Goal: Share content: Share content

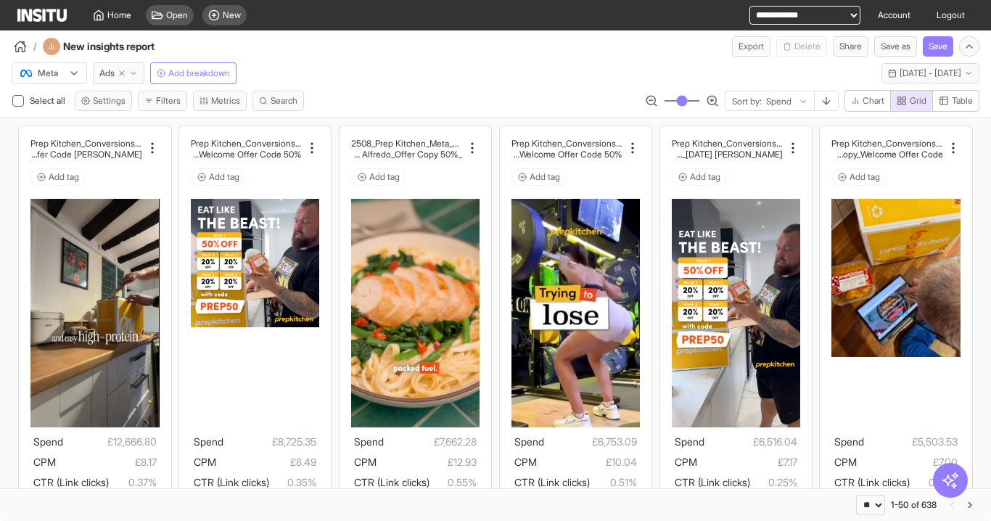
select select "**"
click at [115, 171] on div "Add tag" at bounding box center [94, 176] width 128 height 17
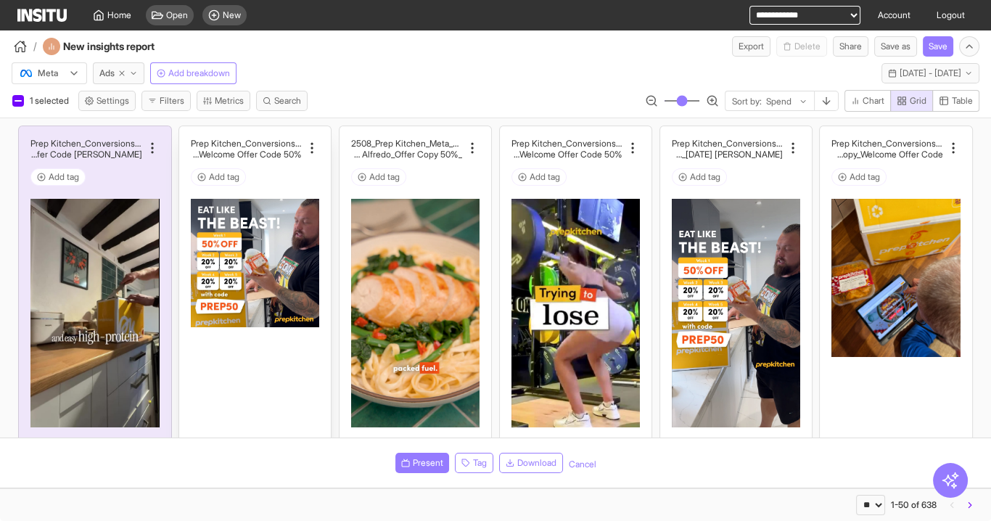
click at [281, 180] on div "Add tag" at bounding box center [255, 176] width 128 height 17
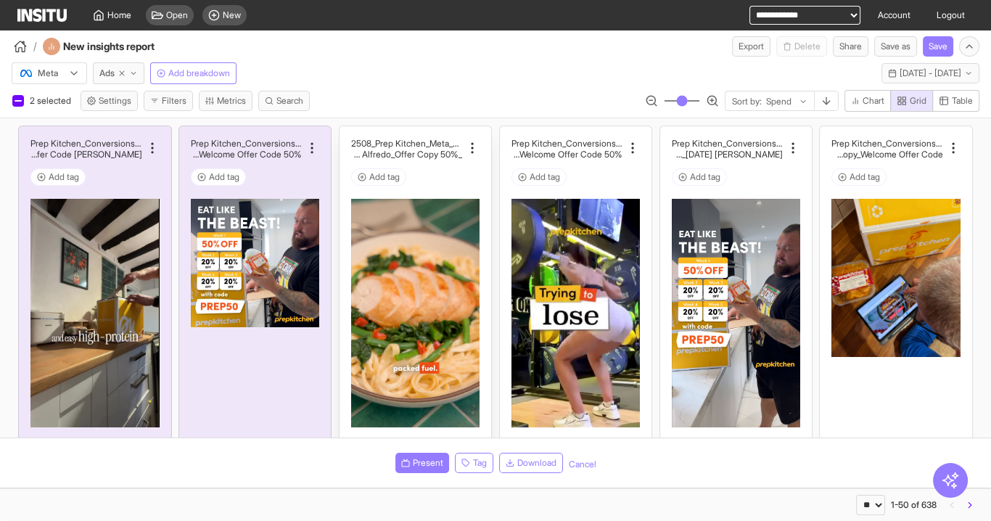
click at [427, 181] on div "Add tag" at bounding box center [415, 176] width 128 height 17
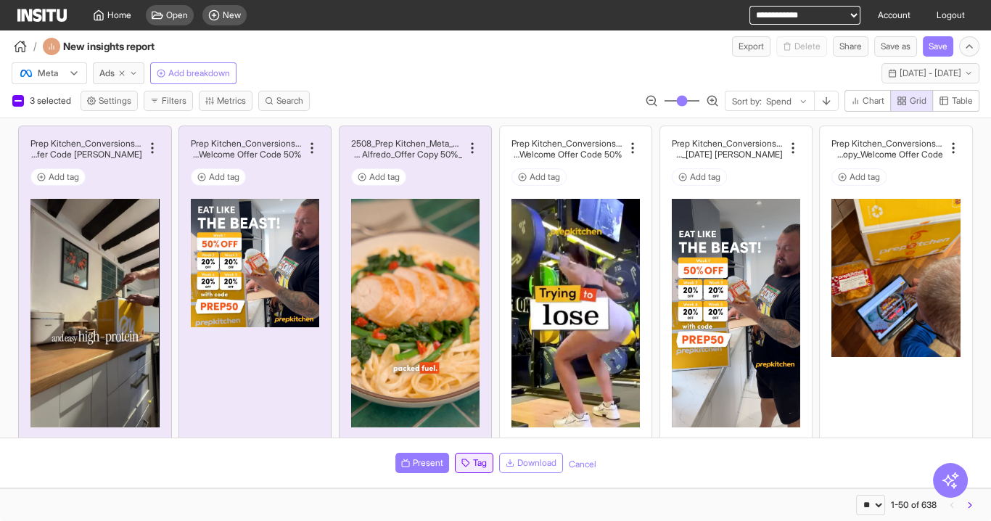
click at [461, 470] on button "Tag" at bounding box center [474, 463] width 38 height 20
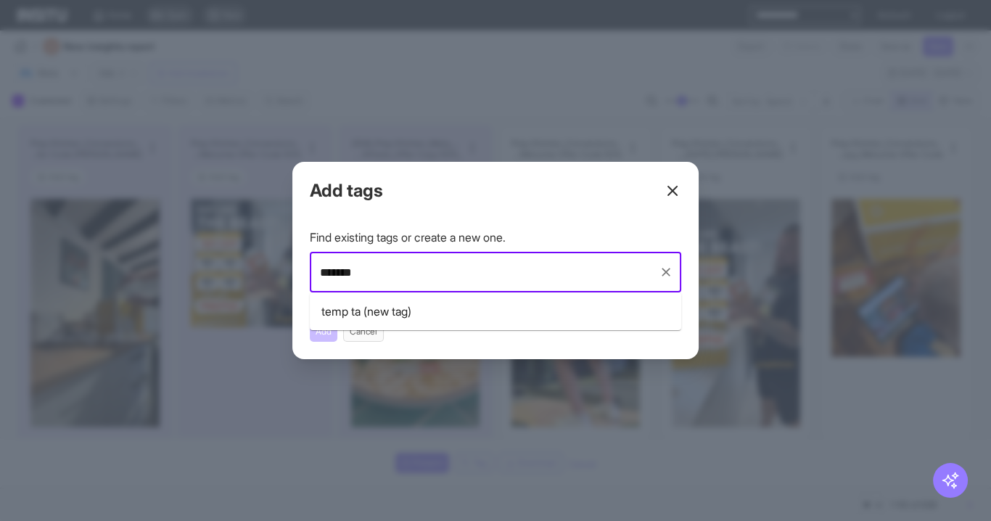
type input "********"
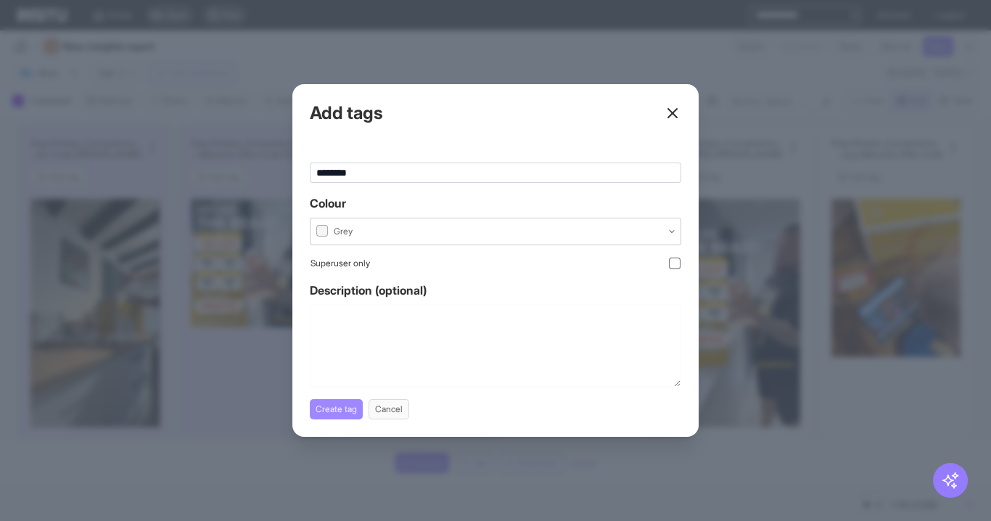
click at [345, 410] on button "Create tag" at bounding box center [336, 409] width 53 height 20
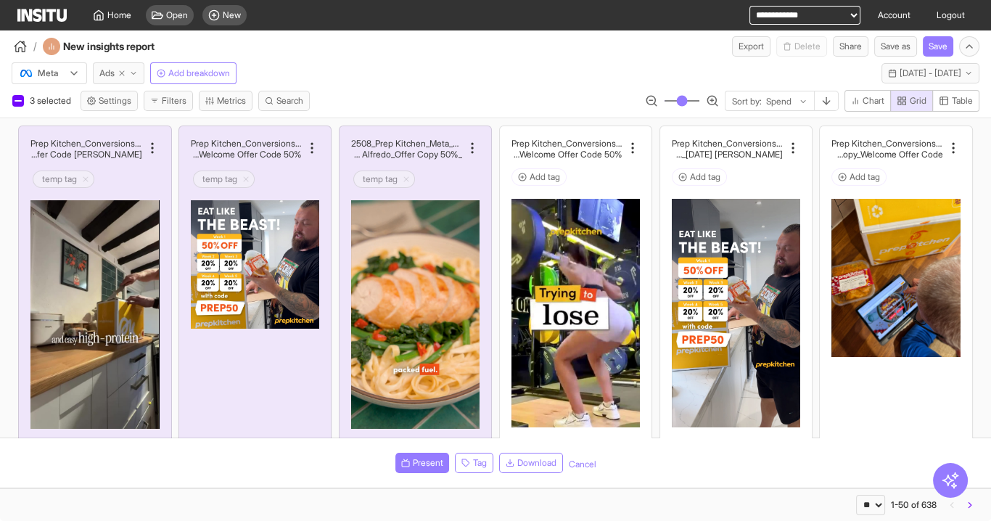
drag, startPoint x: 119, startPoint y: 73, endPoint x: 152, endPoint y: 74, distance: 33.4
click at [120, 73] on icon "button" at bounding box center [122, 73] width 9 height 9
select select "**"
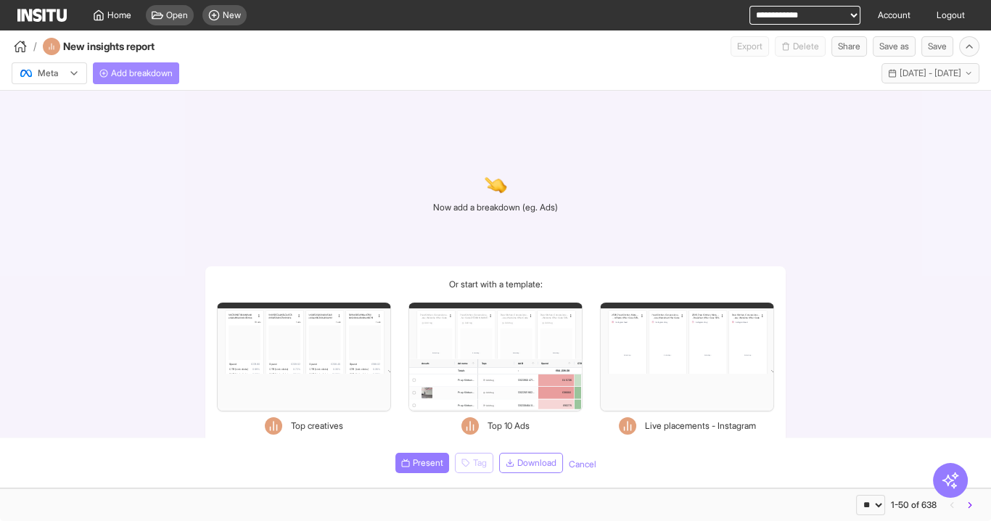
click at [150, 77] on span "Add breakdown" at bounding box center [142, 74] width 62 height 12
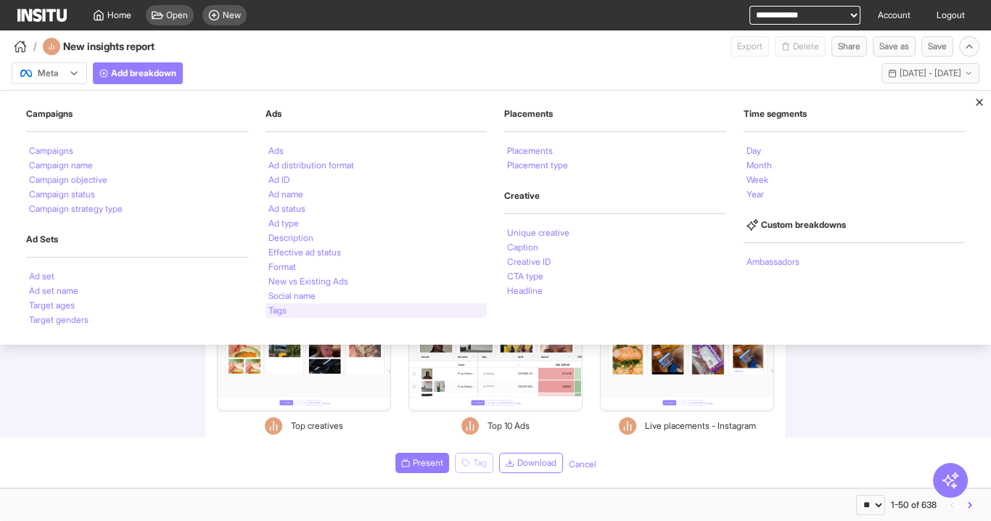
click at [276, 315] on div "Tags" at bounding box center [377, 310] width 222 height 15
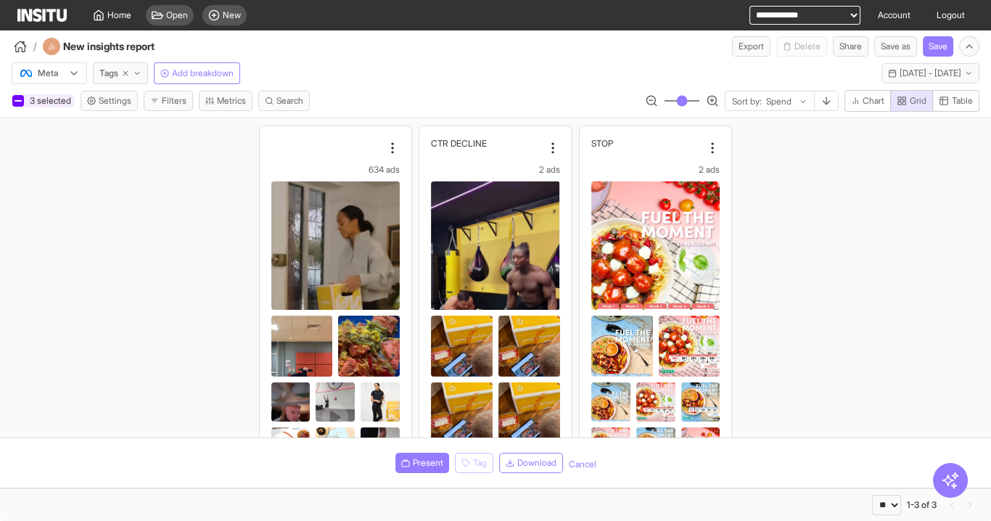
click at [21, 99] on div at bounding box center [18, 101] width 12 height 12
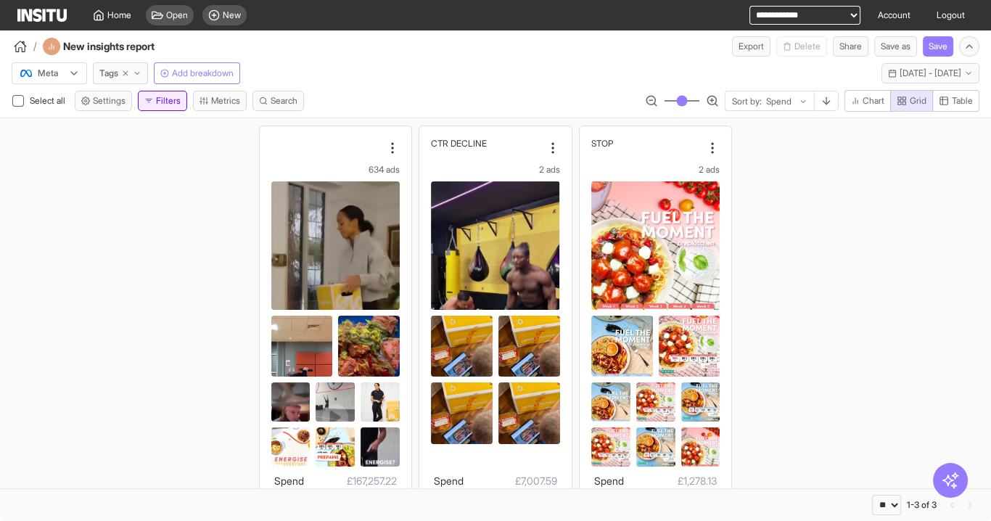
click at [172, 99] on button "Filters" at bounding box center [162, 101] width 49 height 20
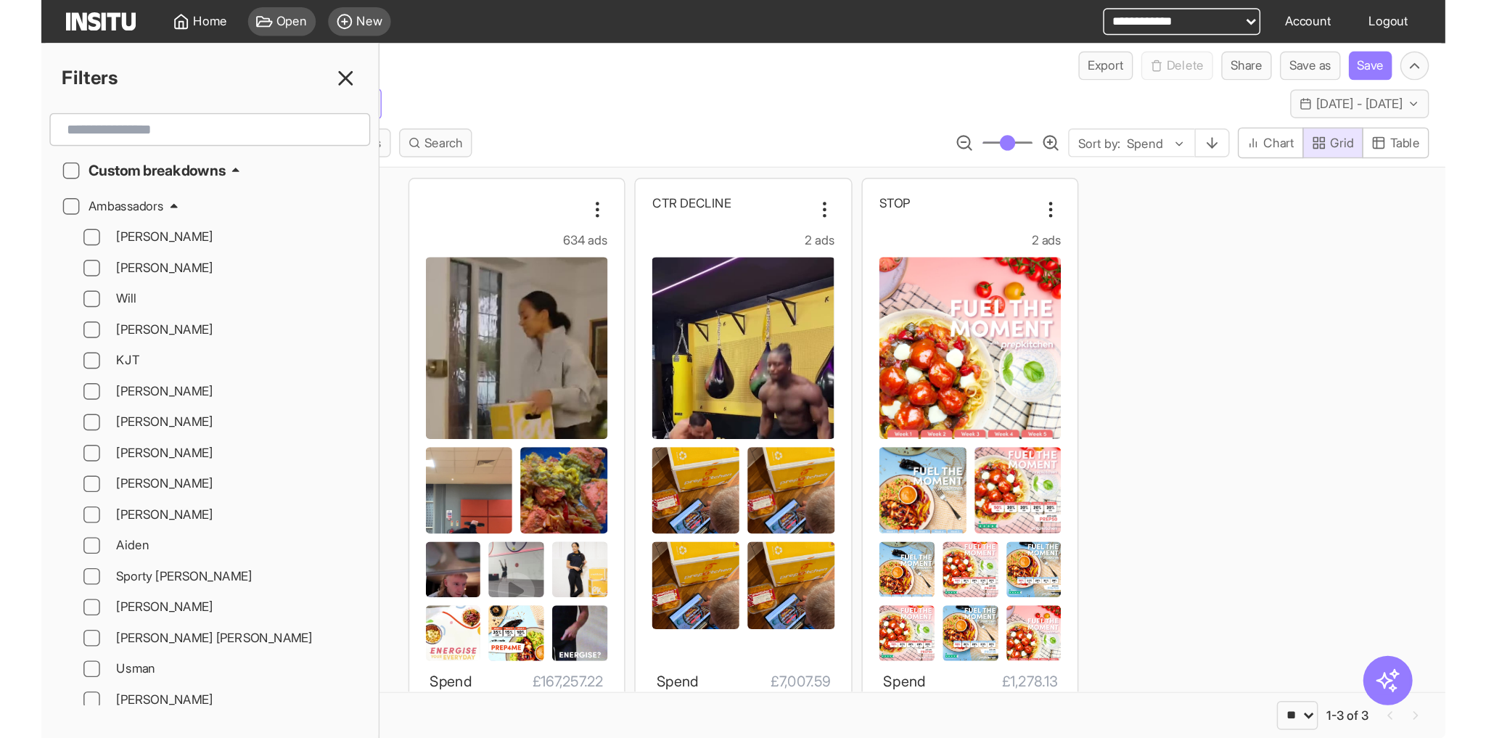
scroll to position [1800, 0]
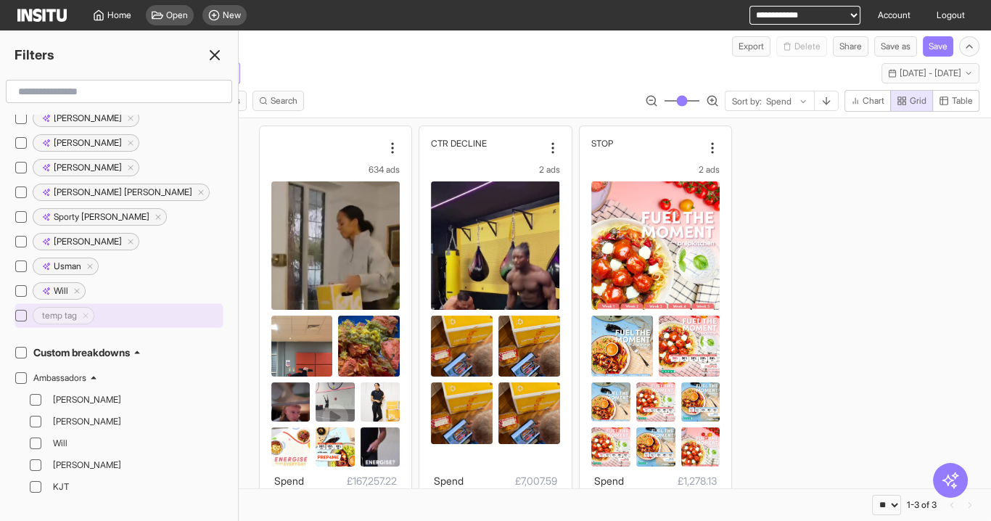
click at [48, 310] on h2 "temp tag" at bounding box center [59, 316] width 35 height 12
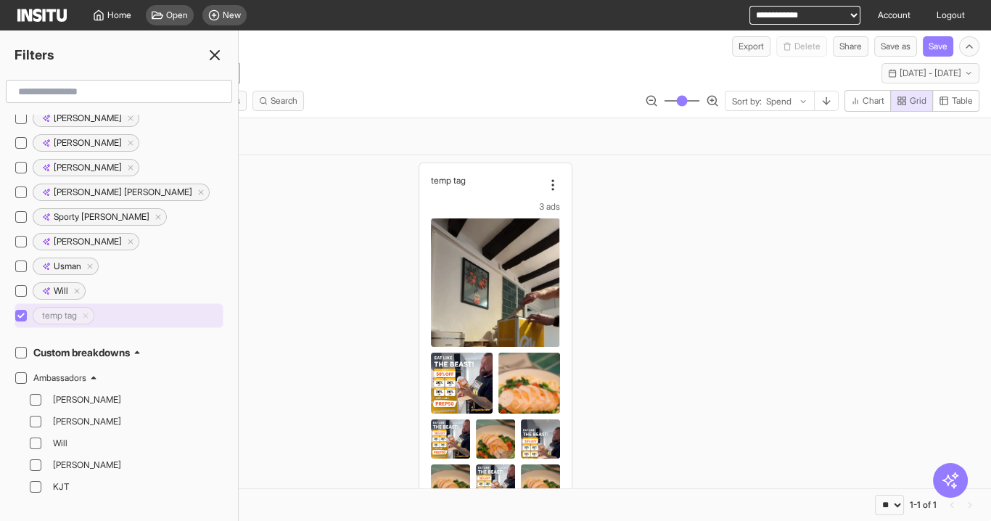
click at [42, 310] on h2 "temp tag" at bounding box center [59, 316] width 35 height 12
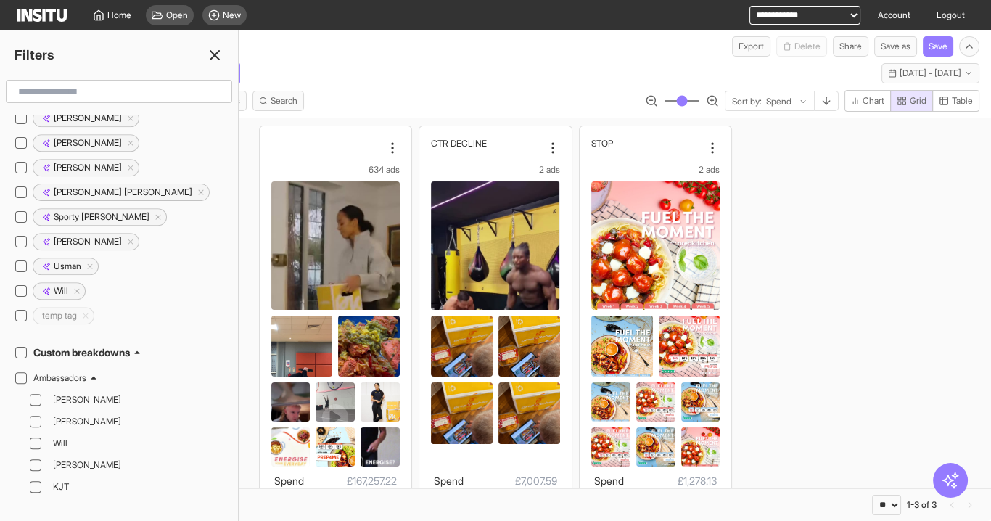
click at [483, 74] on div "Meta Tags Add breakdown Last 30 days - Mon 21 Jul - Tue 19 Aug, 2025 21 Jul 25 …" at bounding box center [495, 71] width 991 height 28
click at [216, 55] on icon at bounding box center [214, 54] width 17 height 17
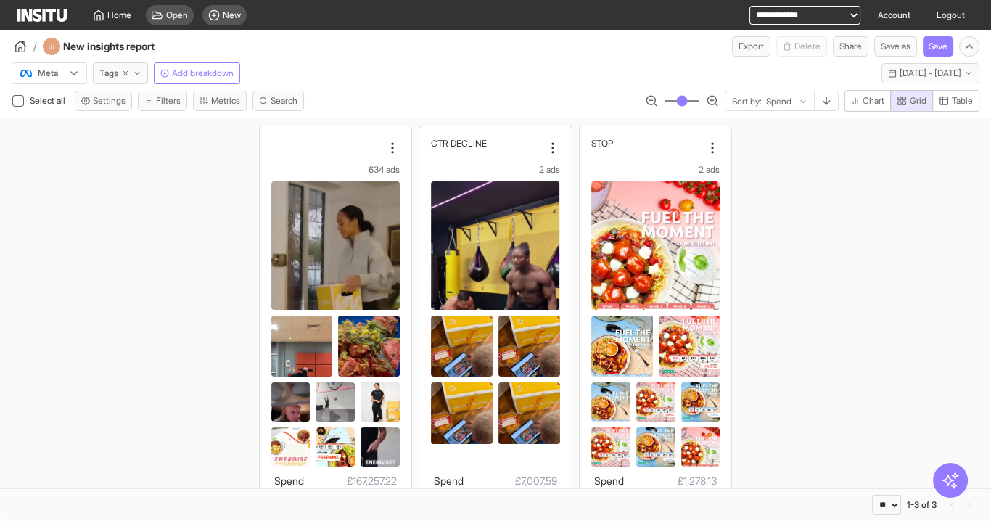
click at [381, 76] on div "Meta Tags Add breakdown Last 30 days - Mon 21 Jul - Tue 19 Aug, 2025 21 Jul 25 …" at bounding box center [495, 71] width 991 height 28
click at [125, 73] on line "button" at bounding box center [125, 73] width 4 height 4
select select "**"
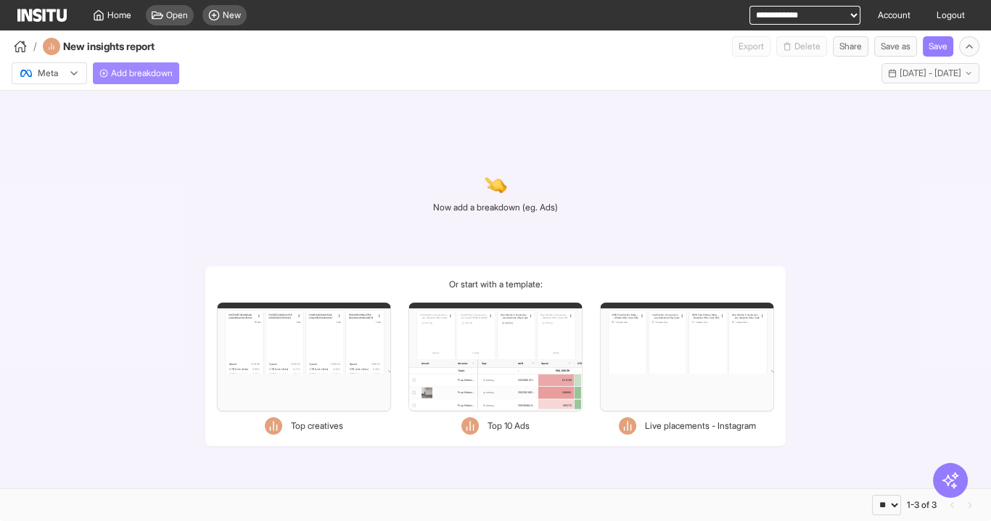
click at [135, 69] on span "Add breakdown" at bounding box center [142, 74] width 62 height 12
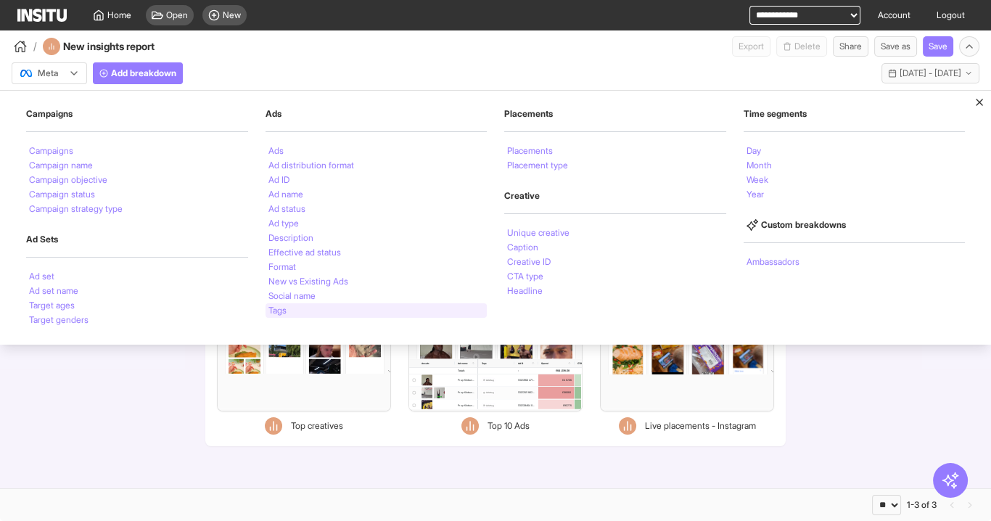
click at [302, 314] on div "Tags" at bounding box center [377, 310] width 222 height 15
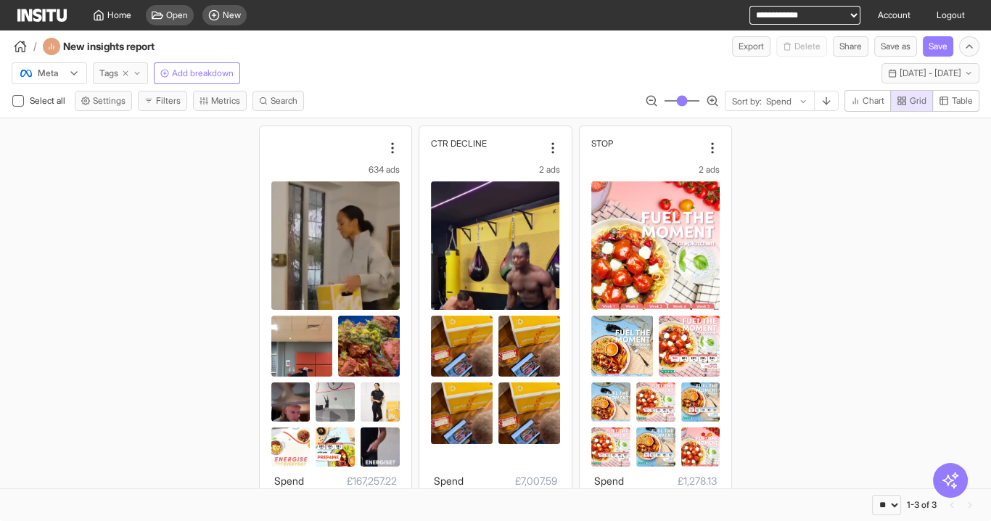
click at [126, 73] on icon "button" at bounding box center [125, 73] width 9 height 9
select select "**"
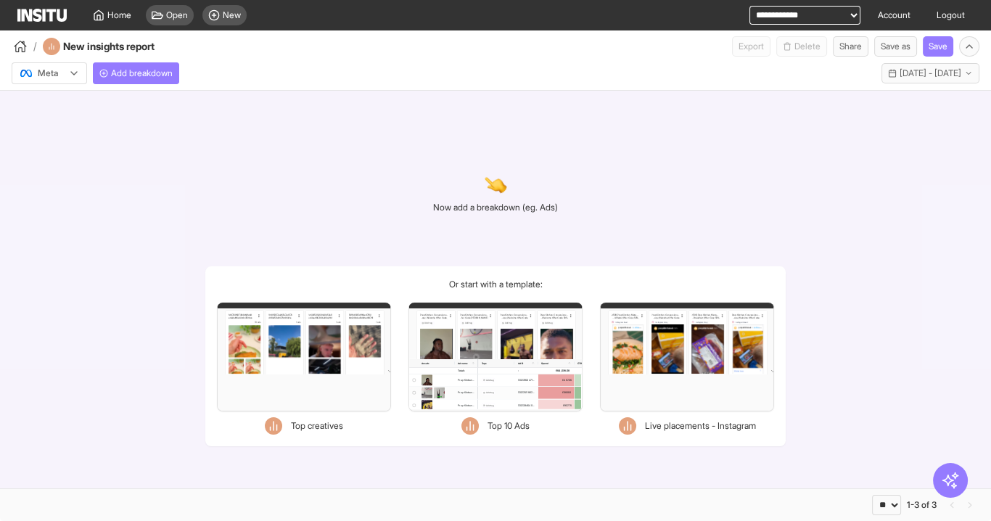
click at [408, 68] on div "Meta Add breakdown Last 30 days - Mon 21 Jul - Tue 19 Aug, 2025 21 Jul 25 - 19 …" at bounding box center [495, 71] width 991 height 28
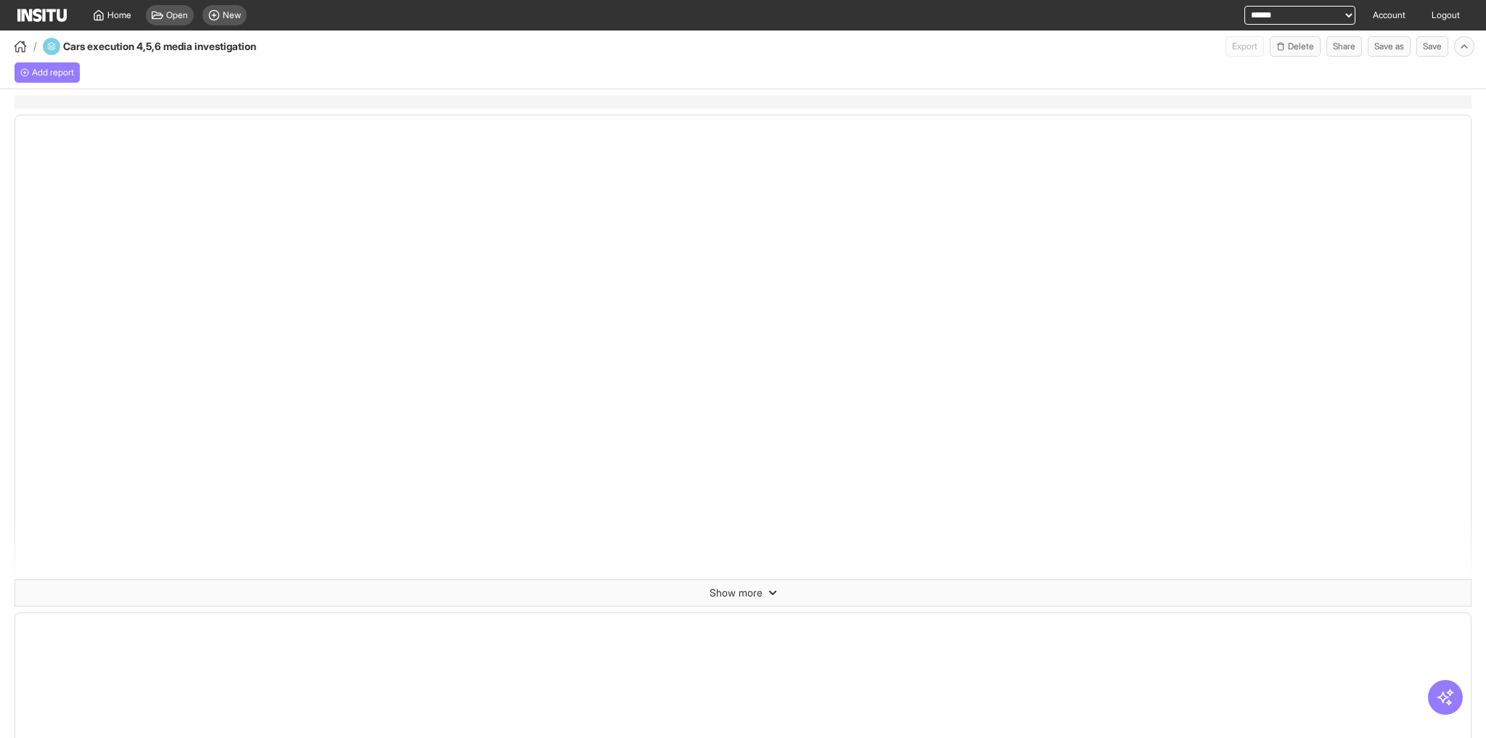
select select "**"
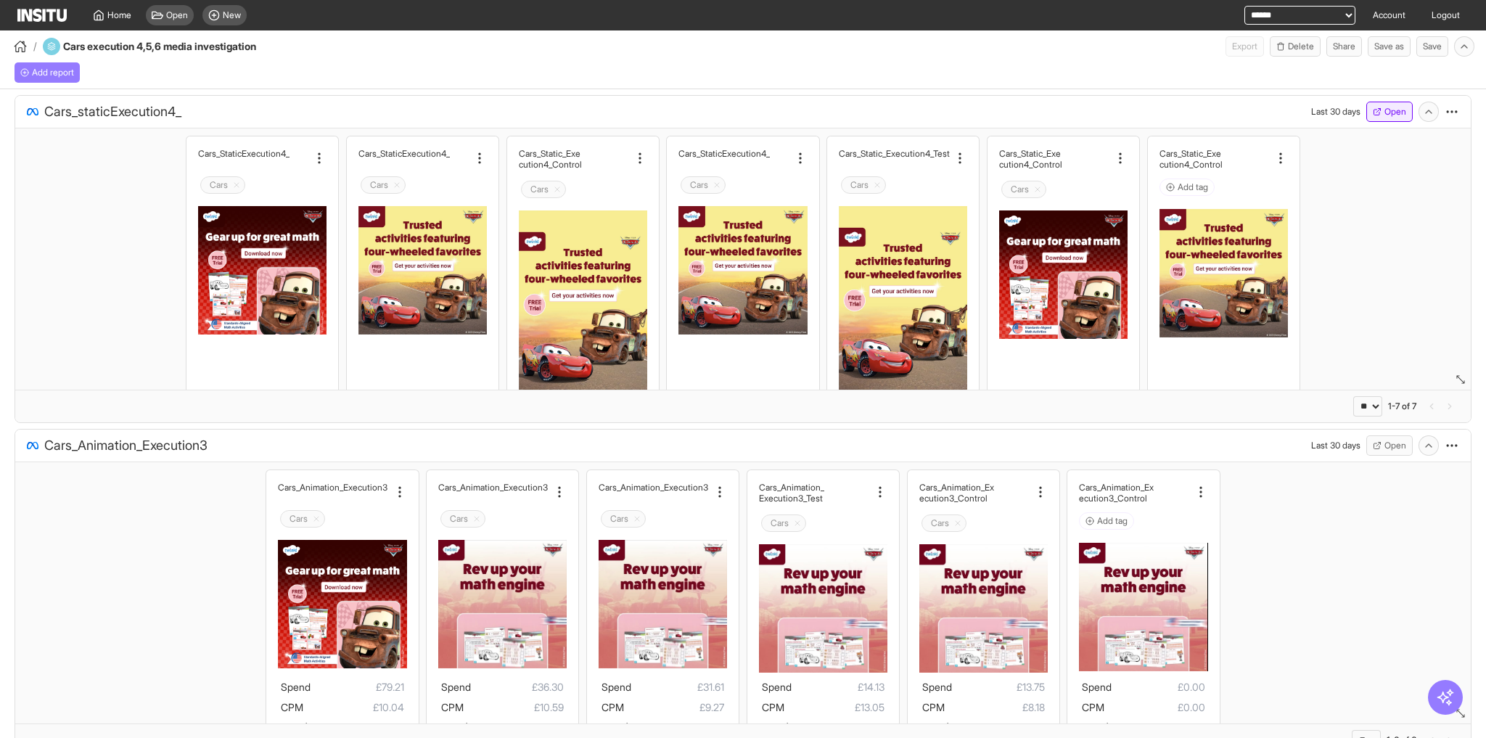
click at [1392, 109] on button "Open" at bounding box center [1390, 112] width 46 height 20
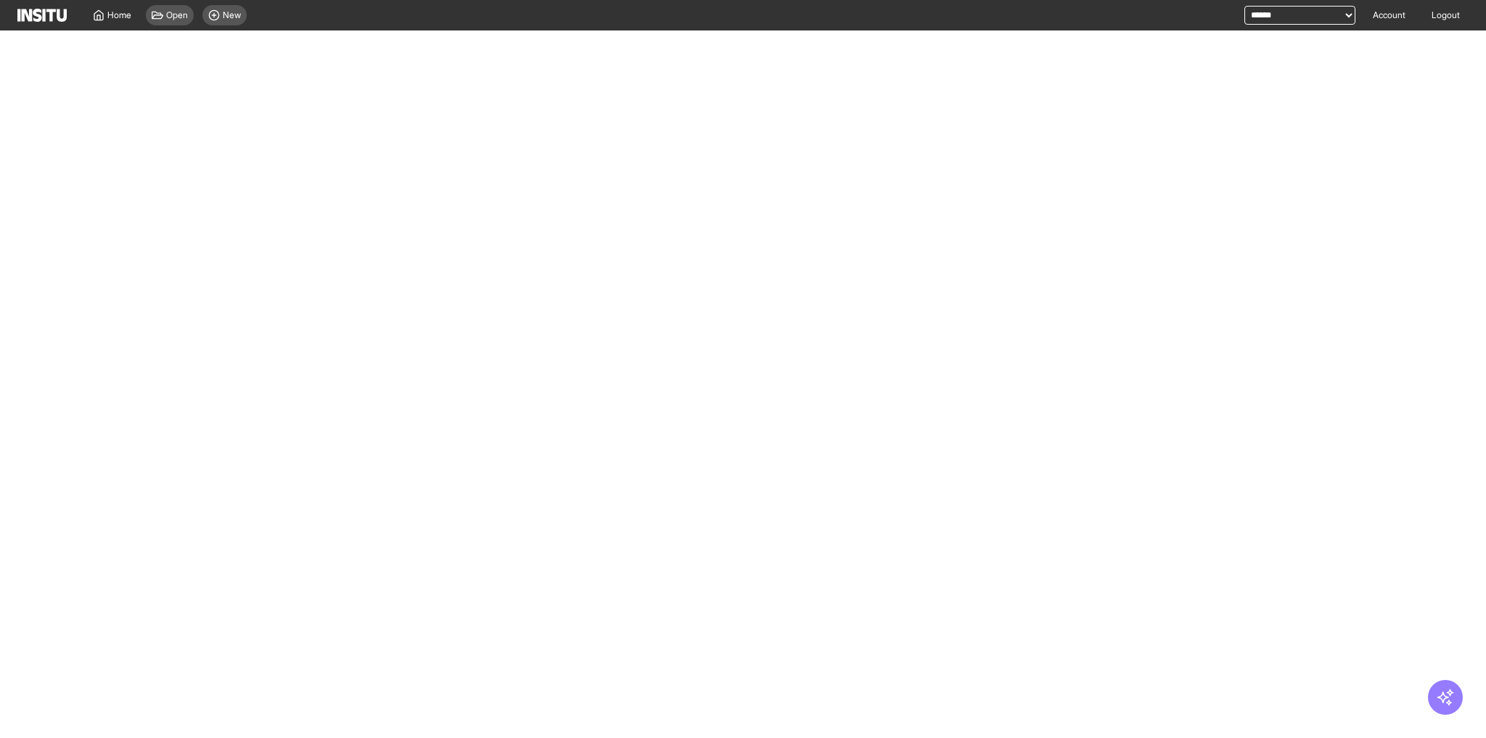
select select "**"
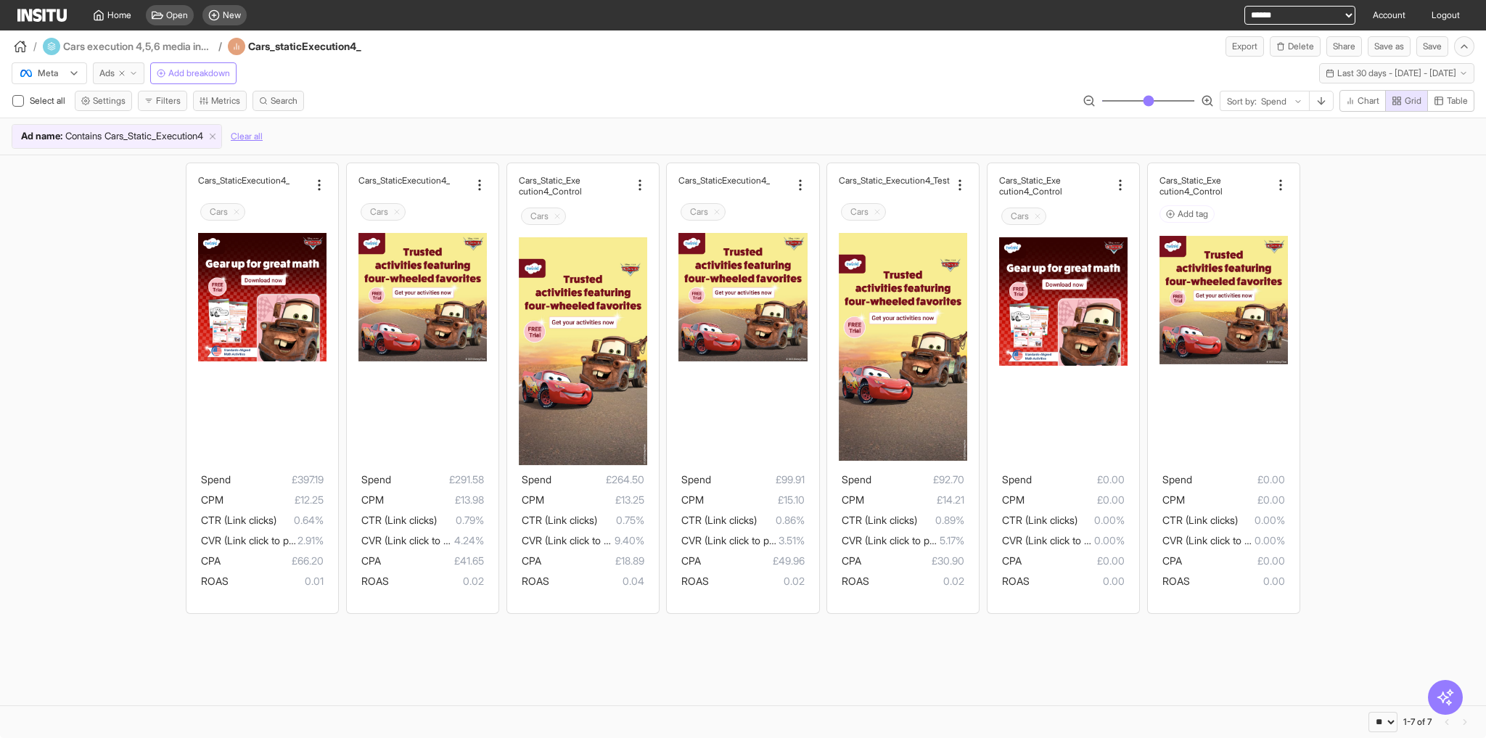
click at [120, 69] on icon "button" at bounding box center [122, 73] width 9 height 9
select select "**"
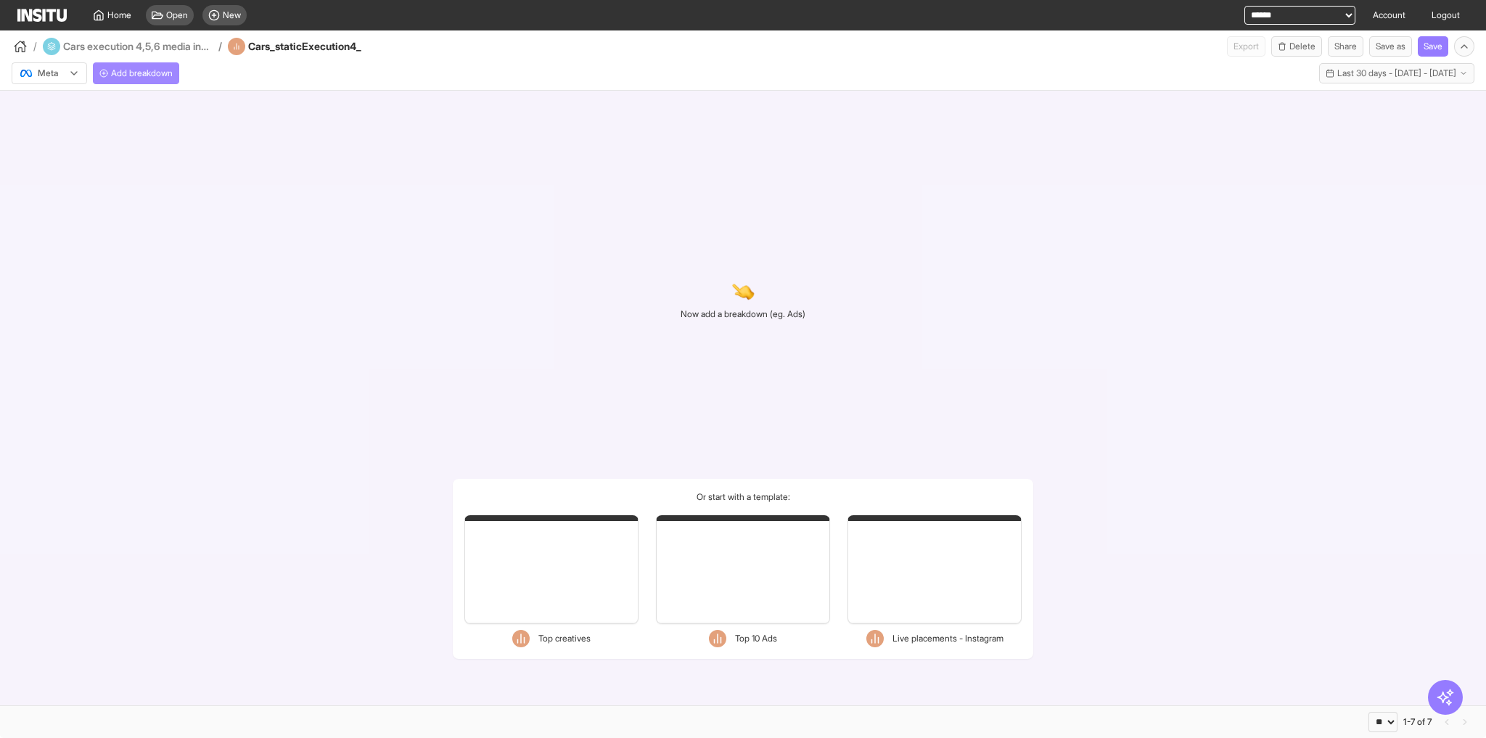
click at [120, 69] on span "Add breakdown" at bounding box center [142, 74] width 62 height 12
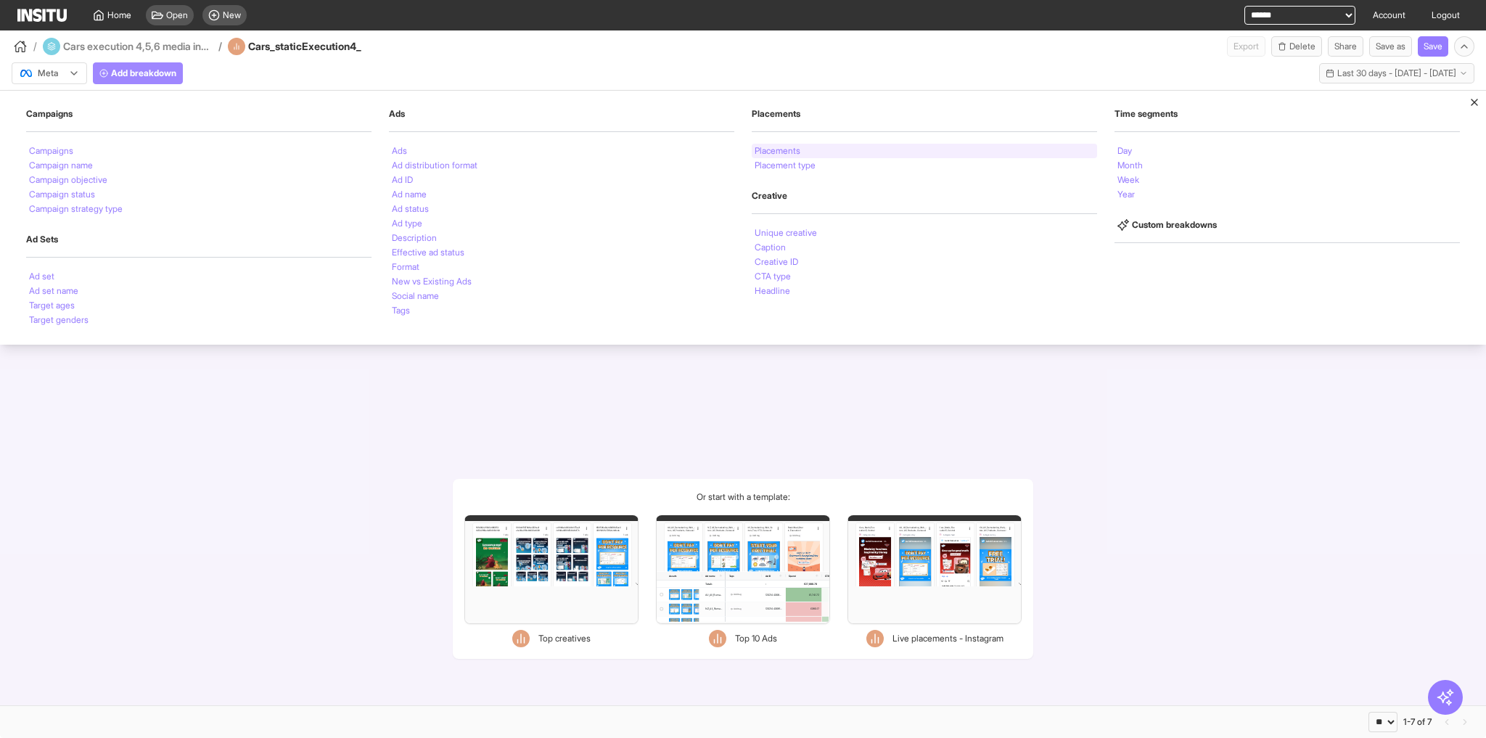
click at [772, 147] on li "Placements" at bounding box center [778, 151] width 46 height 9
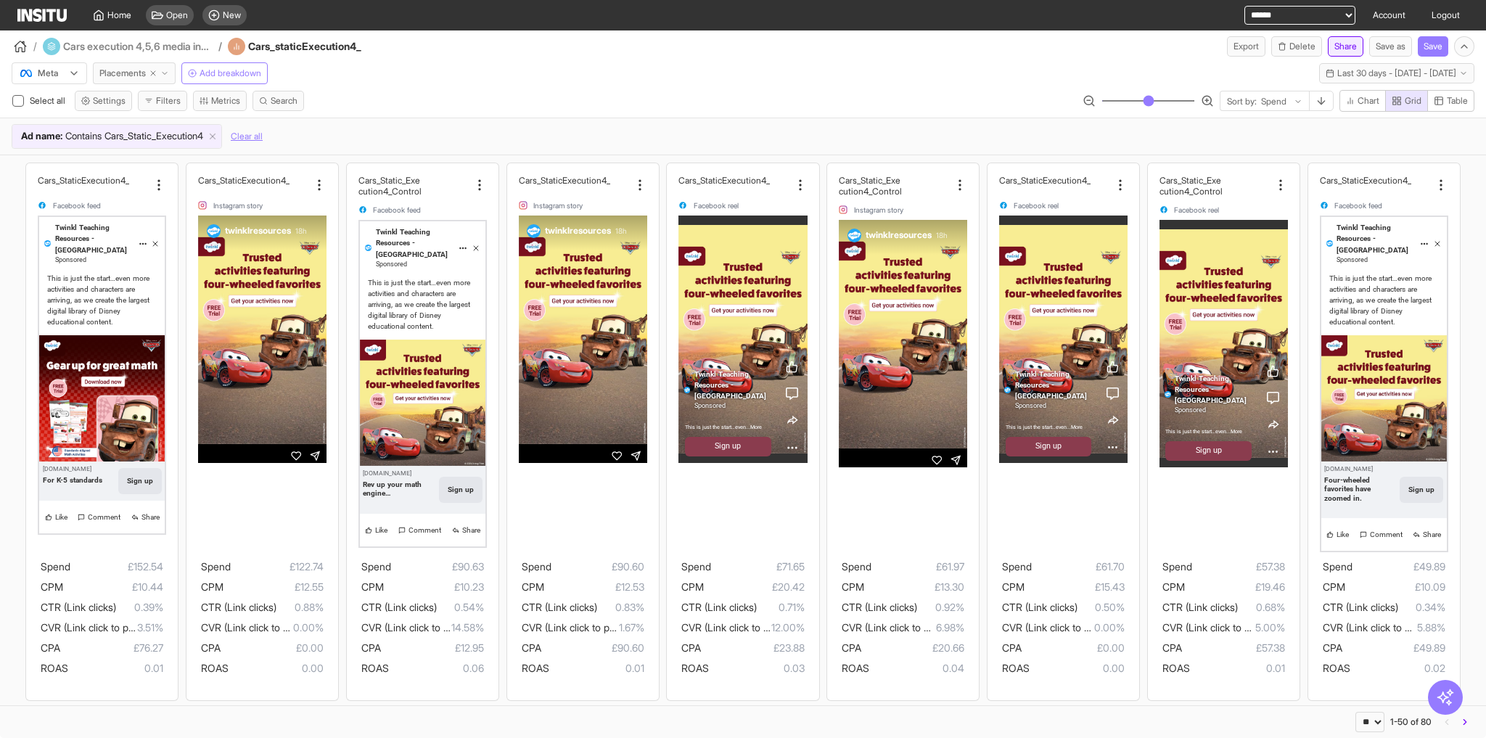
click at [1351, 46] on button "Share" at bounding box center [1346, 46] width 36 height 20
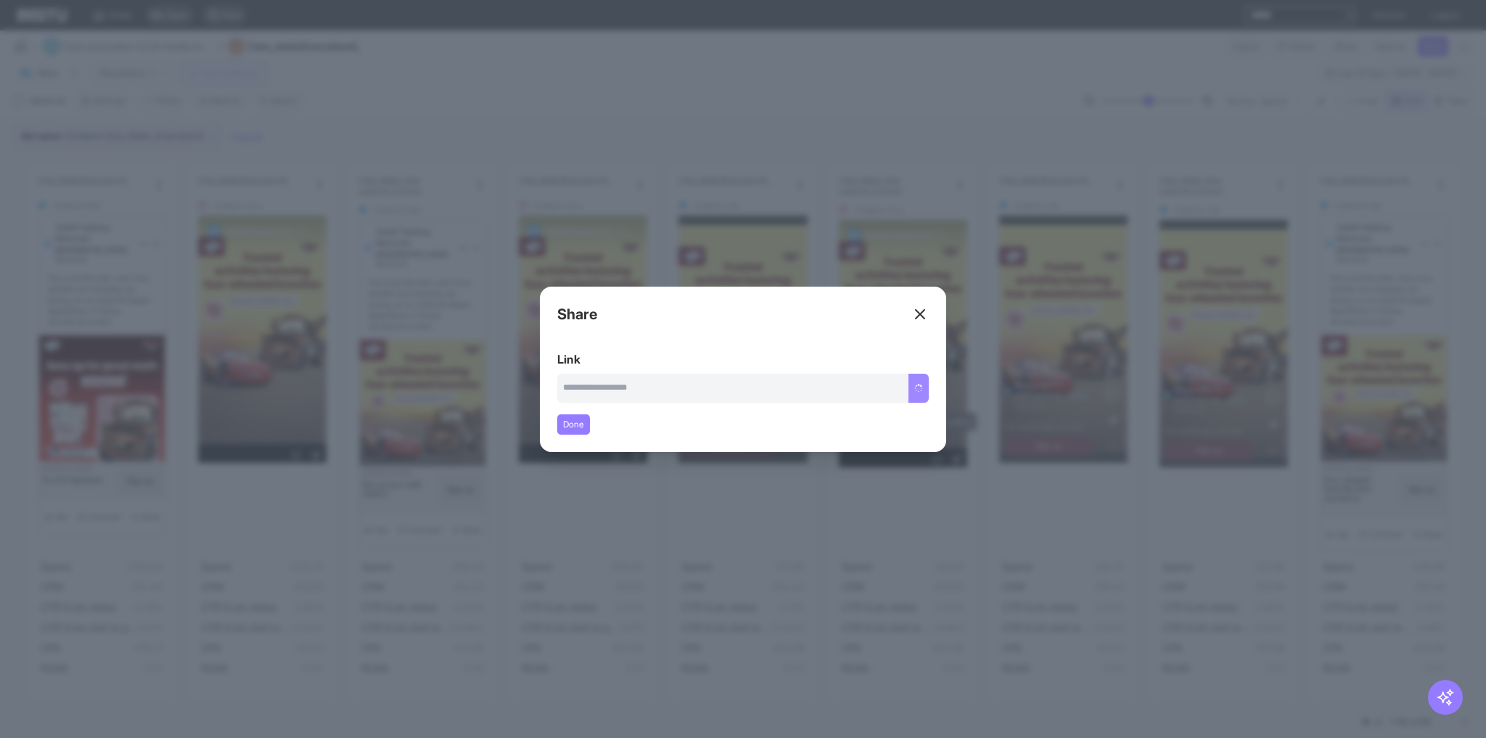
type input "**********"
click at [917, 393] on button "Copy link" at bounding box center [904, 388] width 49 height 29
click at [924, 311] on icon at bounding box center [920, 314] width 17 height 17
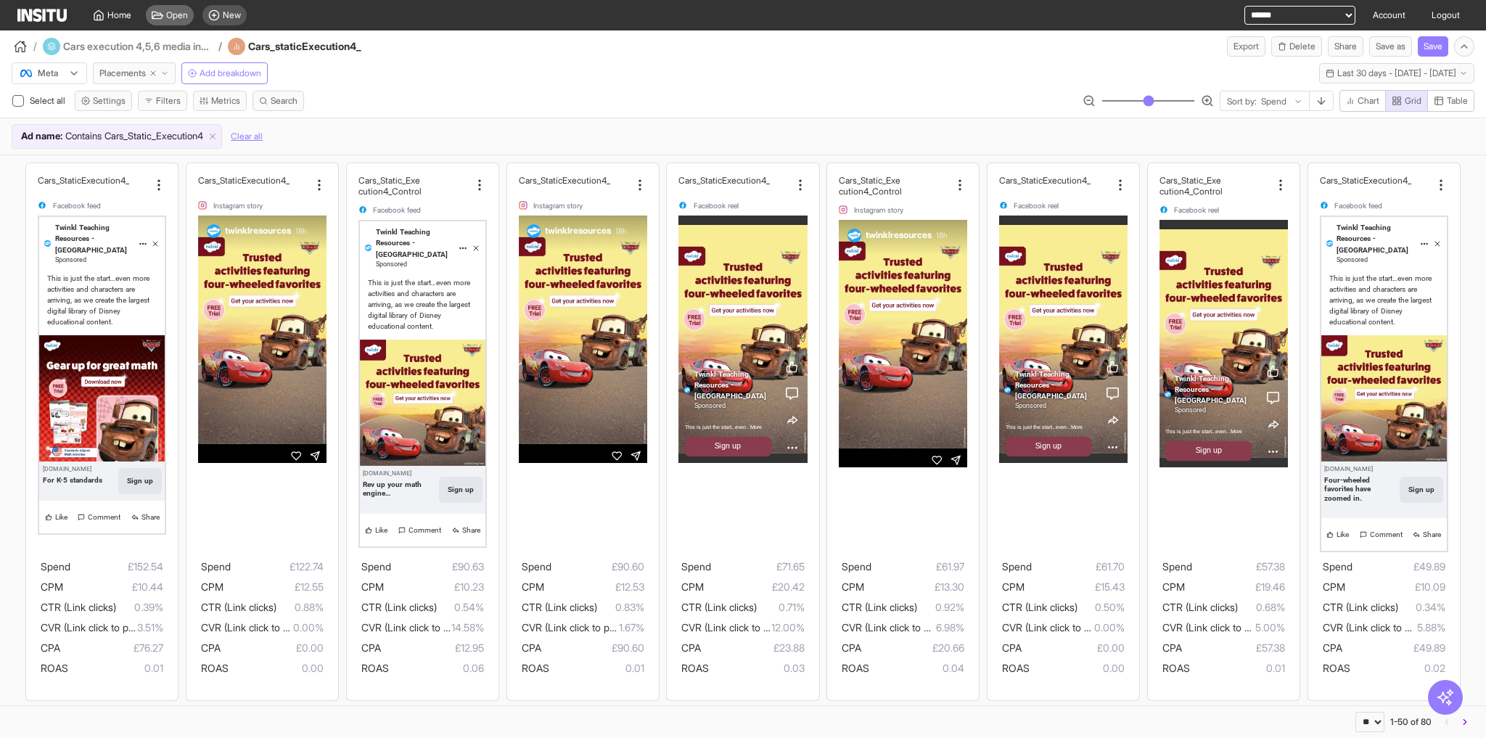
click at [181, 17] on span "Open" at bounding box center [177, 15] width 22 height 12
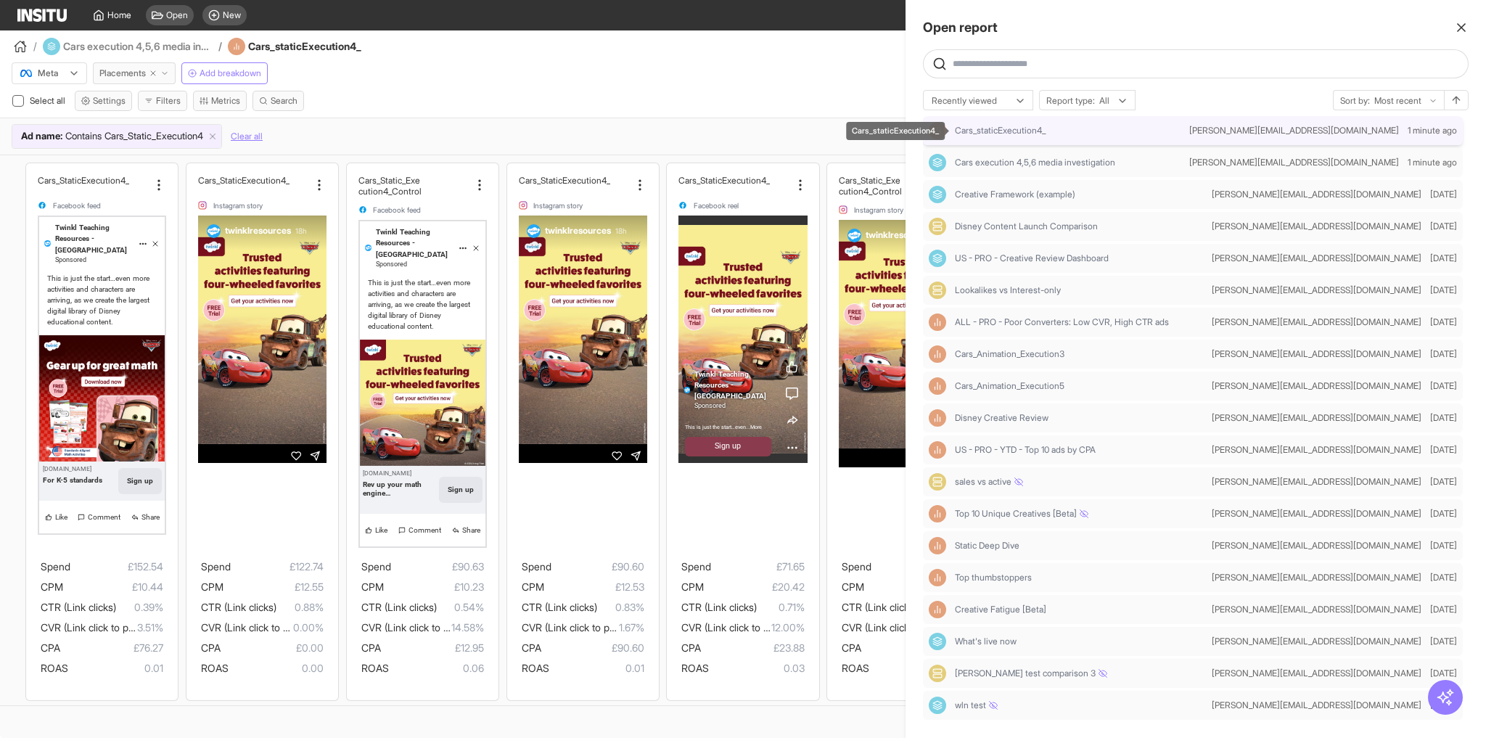
click at [1018, 132] on span "Cars_staticExecution4_" at bounding box center [1000, 131] width 91 height 12
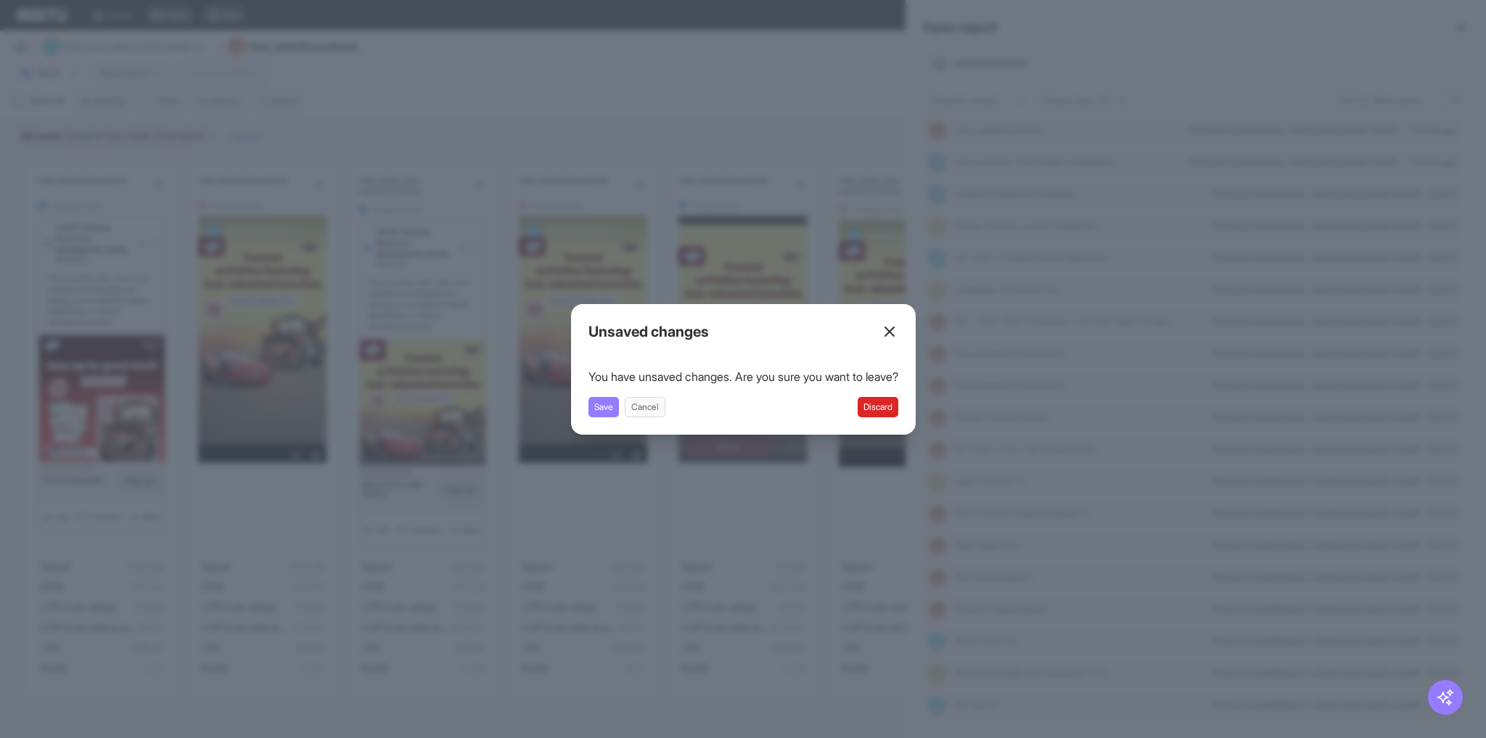
click at [886, 407] on button "Discard" at bounding box center [878, 407] width 41 height 20
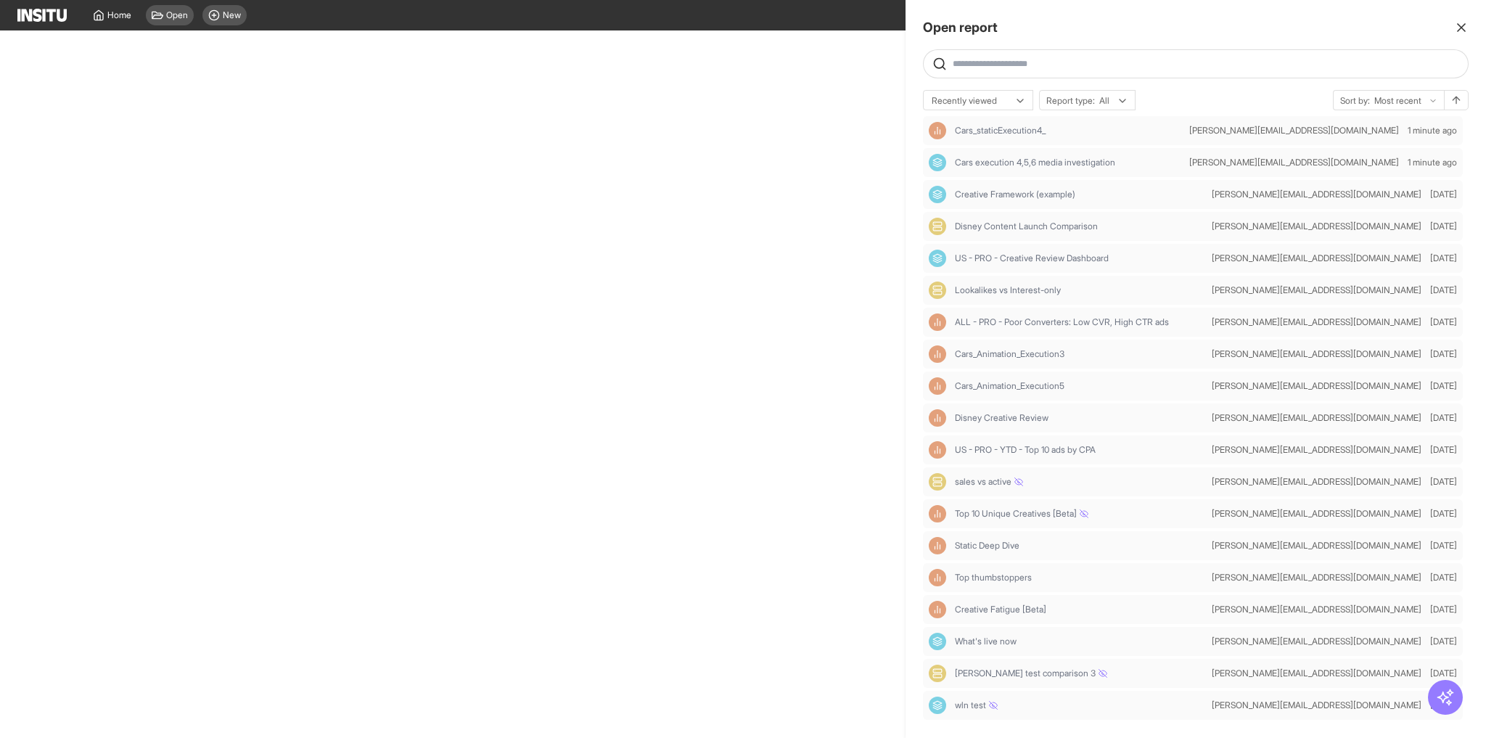
select select "**"
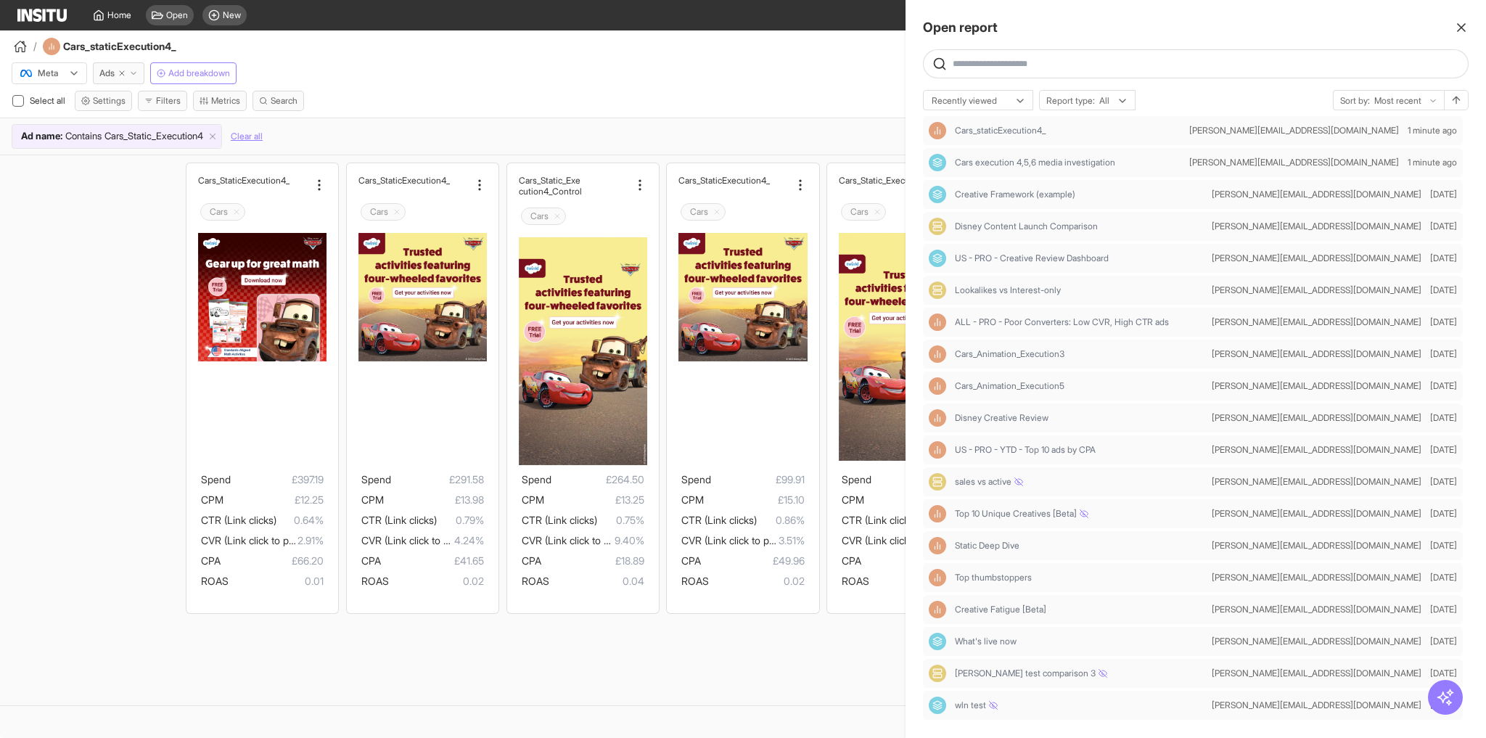
click at [709, 73] on div at bounding box center [743, 369] width 1486 height 738
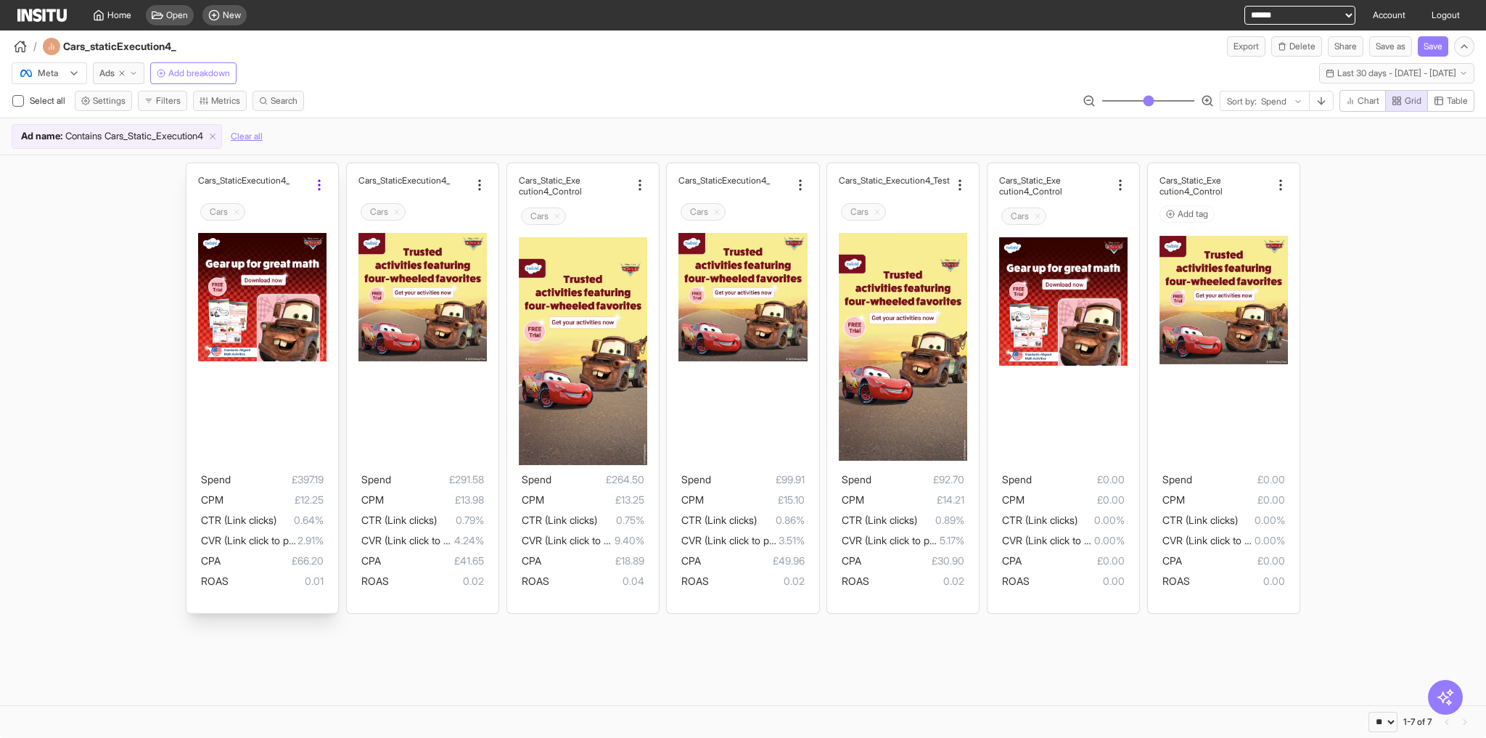
click at [321, 179] on icon at bounding box center [319, 185] width 15 height 15
click at [320, 179] on icon at bounding box center [319, 185] width 15 height 15
click at [303, 164] on div "Cars_Static _Execution4 Cars Spend £397.19 CPM £12.25 CTR (Link clicks) 0.64% C…" at bounding box center [263, 388] width 152 height 451
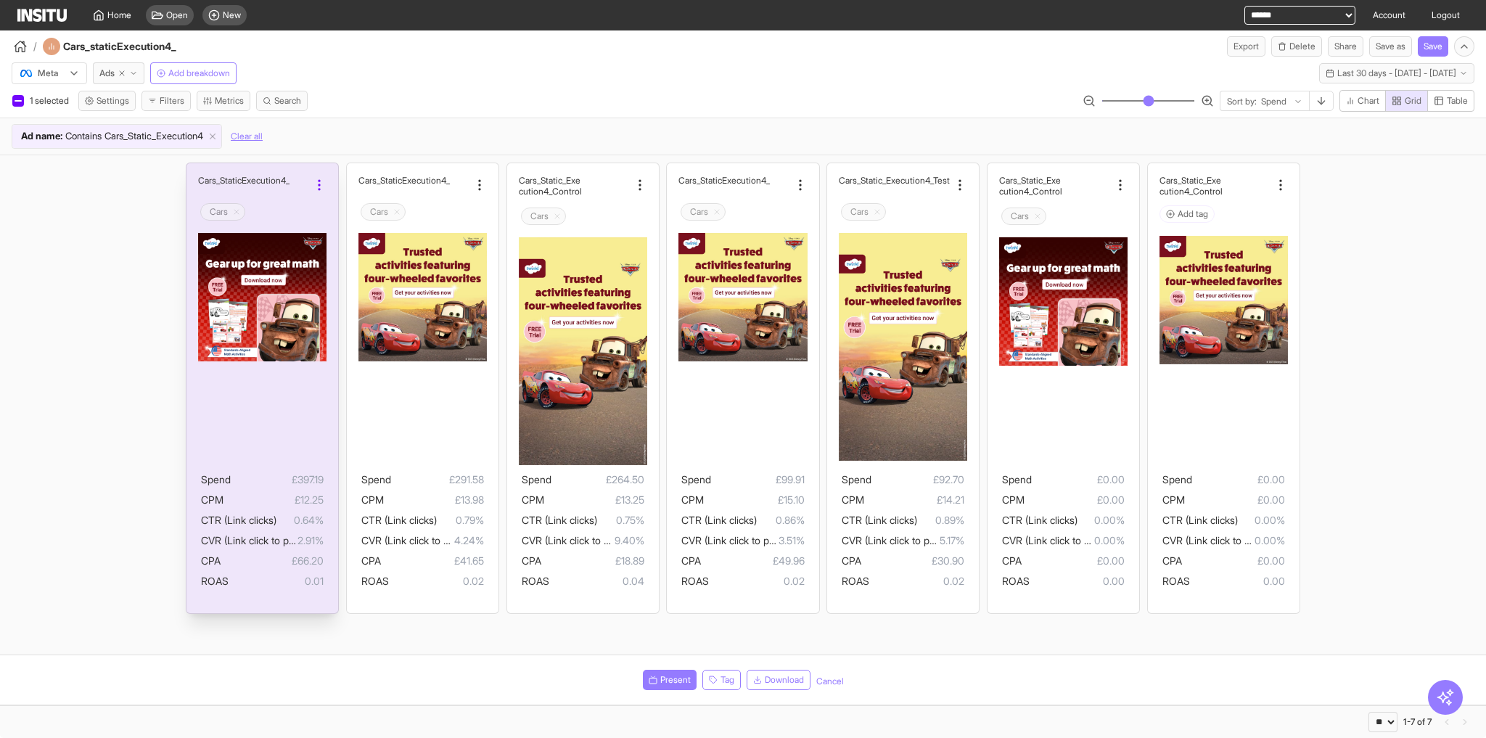
click at [326, 184] on icon at bounding box center [319, 185] width 15 height 15
click at [285, 168] on div "Cars_Static _Execution4 Cars Spend £397.19 CPM £12.25 CTR (Link clicks) 0.64% C…" at bounding box center [263, 388] width 152 height 451
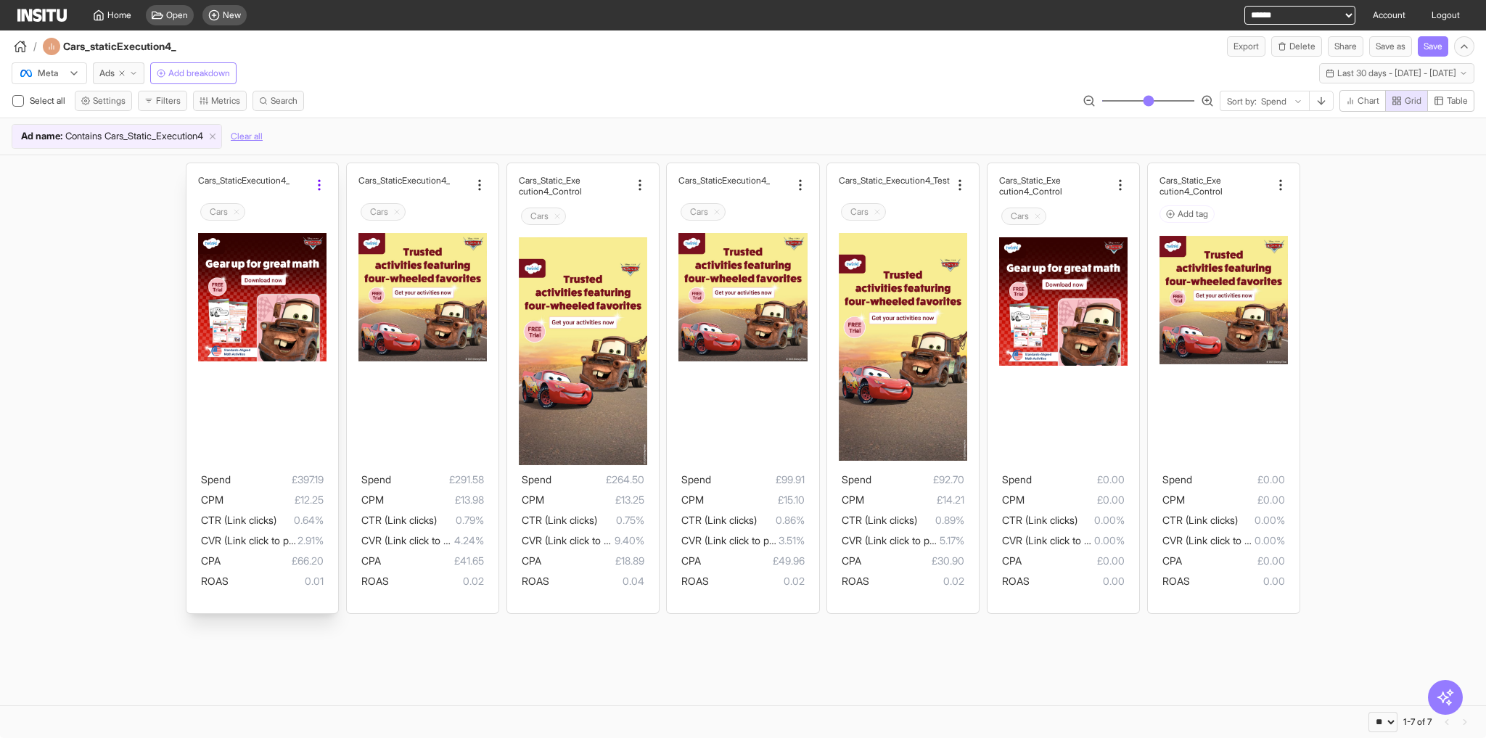
click at [321, 180] on icon at bounding box center [319, 185] width 15 height 15
click at [335, 156] on div "Cars_Static _Execution4 Cars Spend £397.19 CPM £12.25 CTR (Link clicks) 0.64% C…" at bounding box center [743, 388] width 1486 height 466
click at [1465, 148] on div "Ad name : Contains Cars_Static_Execution4 Clear all" at bounding box center [743, 136] width 1486 height 37
click at [1455, 90] on button "Table" at bounding box center [1451, 101] width 47 height 22
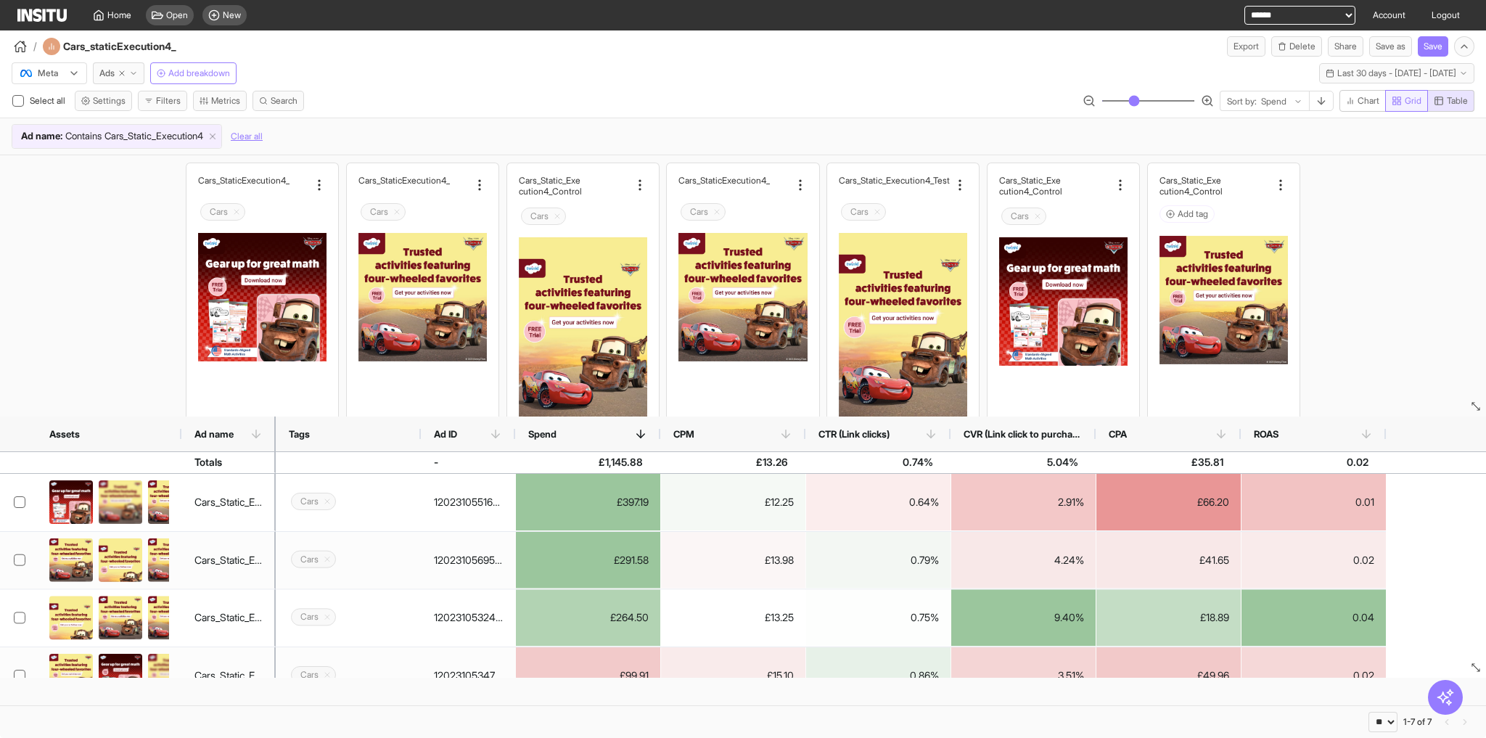
click at [1401, 100] on span "Grid" at bounding box center [1407, 101] width 30 height 12
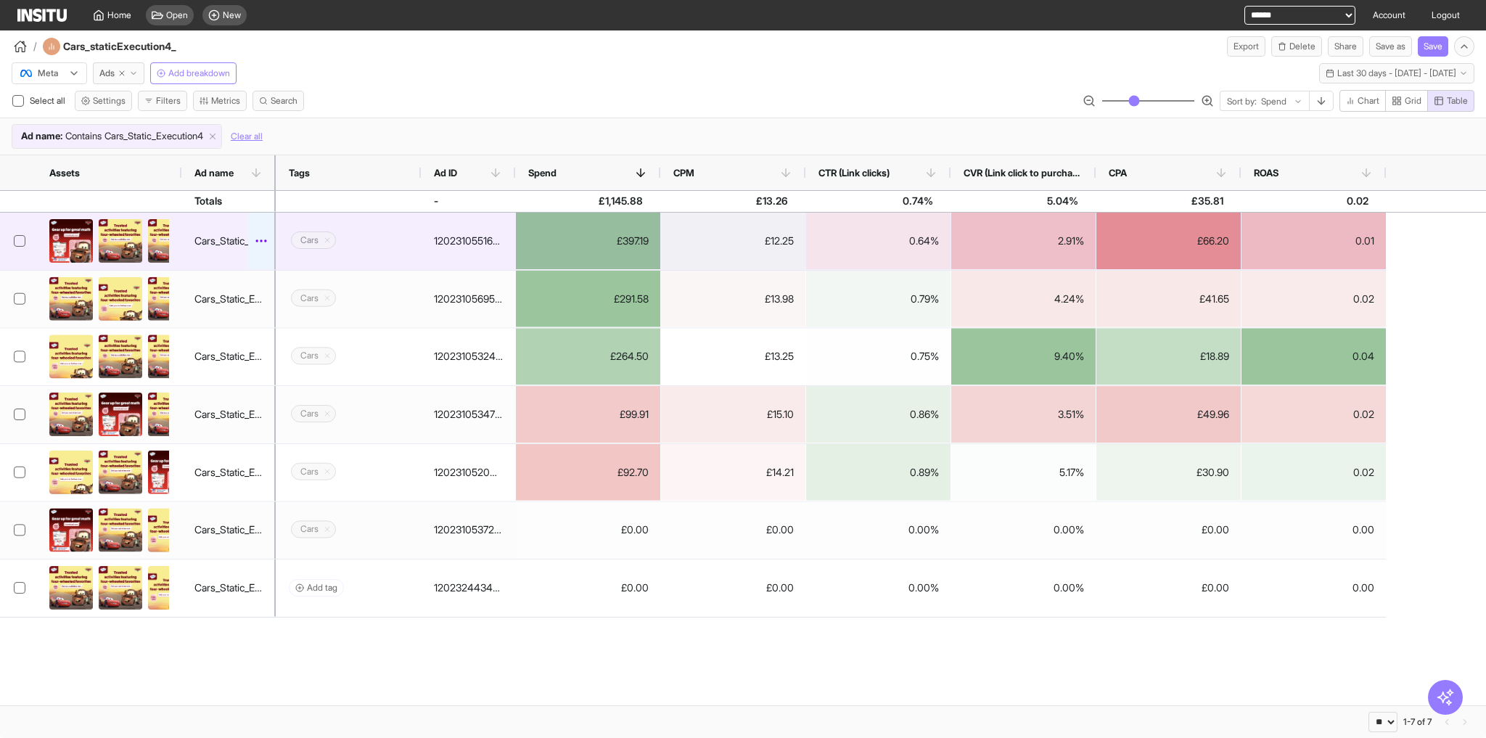
click at [261, 240] on icon at bounding box center [261, 241] width 15 height 15
click at [259, 198] on icon at bounding box center [261, 201] width 15 height 15
click at [222, 237] on div "Cars_Static_Execution4" at bounding box center [229, 240] width 68 height 29
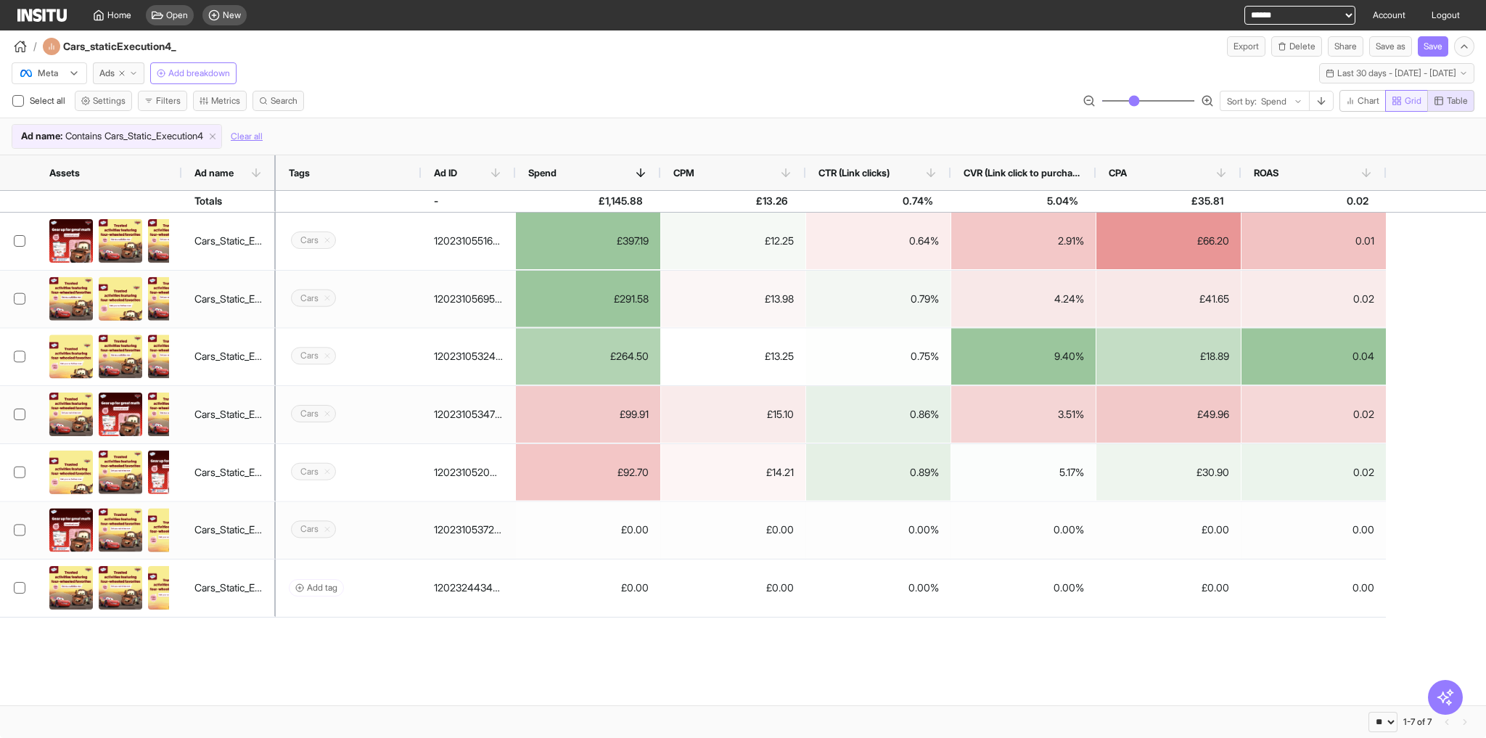
click at [1412, 100] on span "Grid" at bounding box center [1413, 101] width 17 height 12
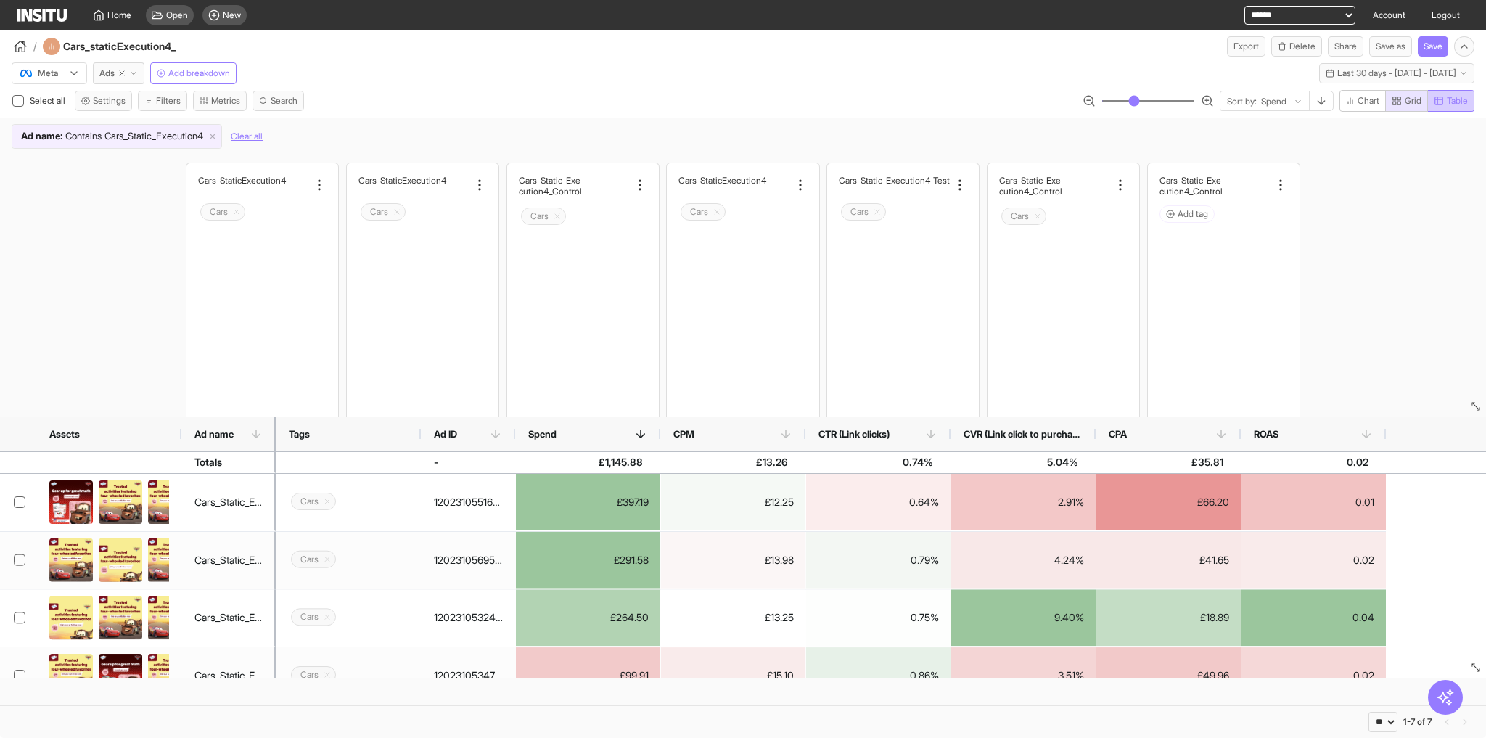
click at [1447, 99] on span "Table" at bounding box center [1457, 101] width 21 height 12
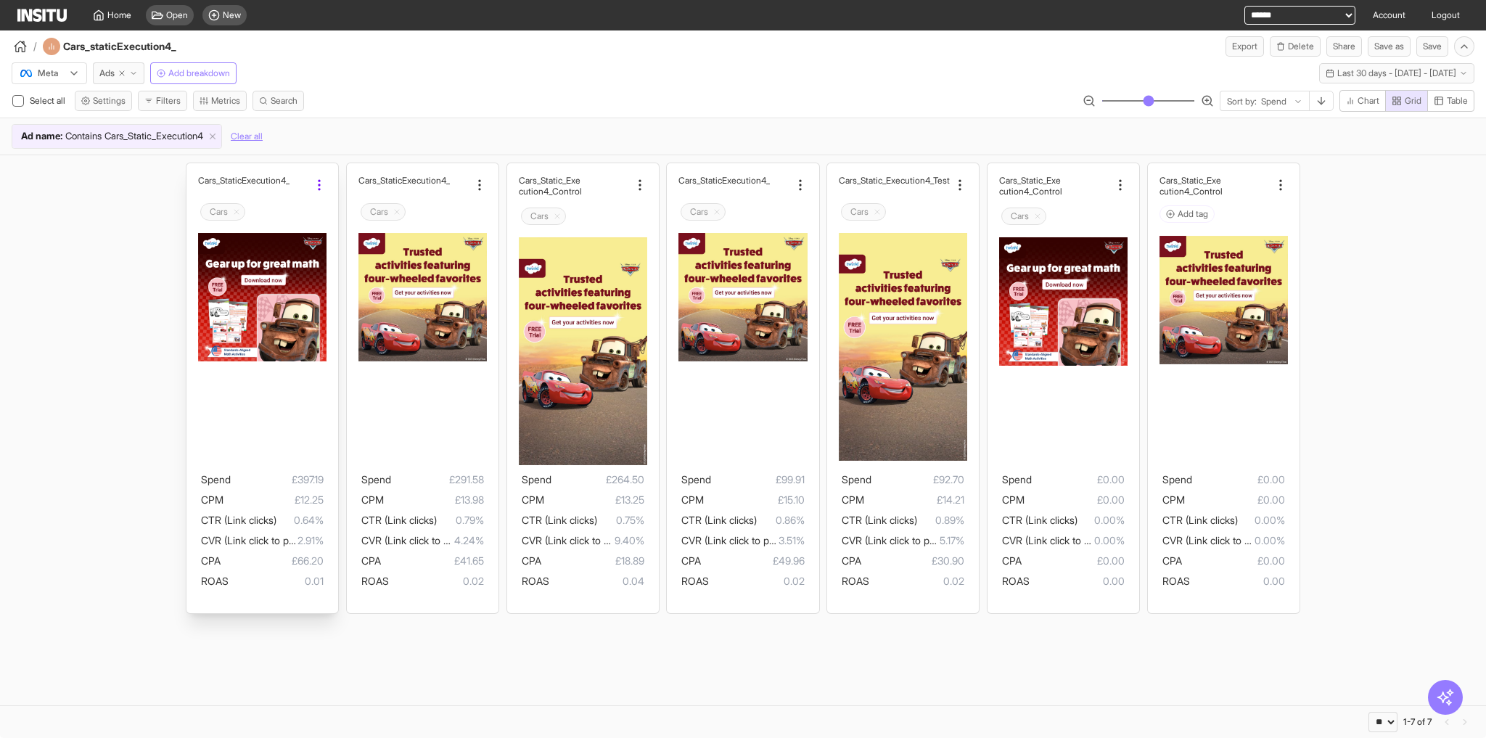
click at [319, 180] on circle at bounding box center [319, 180] width 1 height 1
click at [305, 176] on div "Cars_Static _Execution4" at bounding box center [253, 180] width 111 height 11
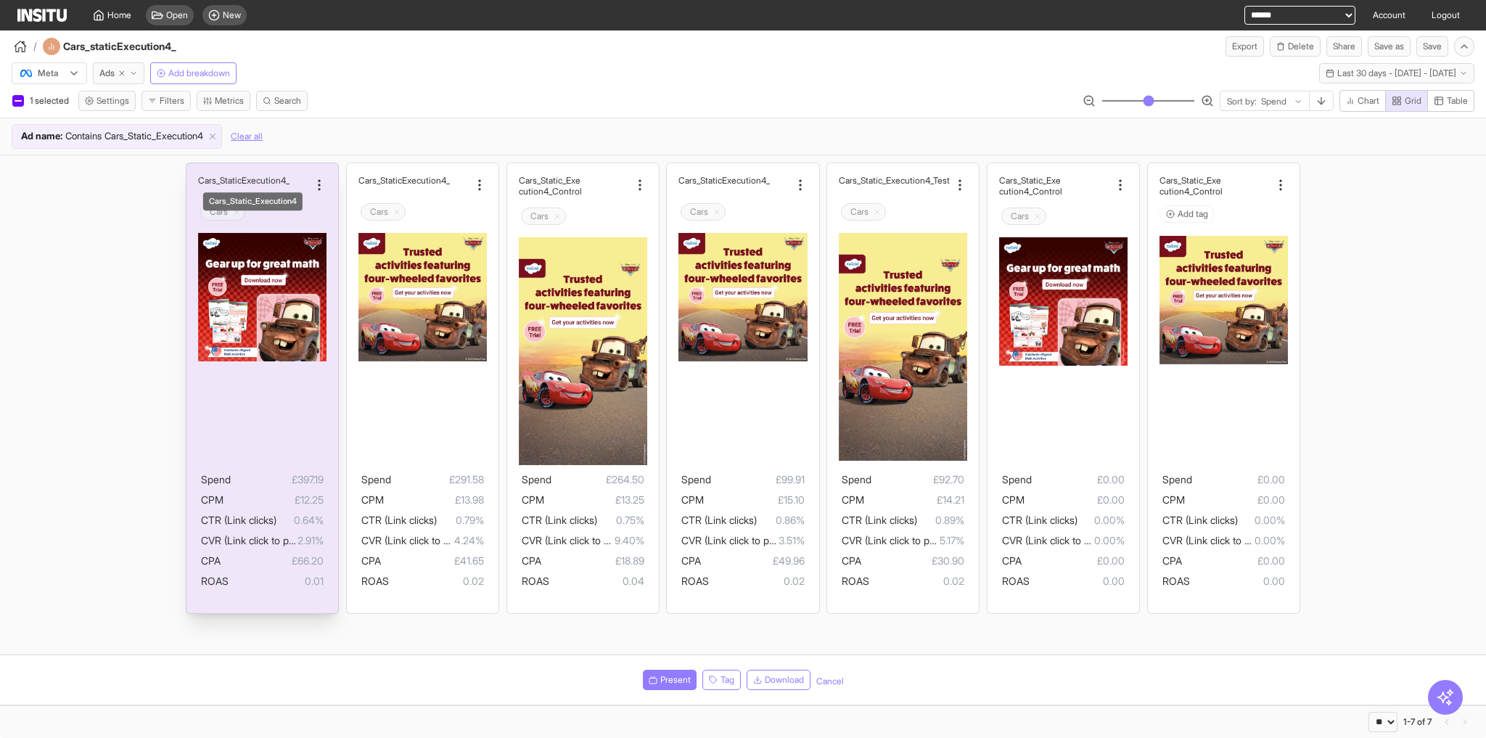
click at [290, 178] on h2 "_Execution4" at bounding box center [266, 180] width 48 height 11
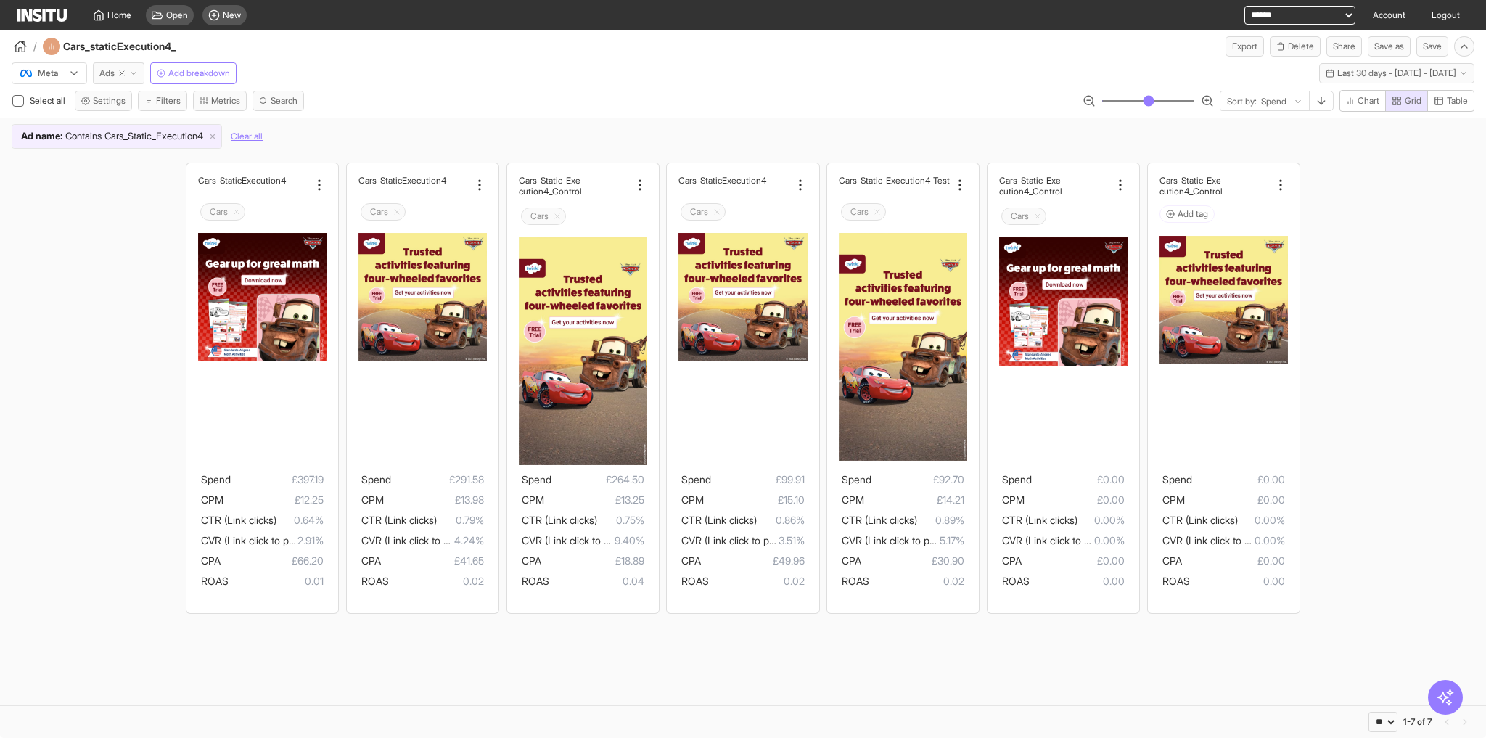
click at [115, 73] on button "Ads" at bounding box center [119, 73] width 52 height 22
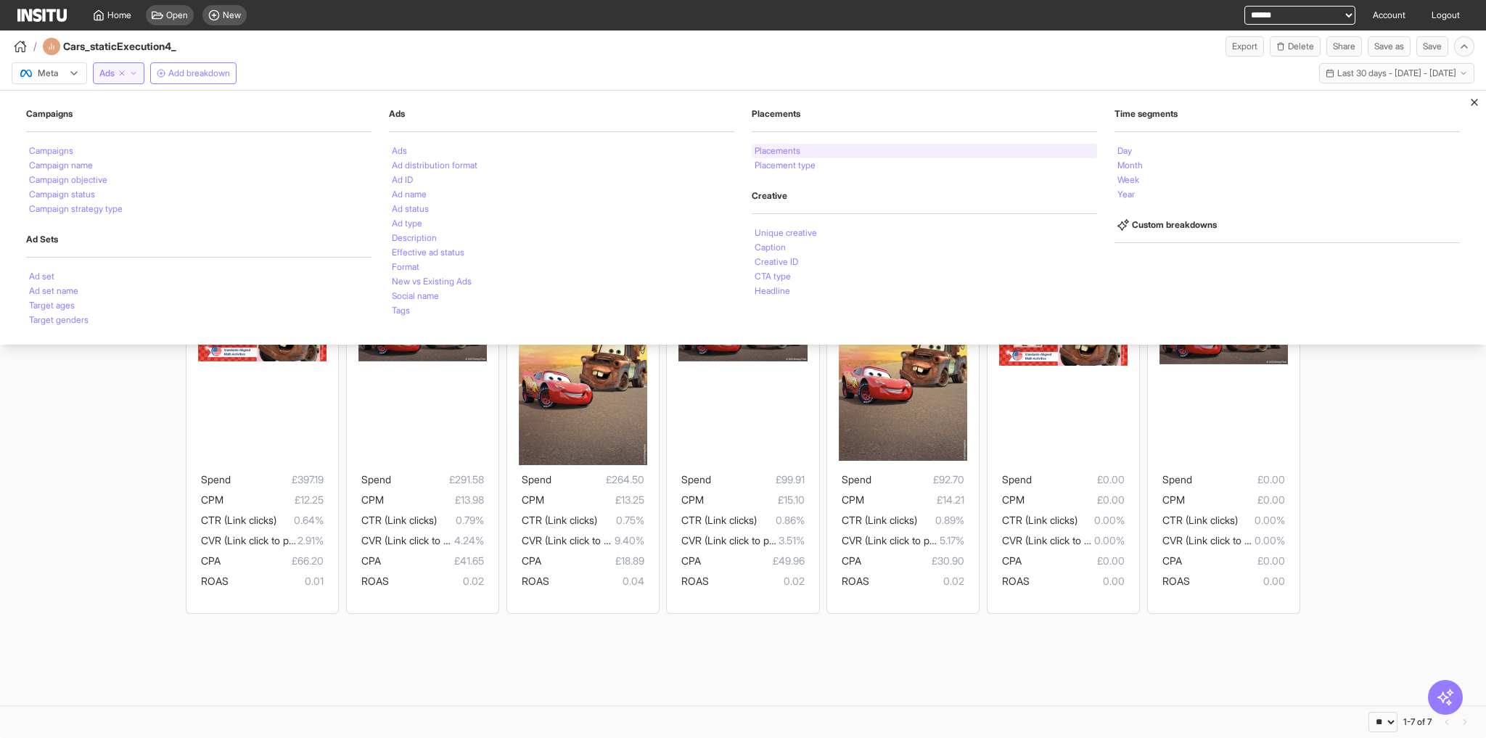
click at [770, 150] on li "Placements" at bounding box center [778, 151] width 46 height 9
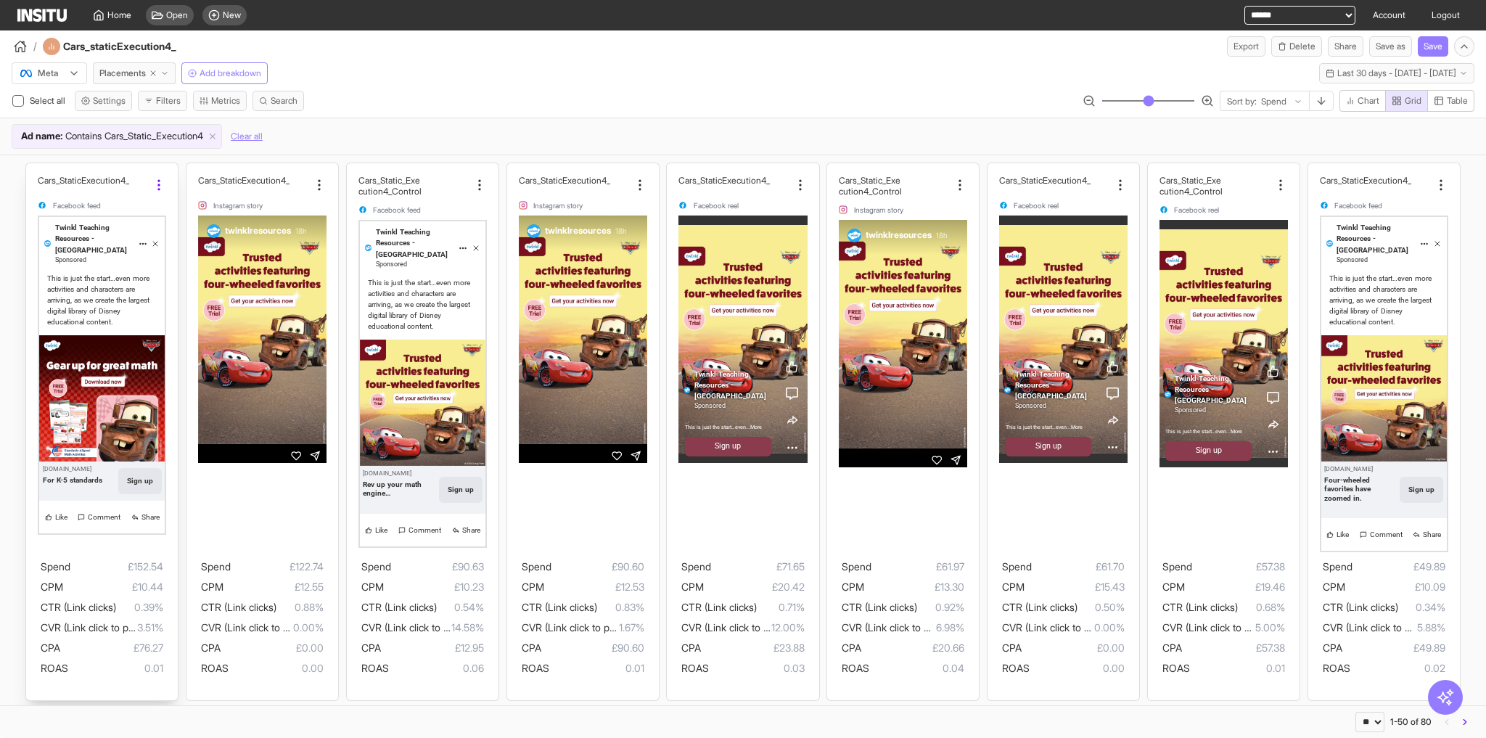
click at [149, 179] on div at bounding box center [157, 185] width 17 height 15
click at [190, 242] on span "Meta preview" at bounding box center [187, 241] width 62 height 15
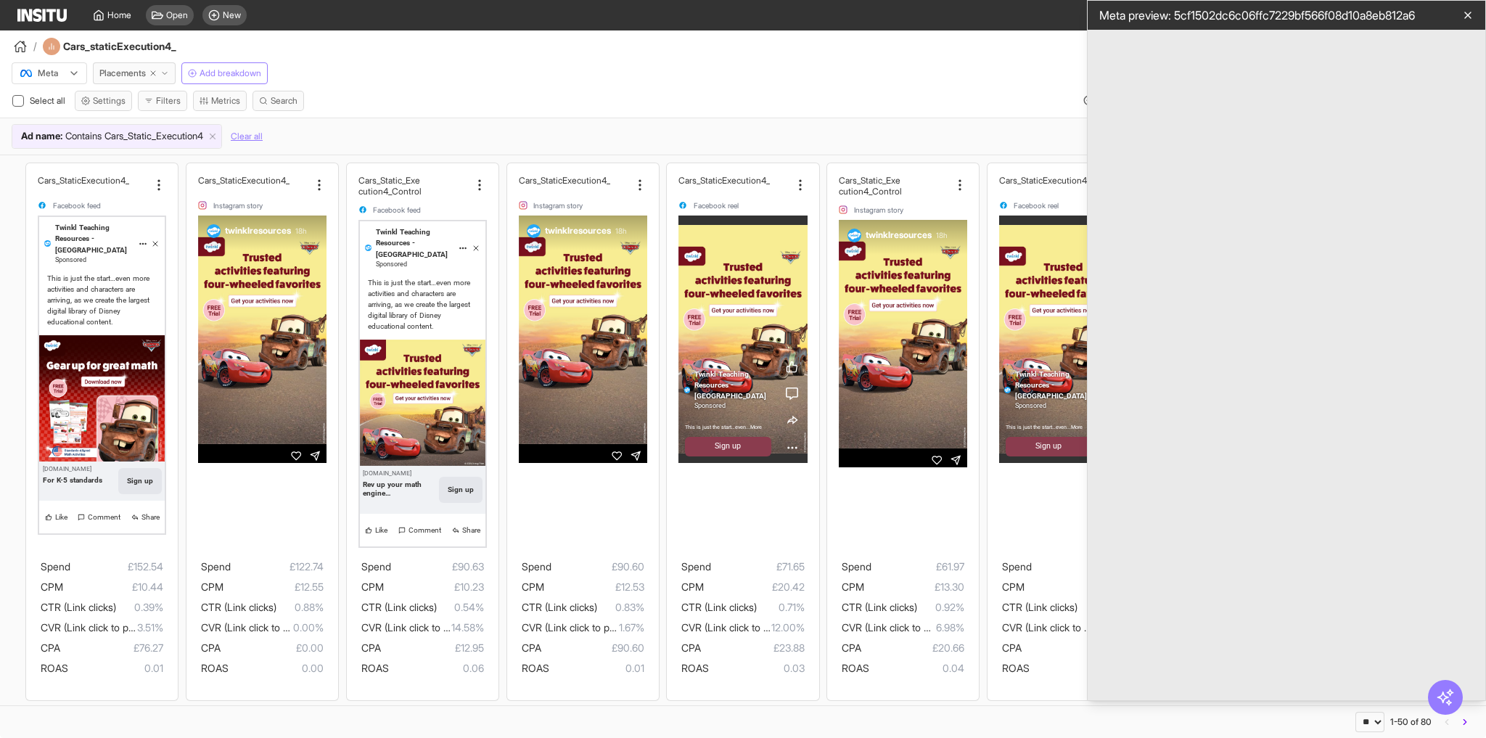
click at [1469, 19] on icon "button" at bounding box center [1469, 15] width 12 height 12
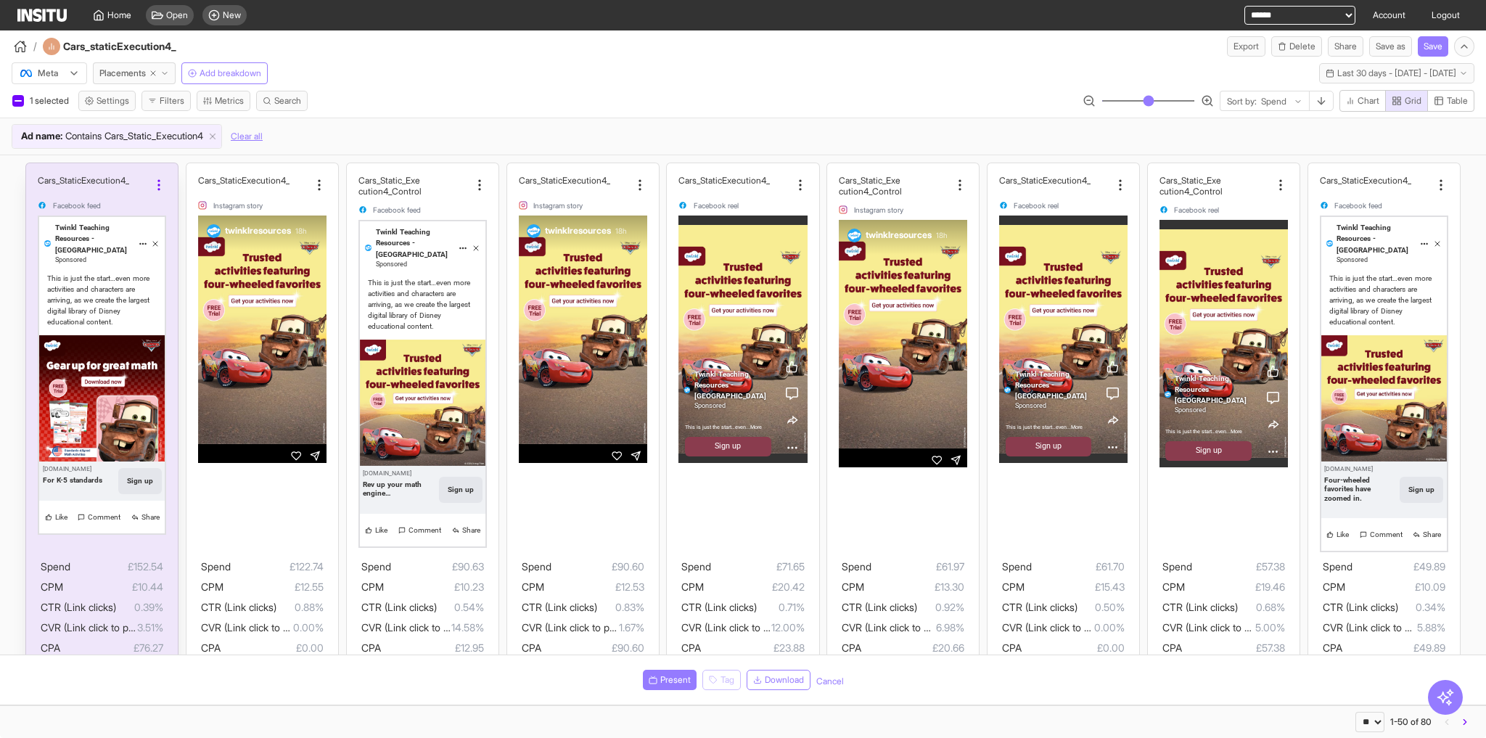
click at [155, 184] on icon at bounding box center [159, 185] width 15 height 15
click at [181, 232] on div "Copy name" at bounding box center [235, 222] width 151 height 23
click at [163, 178] on div "Cars_Static _Execution4 Facebook feed Twinkl Teaching Resources - United States…" at bounding box center [102, 432] width 152 height 538
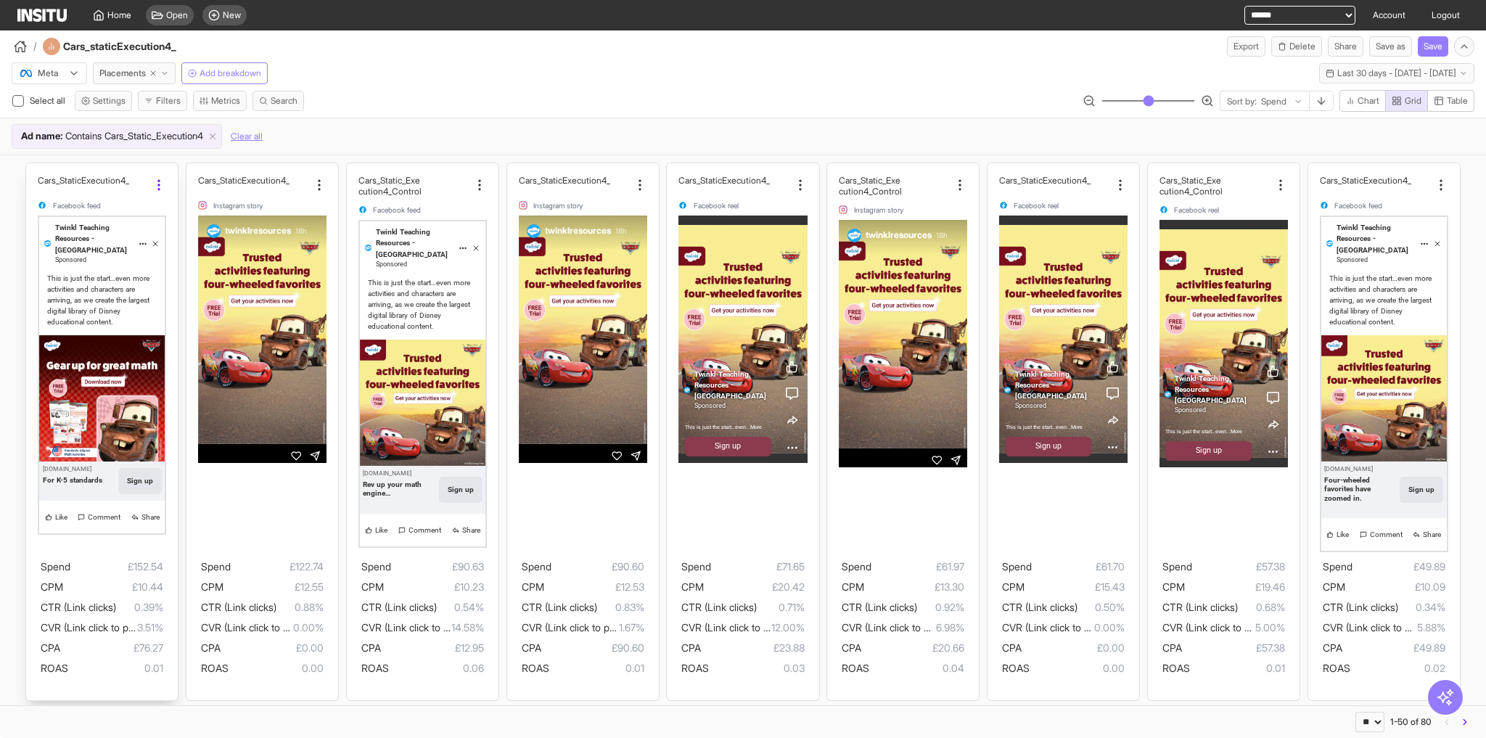
click at [153, 179] on icon at bounding box center [159, 185] width 15 height 15
click at [210, 243] on span "Meta preview" at bounding box center [193, 241] width 62 height 15
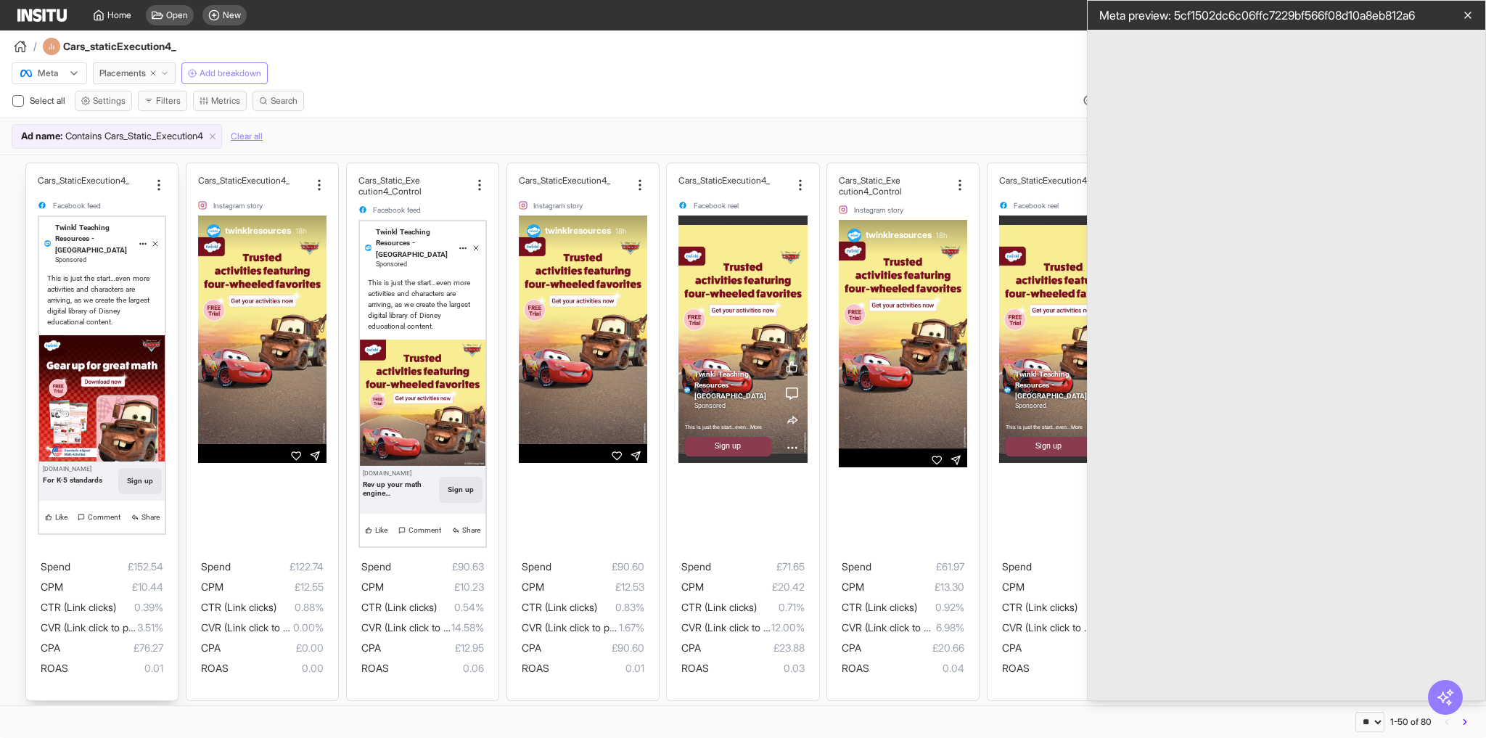
click at [102, 570] on span "£152.54" at bounding box center [116, 566] width 93 height 17
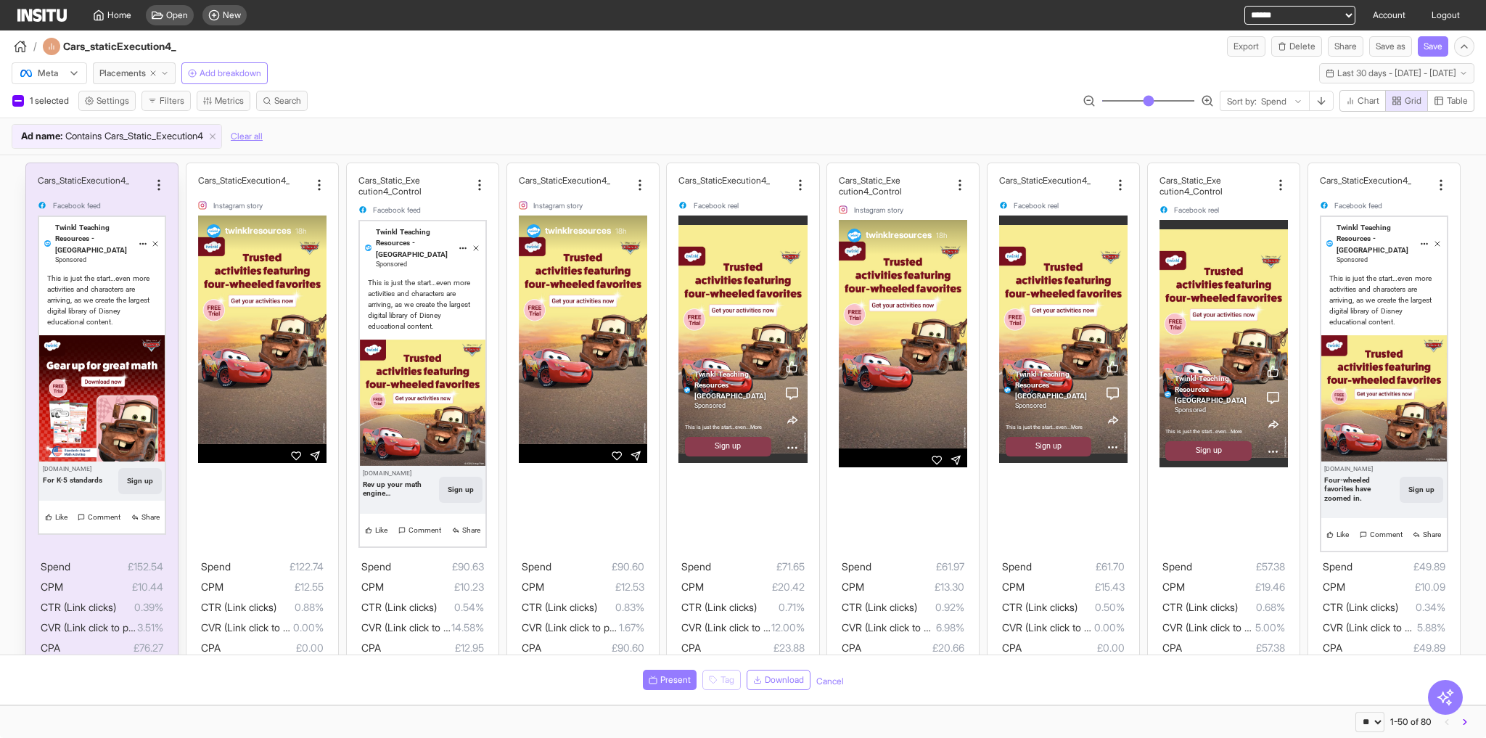
click at [156, 175] on div "Cars_Static _Execution4" at bounding box center [102, 183] width 128 height 17
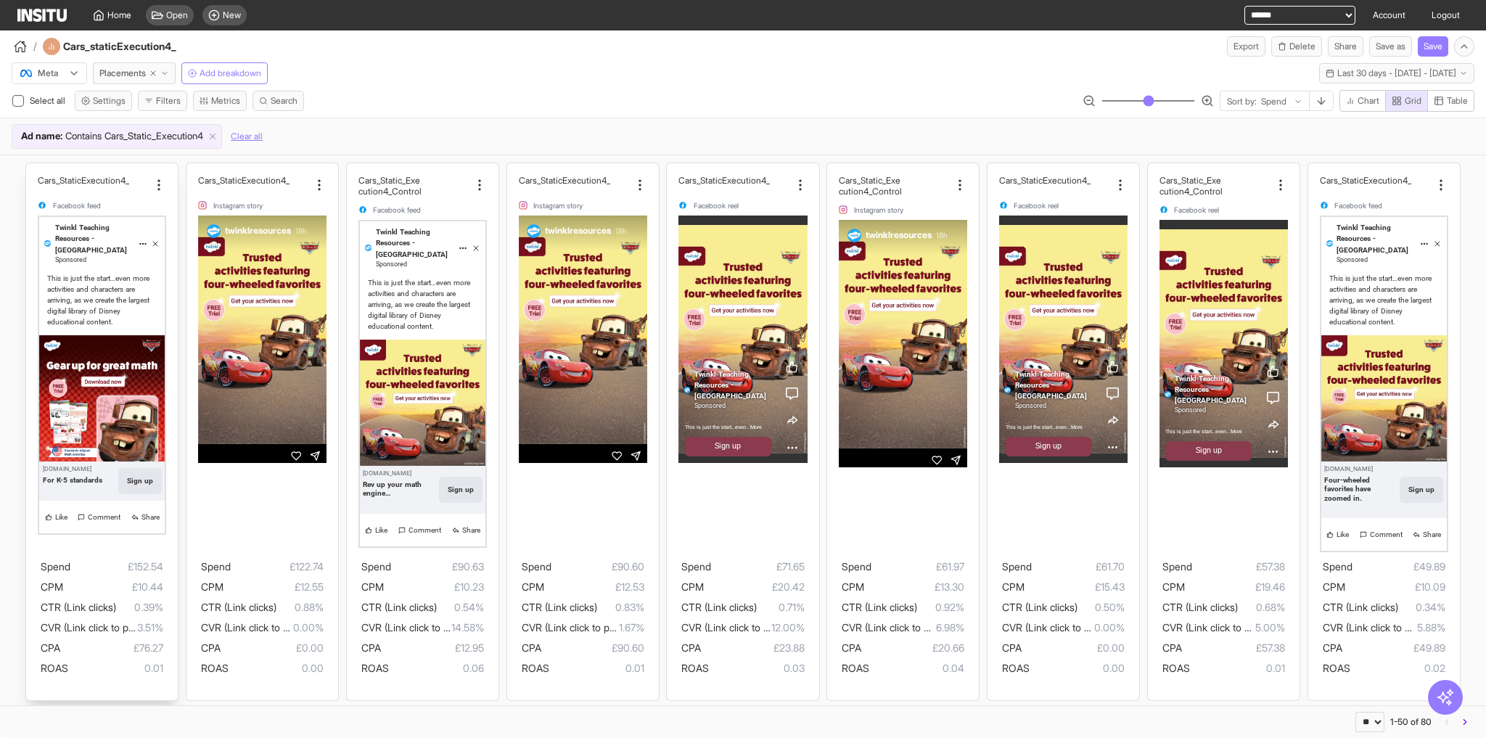
click at [154, 189] on div "Cars_Static _Execution4 Facebook feed" at bounding box center [102, 193] width 128 height 36
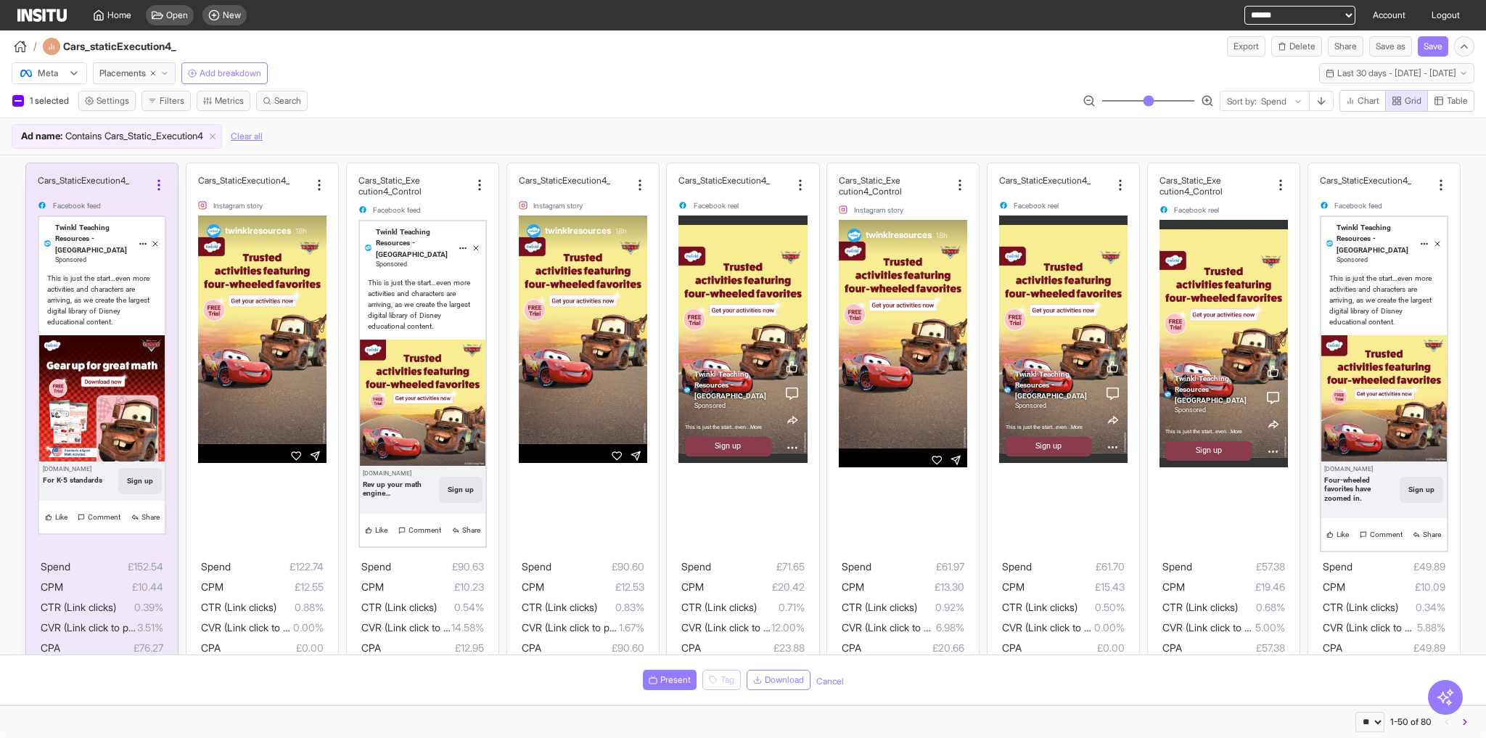
click at [153, 186] on icon at bounding box center [159, 185] width 15 height 15
click at [181, 251] on span "Meta preview" at bounding box center [193, 248] width 62 height 15
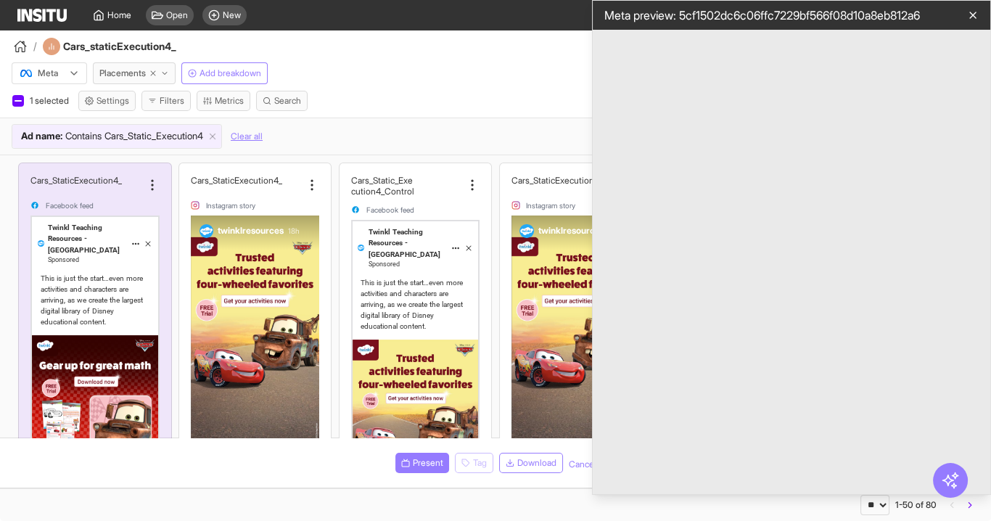
click at [976, 12] on line "button" at bounding box center [973, 15] width 6 height 6
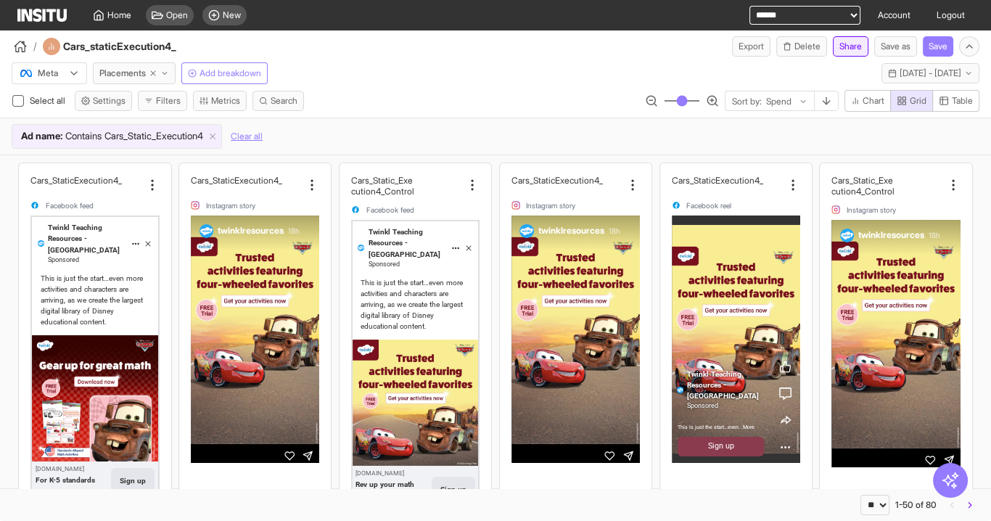
click at [838, 47] on button "Share" at bounding box center [851, 46] width 36 height 20
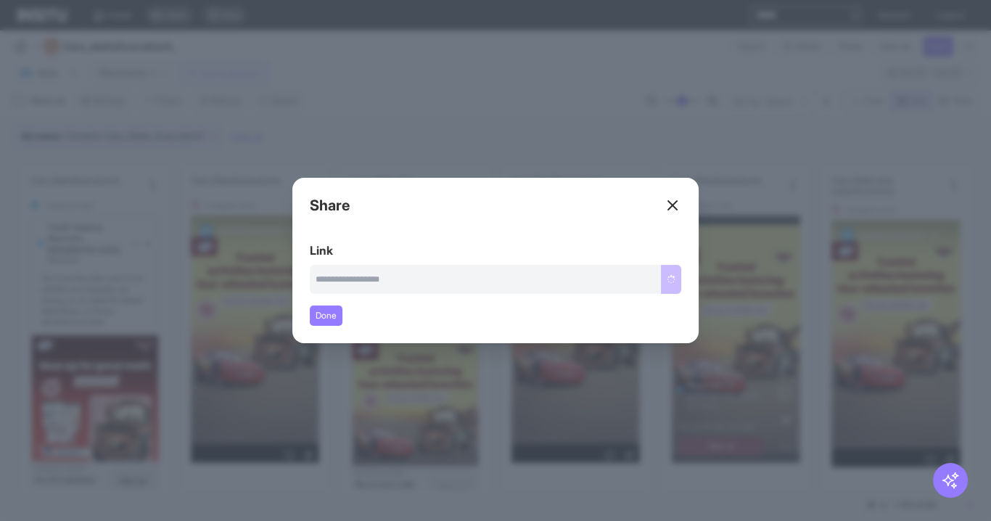
type input "**********"
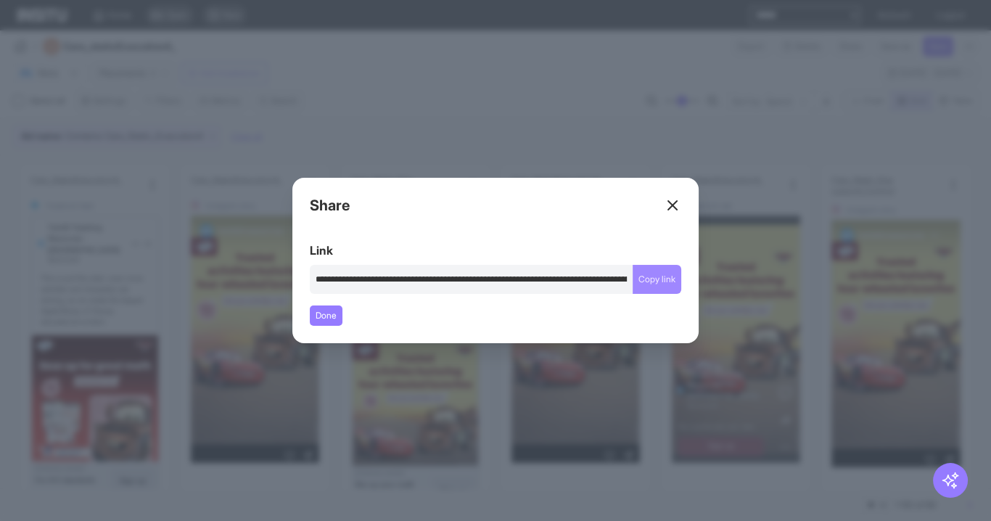
click at [655, 281] on button "Copy link" at bounding box center [657, 279] width 49 height 29
click at [676, 205] on icon at bounding box center [672, 205] width 17 height 17
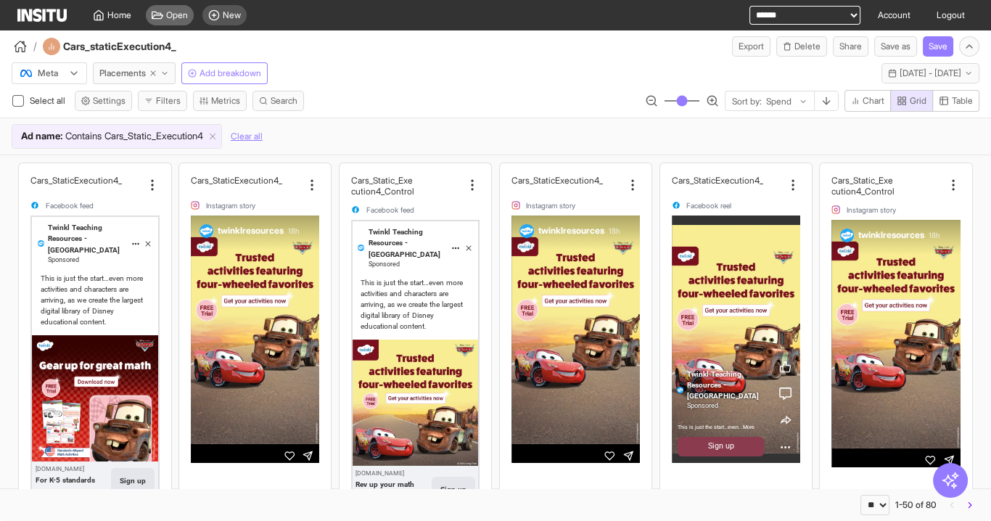
click at [177, 19] on span "Open" at bounding box center [177, 15] width 22 height 12
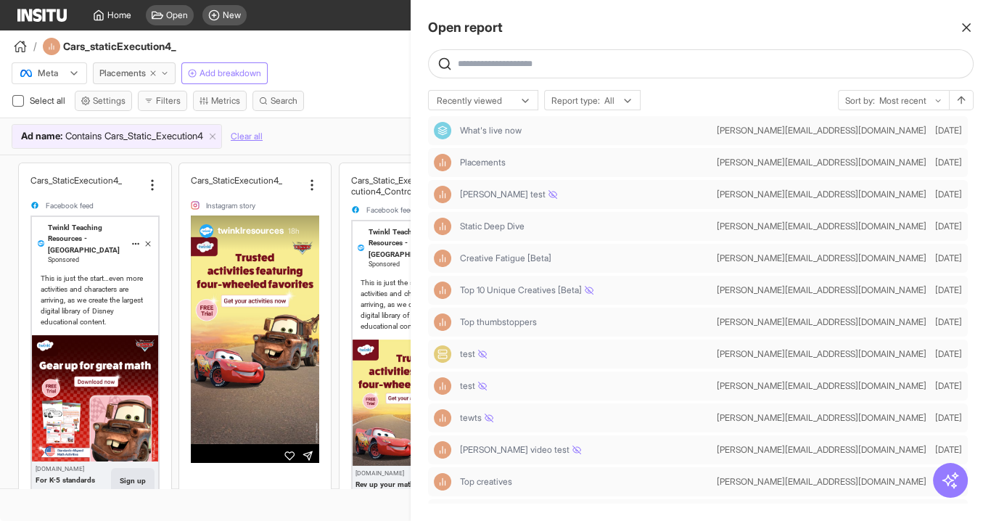
click at [971, 26] on icon "button" at bounding box center [967, 27] width 15 height 15
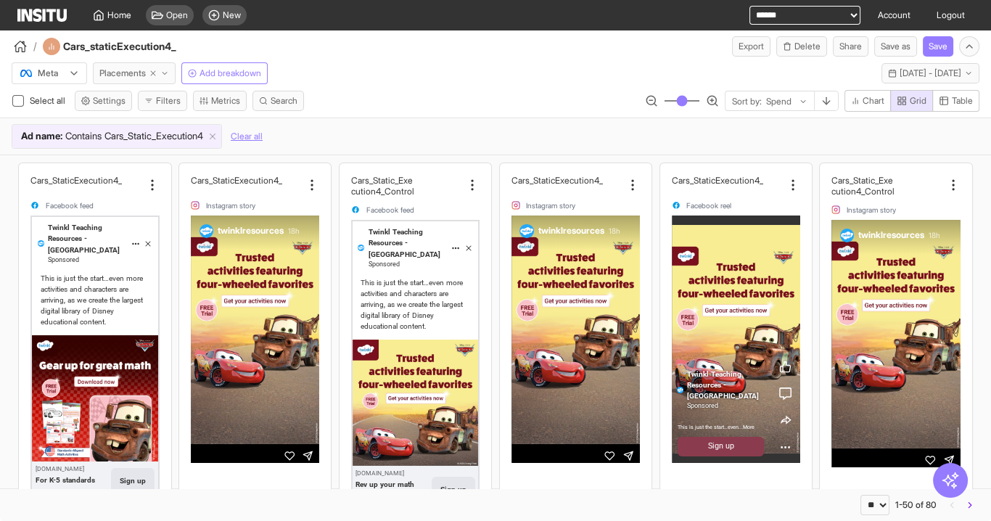
click at [119, 75] on span "Placements" at bounding box center [122, 74] width 46 height 12
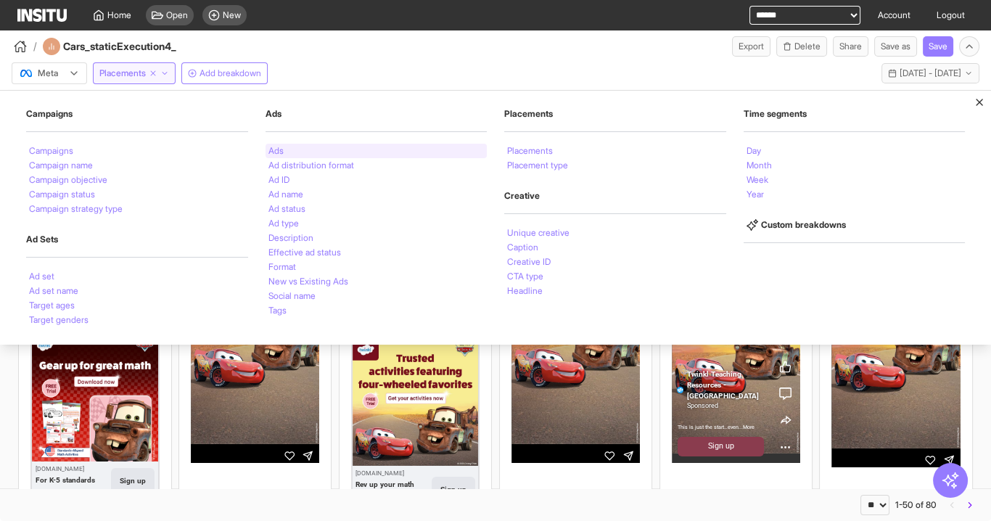
click at [285, 147] on div "Ads" at bounding box center [377, 151] width 222 height 15
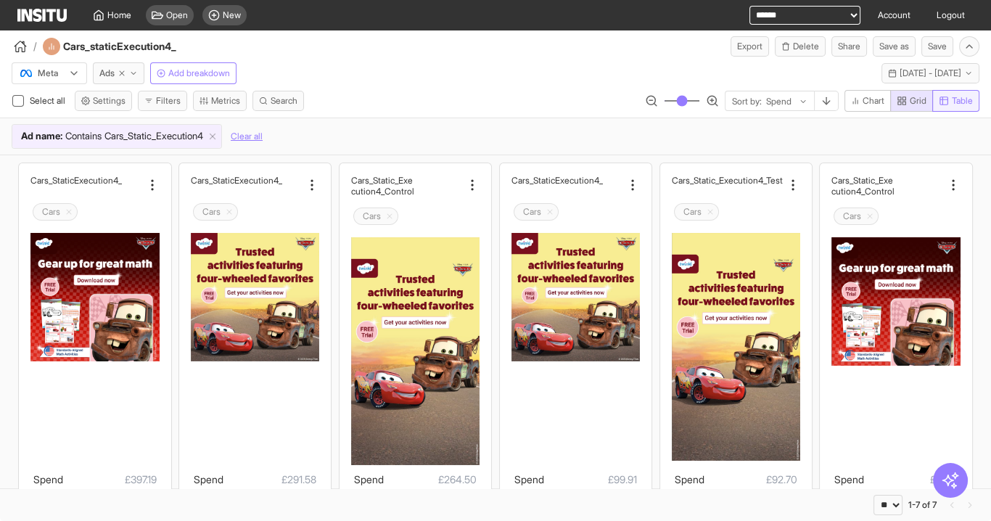
click at [957, 103] on span "Table" at bounding box center [962, 101] width 21 height 12
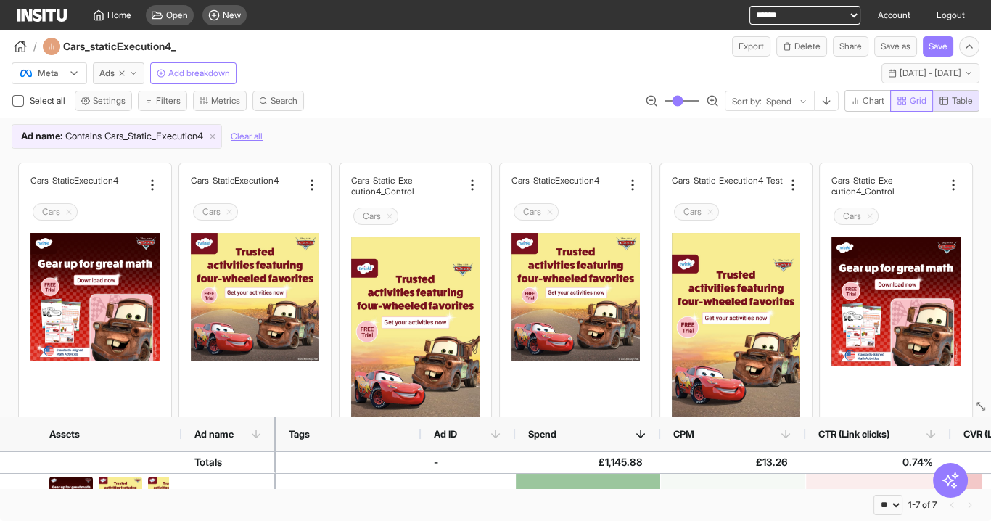
click at [907, 98] on span "Grid" at bounding box center [912, 101] width 30 height 12
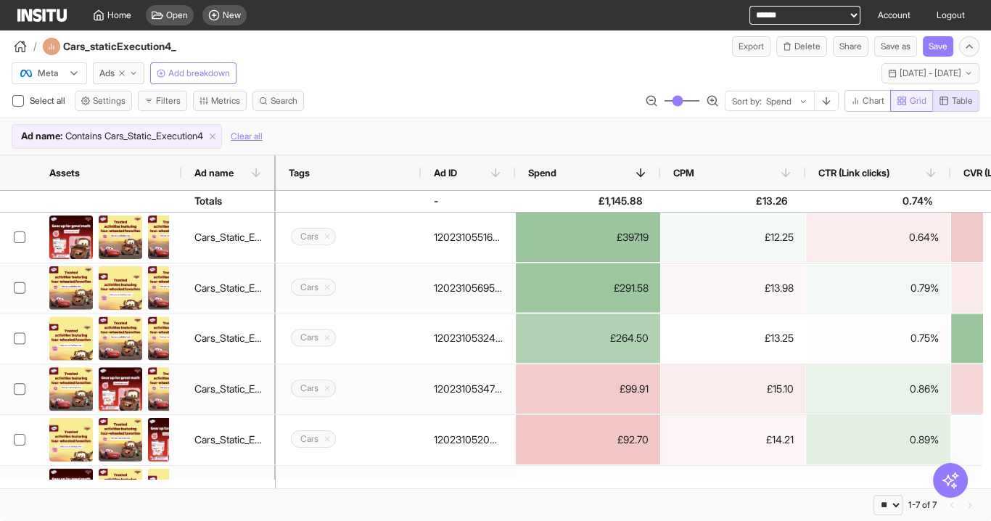
click at [915, 97] on span "Grid" at bounding box center [918, 101] width 17 height 12
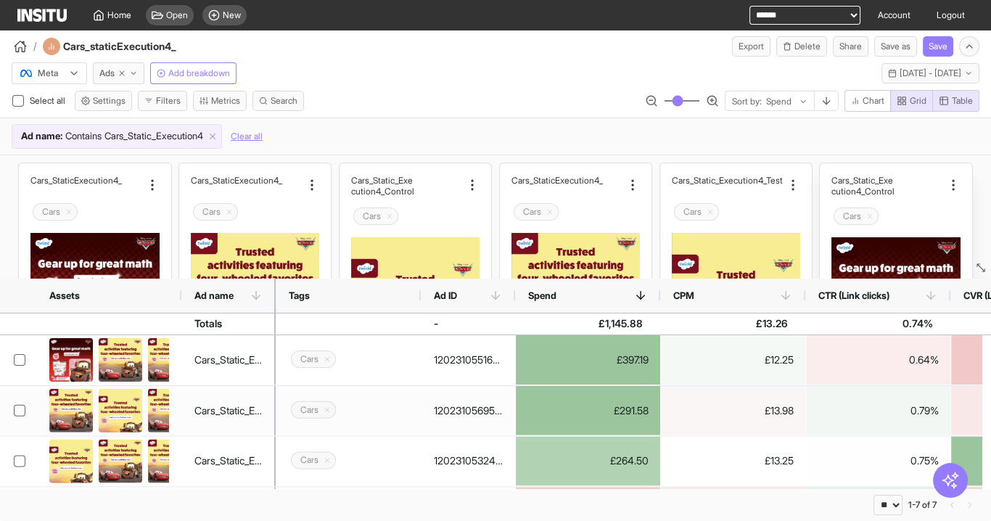
drag, startPoint x: 977, startPoint y: 404, endPoint x: 957, endPoint y: 263, distance: 141.4
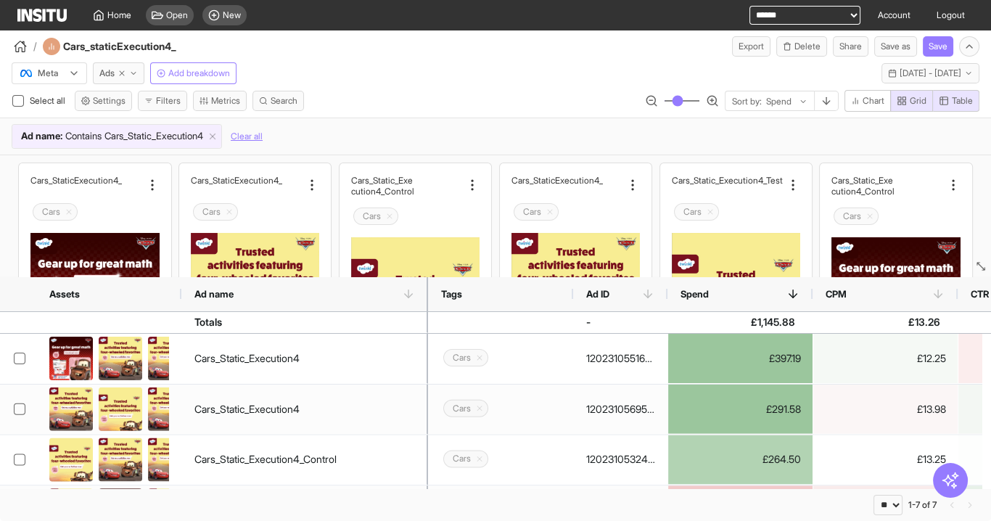
drag, startPoint x: 274, startPoint y: 289, endPoint x: 351, endPoint y: 302, distance: 78.0
click at [431, 305] on div at bounding box center [428, 294] width 6 height 35
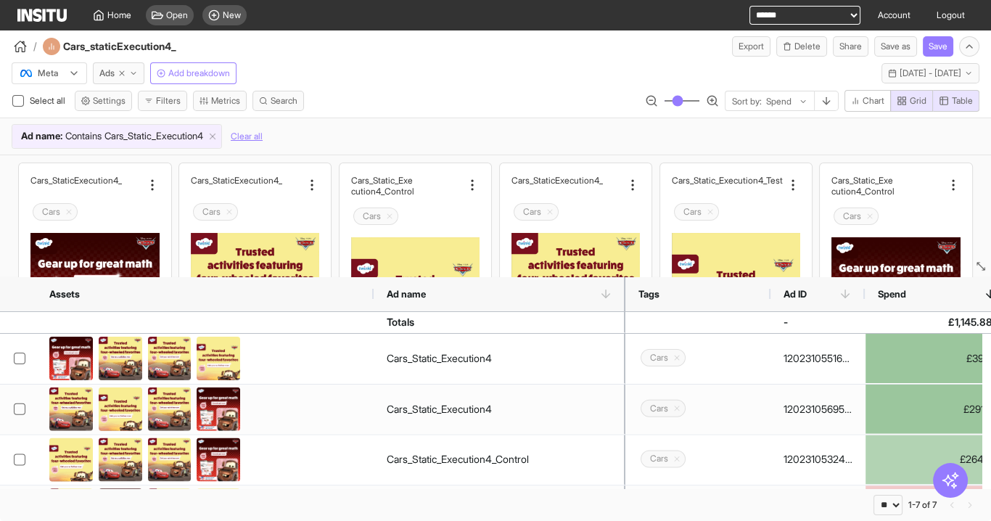
drag, startPoint x: 180, startPoint y: 295, endPoint x: 372, endPoint y: 302, distance: 192.5
click at [372, 302] on div at bounding box center [374, 294] width 6 height 35
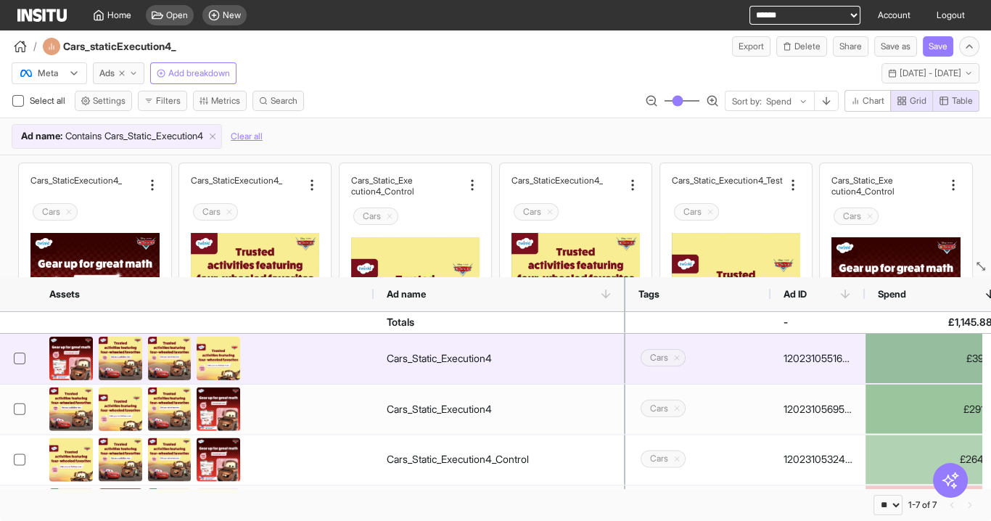
click at [131, 348] on img at bounding box center [121, 359] width 44 height 44
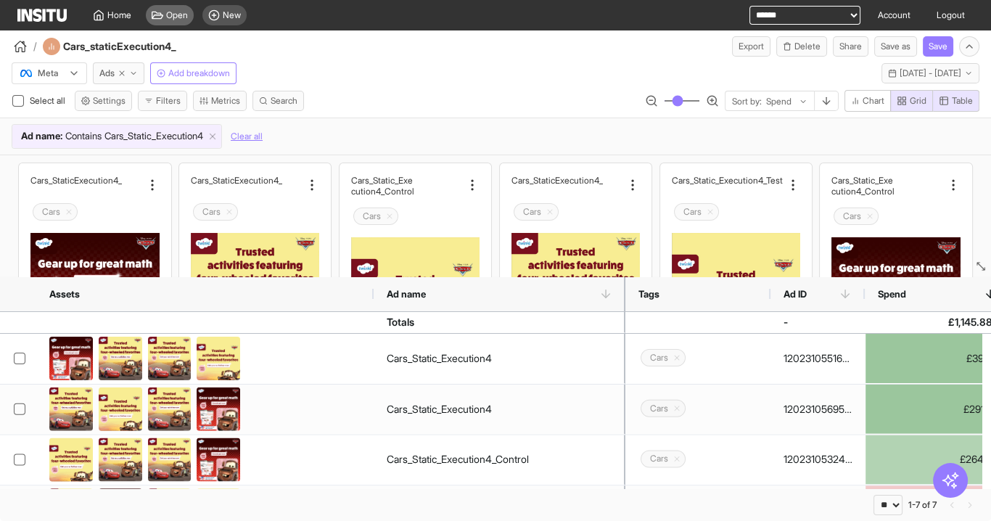
click at [172, 19] on span "Open" at bounding box center [177, 15] width 22 height 12
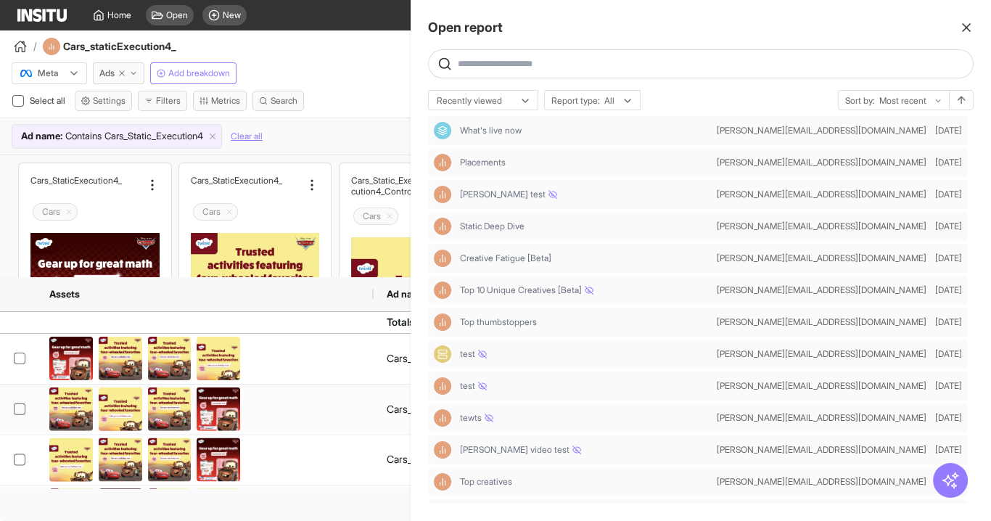
click at [967, 28] on line "button" at bounding box center [966, 27] width 7 height 7
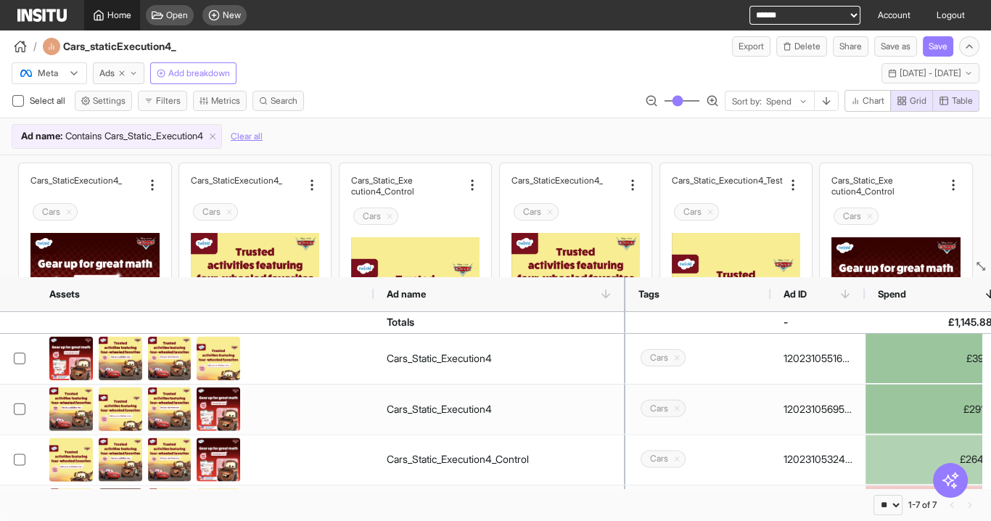
click at [116, 16] on span "Home" at bounding box center [119, 15] width 24 height 12
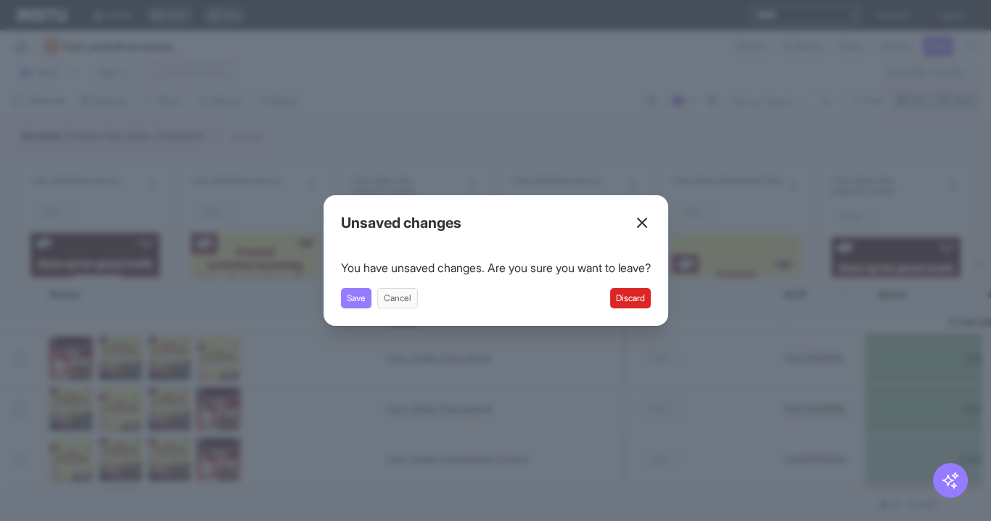
click at [638, 300] on button "Discard" at bounding box center [630, 298] width 41 height 20
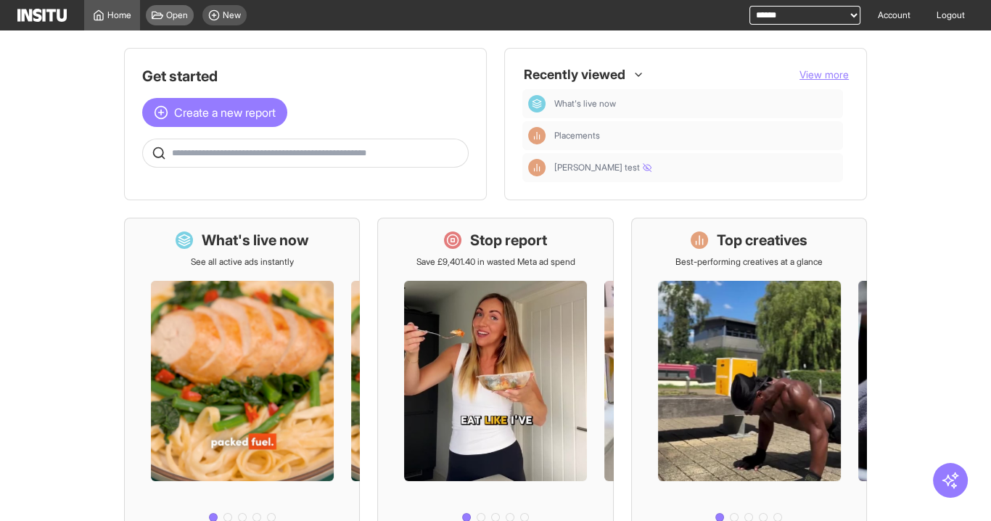
click at [179, 18] on span "Open" at bounding box center [177, 15] width 22 height 12
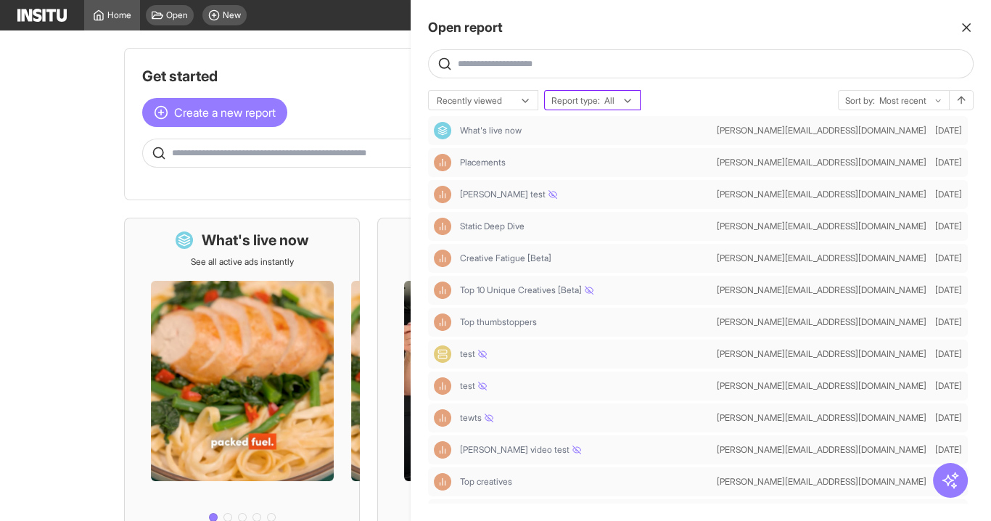
click at [634, 99] on div "Report type: All" at bounding box center [592, 101] width 95 height 20
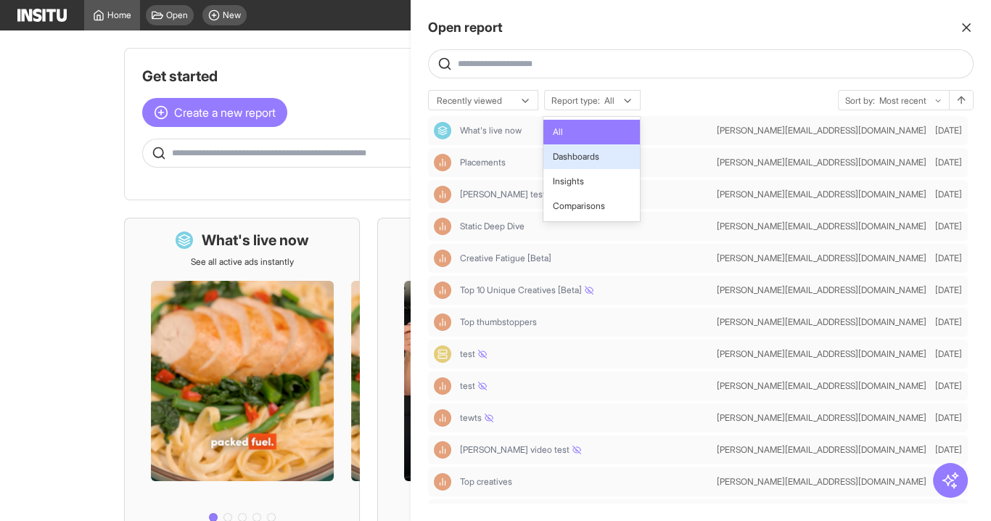
click at [604, 160] on span "Dashboards" at bounding box center [591, 156] width 79 height 13
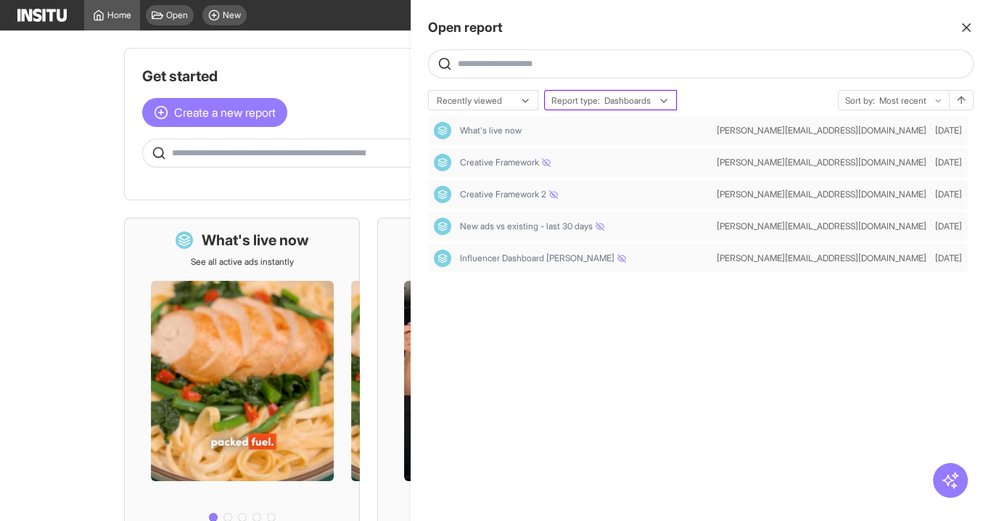
click at [608, 103] on div at bounding box center [627, 101] width 49 height 15
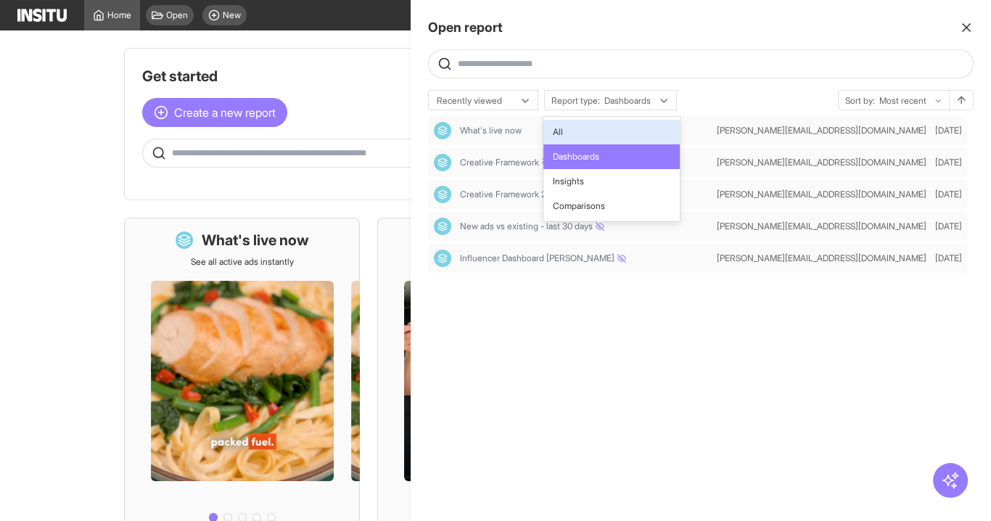
click at [580, 134] on span "All" at bounding box center [611, 132] width 118 height 13
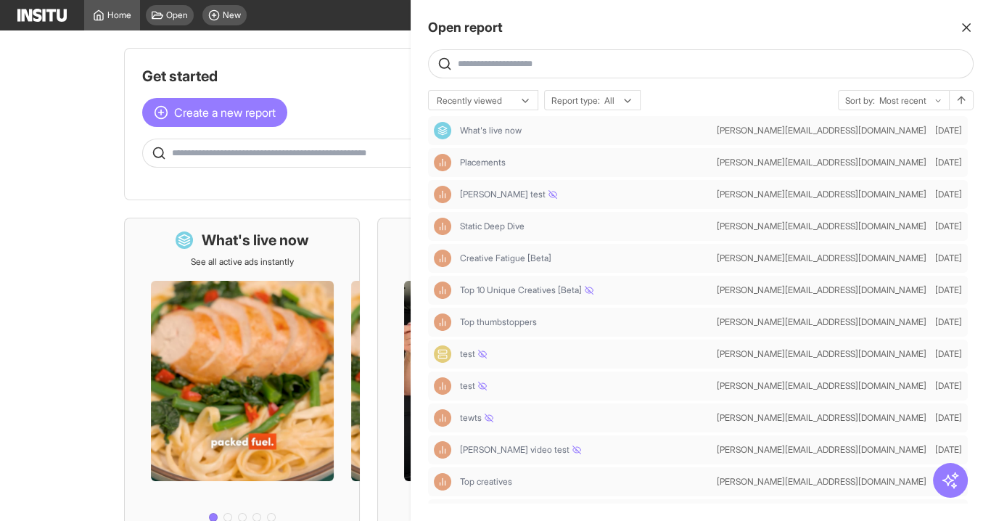
click at [320, 57] on div at bounding box center [495, 260] width 991 height 521
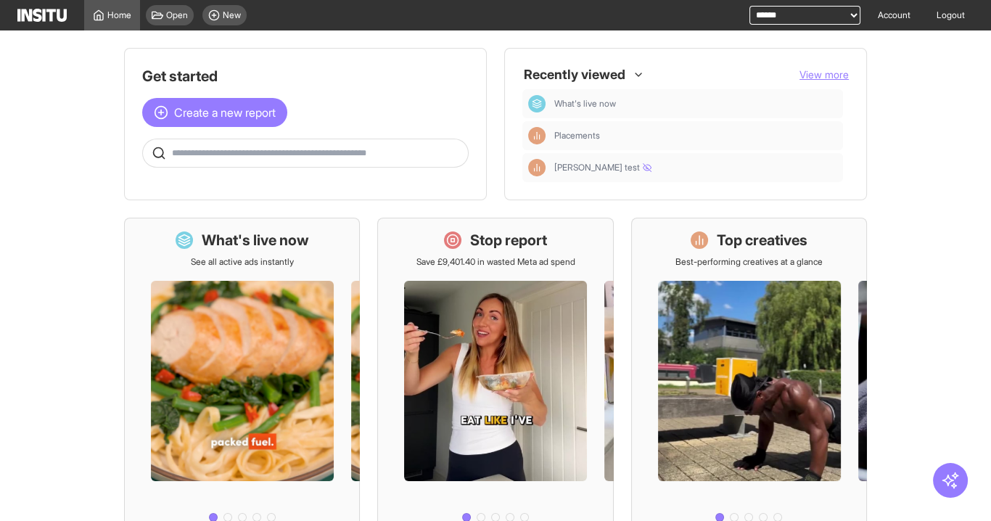
click at [764, 13] on select "**********" at bounding box center [805, 15] width 111 height 19
click at [750, 6] on select "**********" at bounding box center [805, 15] width 111 height 19
click at [811, 9] on select "**********" at bounding box center [805, 15] width 111 height 19
select select "**********"
click at [750, 6] on select "**********" at bounding box center [805, 15] width 111 height 19
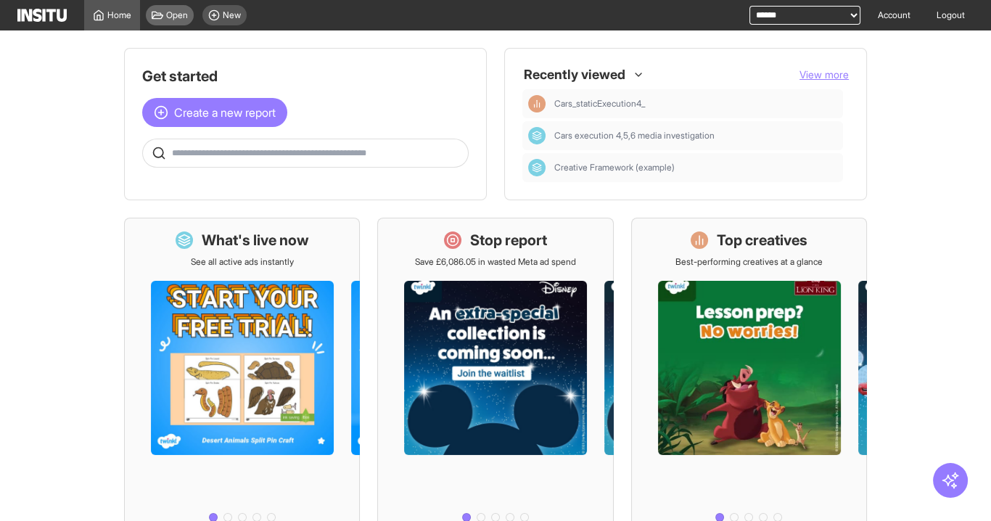
click at [165, 12] on div "Open" at bounding box center [170, 15] width 48 height 20
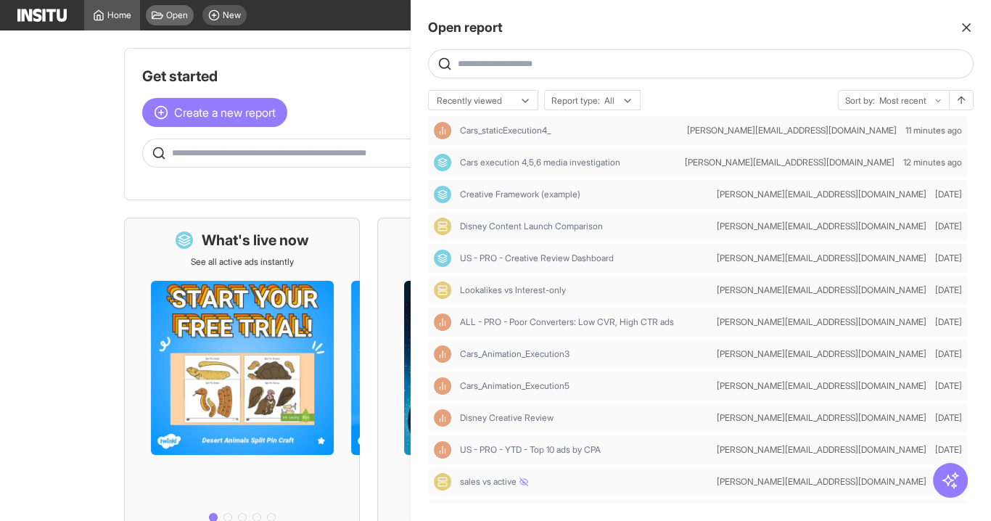
click at [165, 12] on div at bounding box center [495, 260] width 991 height 521
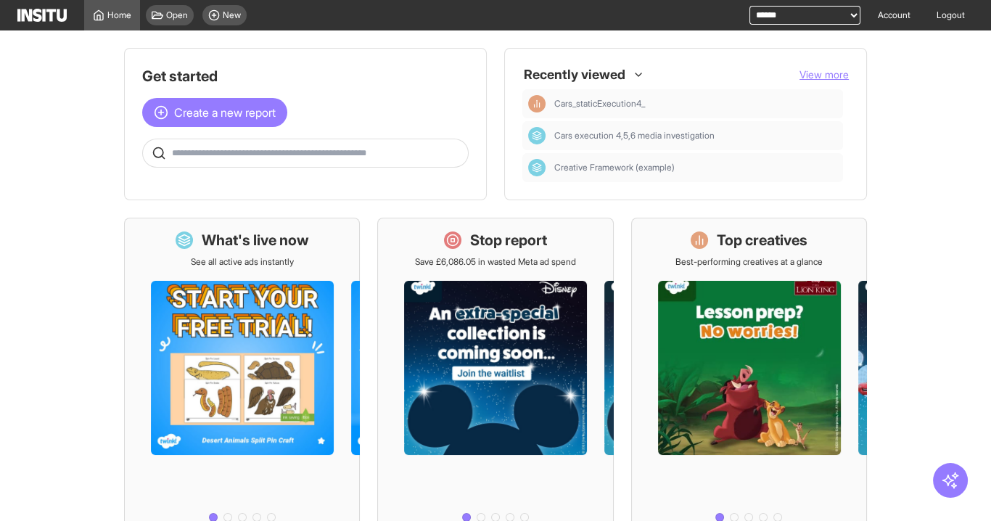
click at [792, 15] on select "**********" at bounding box center [805, 15] width 111 height 19
select select "**********"
click at [750, 6] on select "**********" at bounding box center [805, 15] width 111 height 19
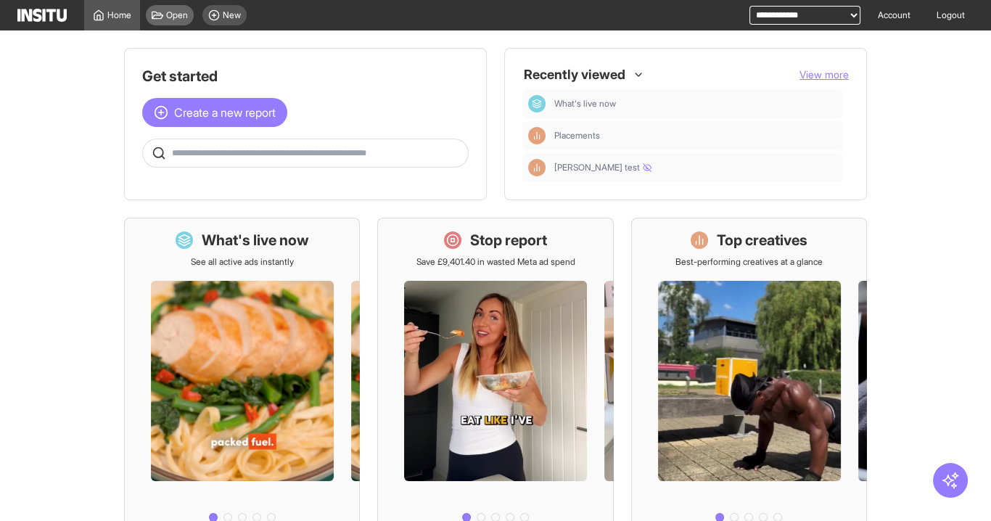
click at [157, 13] on icon at bounding box center [158, 16] width 12 height 8
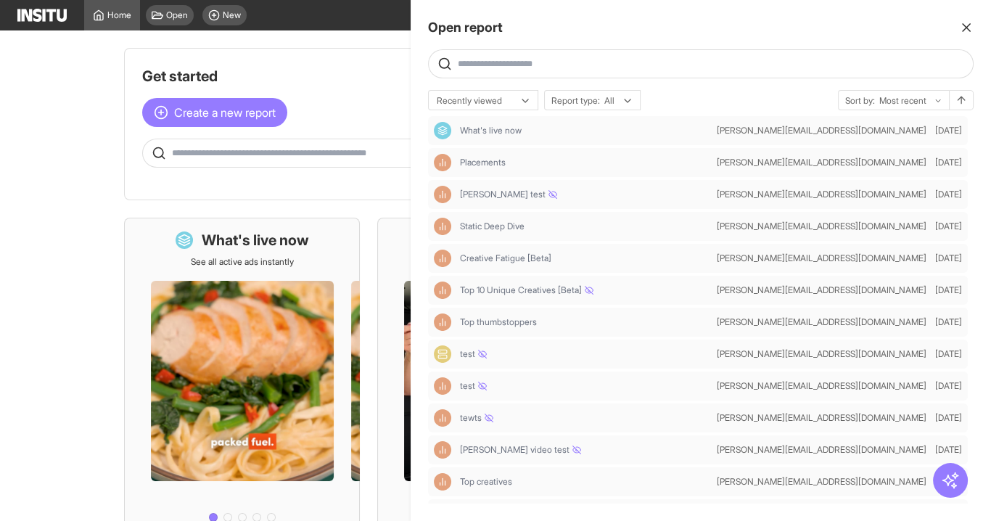
click at [361, 105] on div at bounding box center [495, 260] width 991 height 521
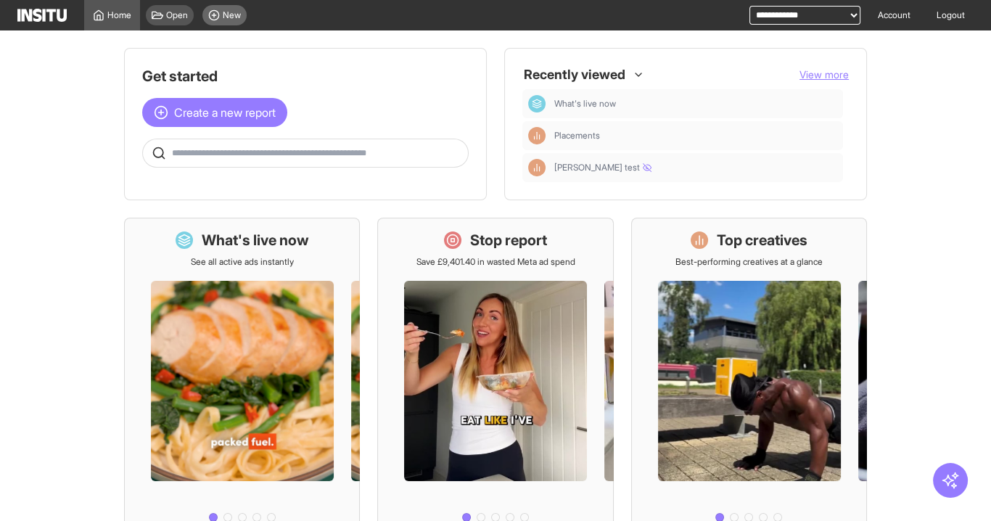
click at [239, 12] on span "New" at bounding box center [232, 15] width 18 height 12
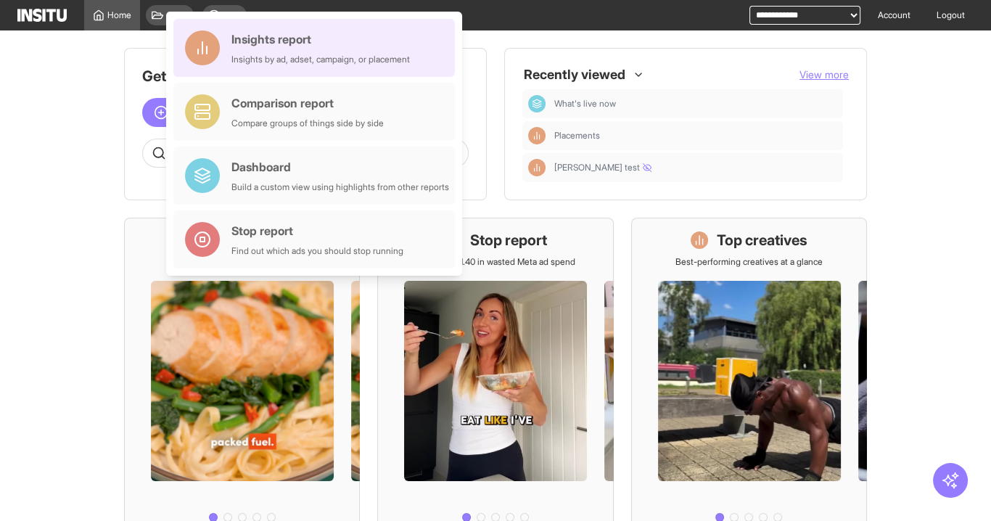
click at [308, 44] on div "Insights report" at bounding box center [321, 38] width 179 height 17
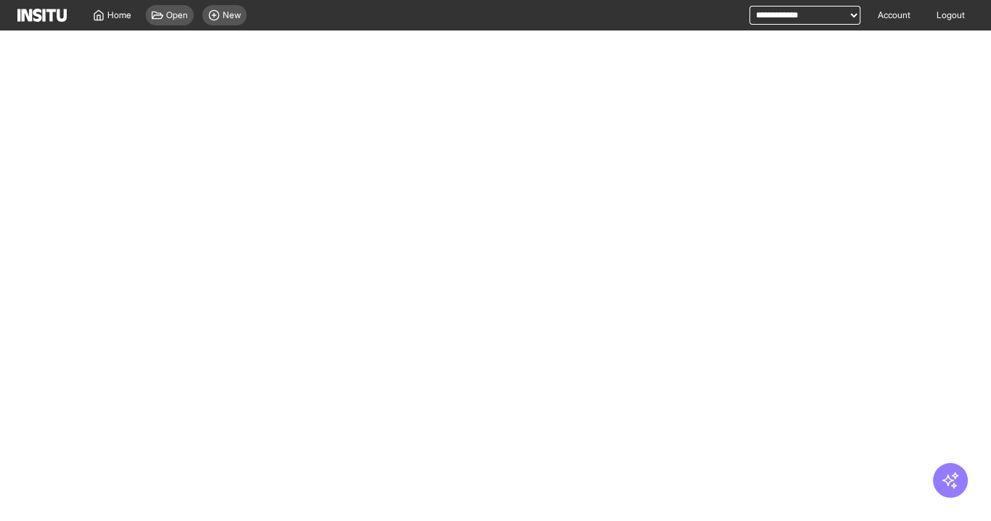
select select "**"
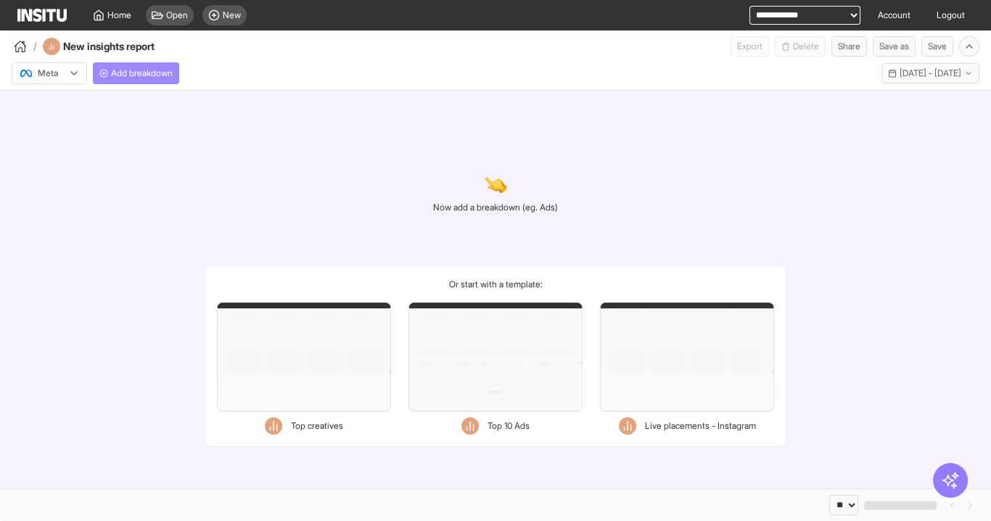
click at [155, 75] on span "Add breakdown" at bounding box center [142, 74] width 62 height 12
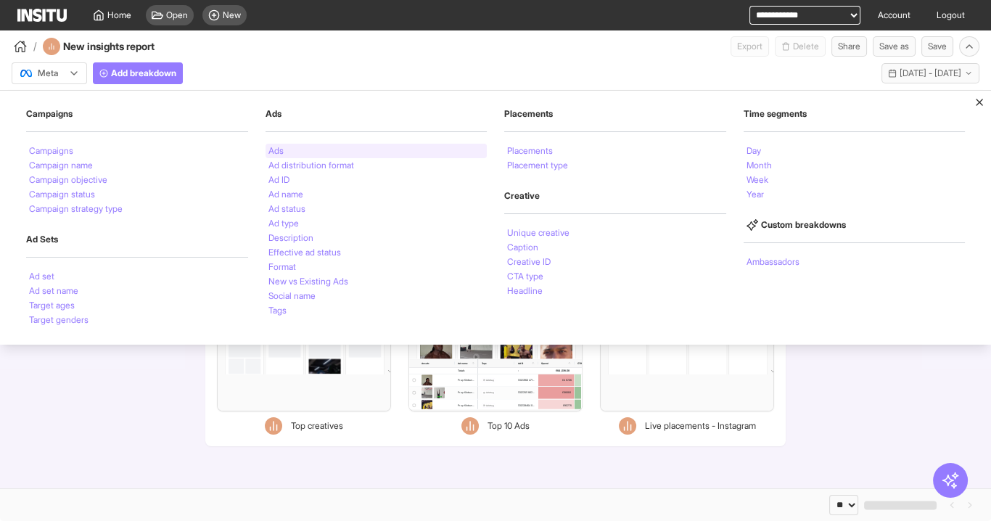
click at [287, 149] on div "Ads" at bounding box center [377, 151] width 222 height 15
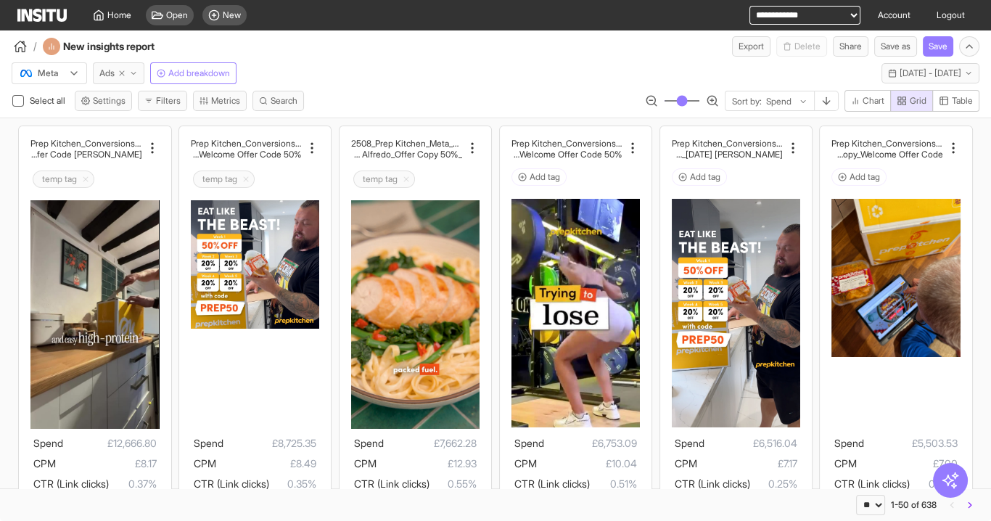
click at [123, 75] on line "button" at bounding box center [122, 73] width 4 height 4
select select "**"
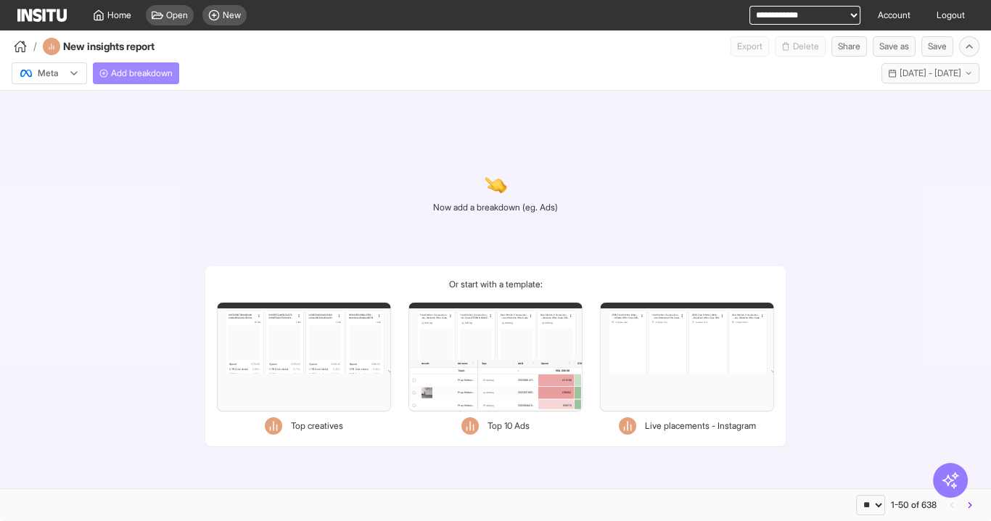
click at [140, 71] on span "Add breakdown" at bounding box center [142, 74] width 62 height 12
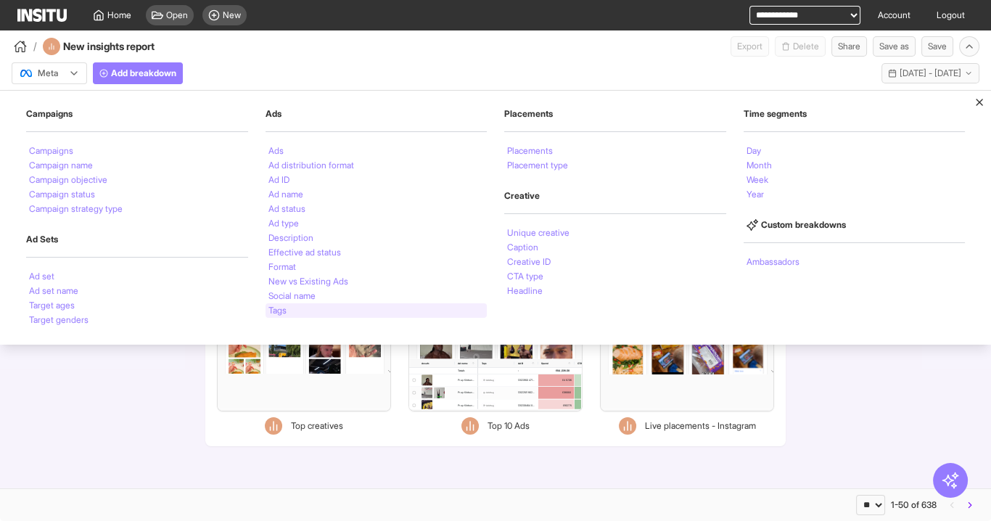
click at [285, 307] on li "Tags" at bounding box center [278, 310] width 18 height 9
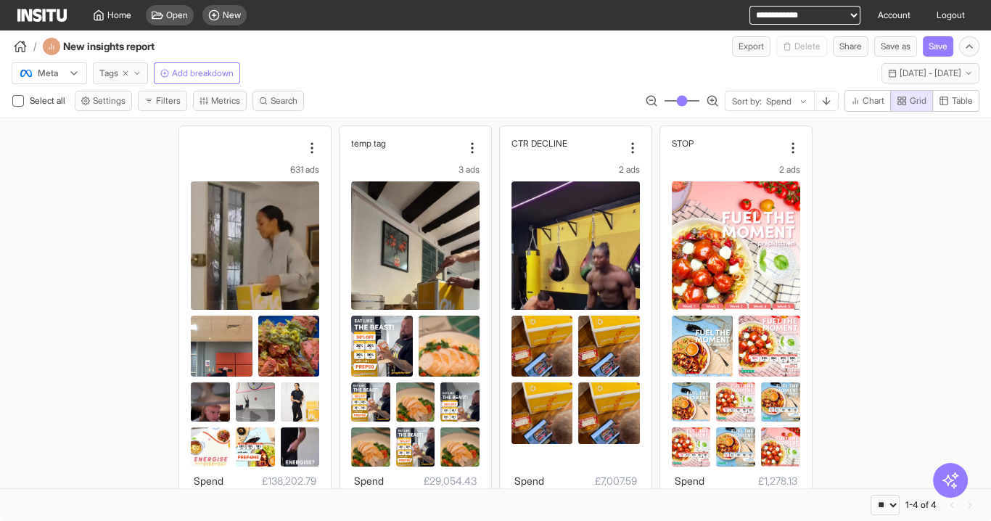
click at [115, 74] on span "Tags" at bounding box center [108, 74] width 19 height 12
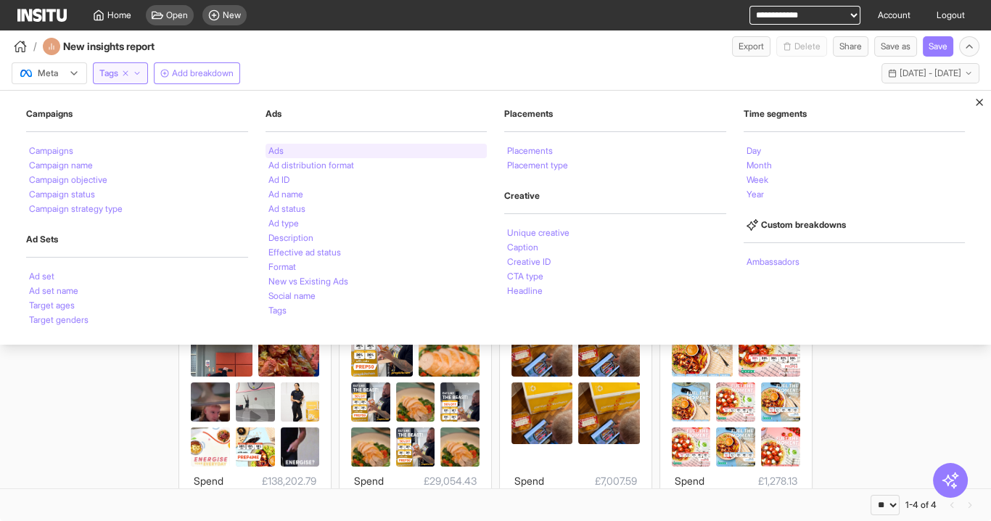
click at [274, 148] on li "Ads" at bounding box center [276, 151] width 15 height 9
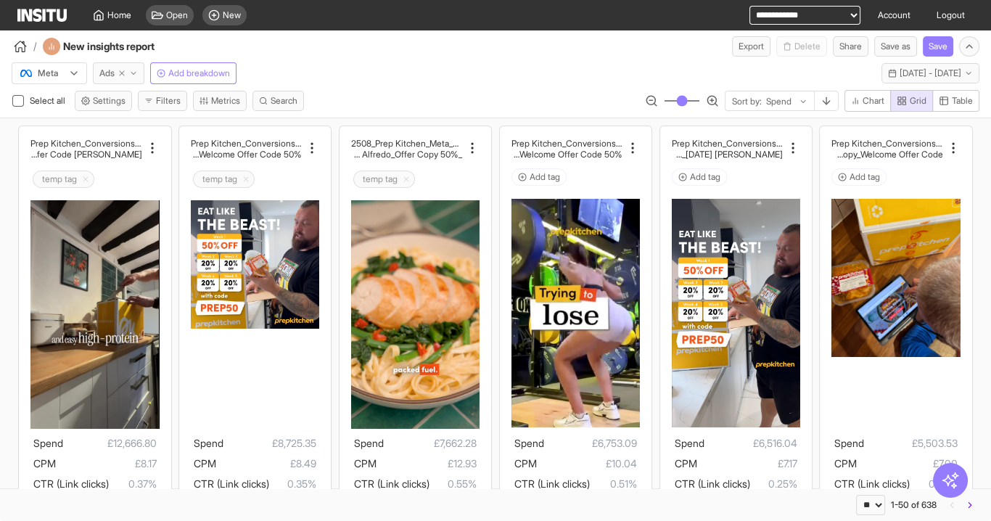
click at [111, 79] on button "Ads" at bounding box center [119, 73] width 52 height 22
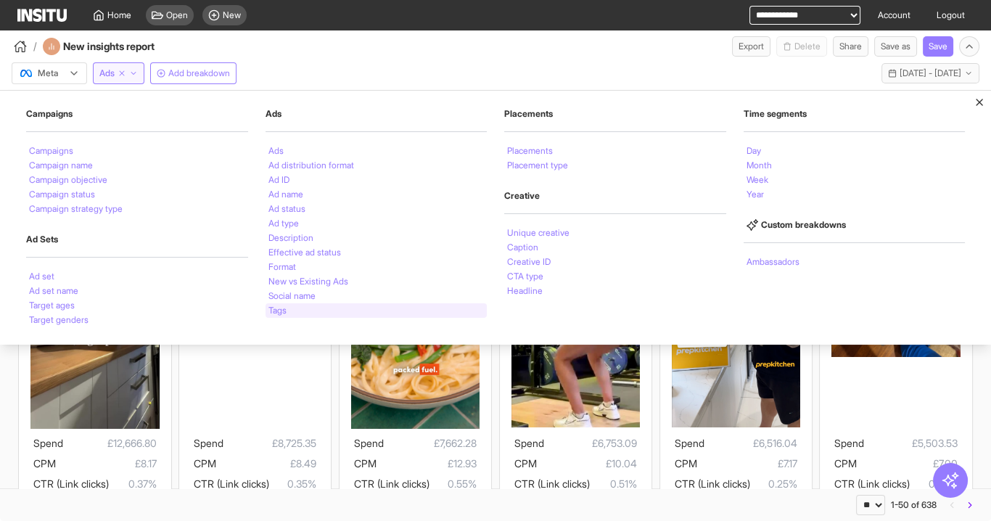
click at [279, 312] on li "Tags" at bounding box center [278, 310] width 18 height 9
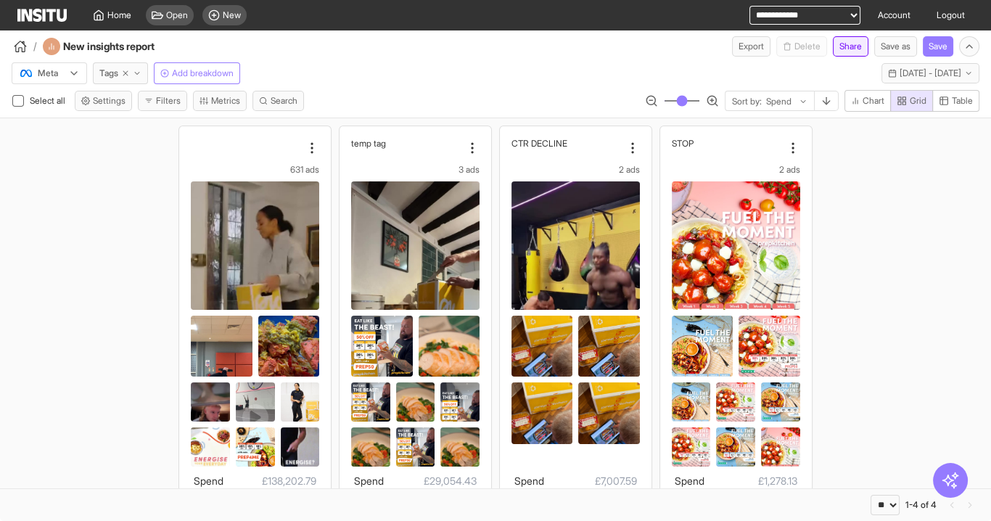
click at [846, 53] on button "Share" at bounding box center [851, 46] width 36 height 20
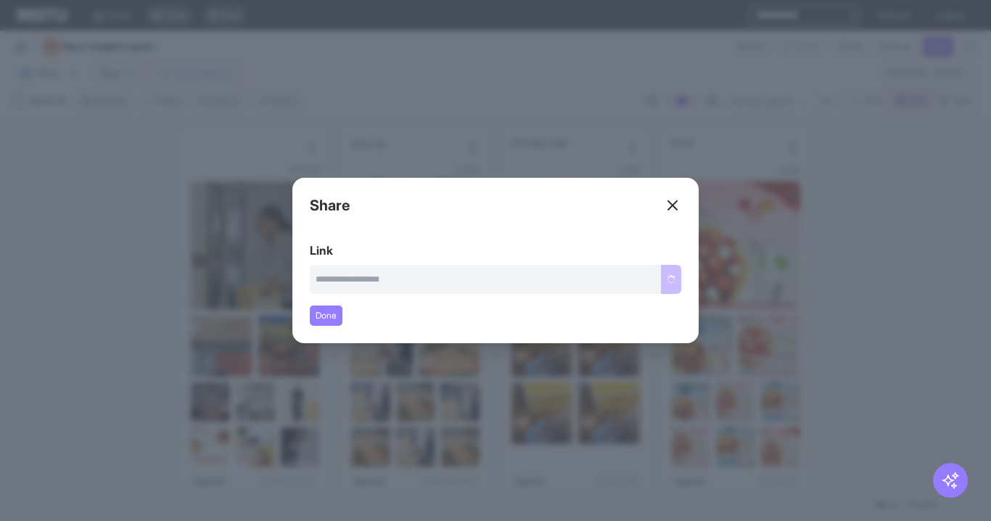
type input "**********"
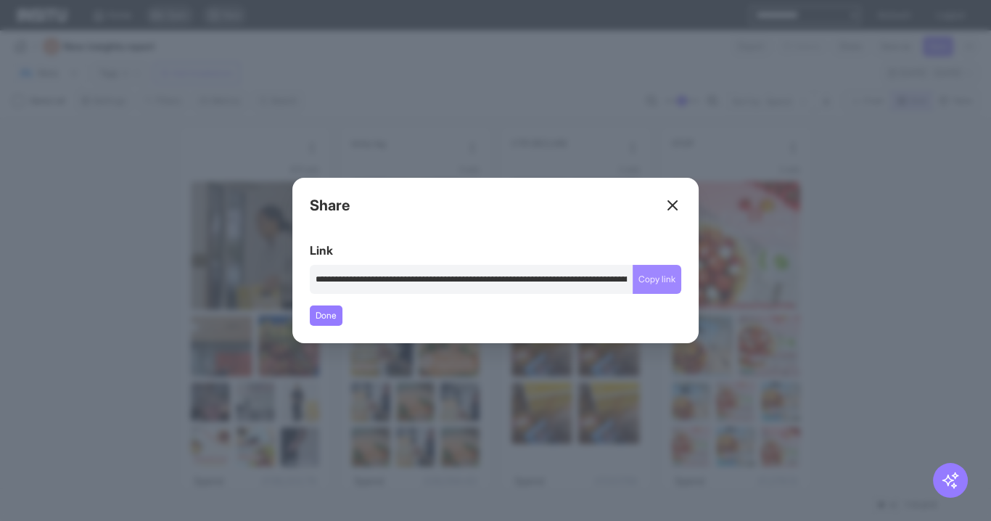
click at [666, 277] on button "Copy link" at bounding box center [657, 279] width 49 height 29
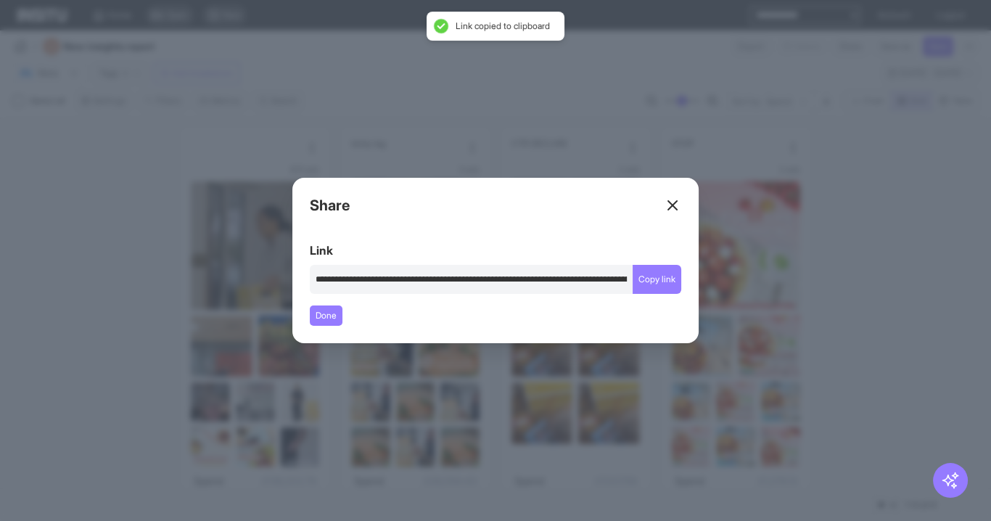
click at [115, 208] on div "Close overlay" at bounding box center [495, 260] width 991 height 521
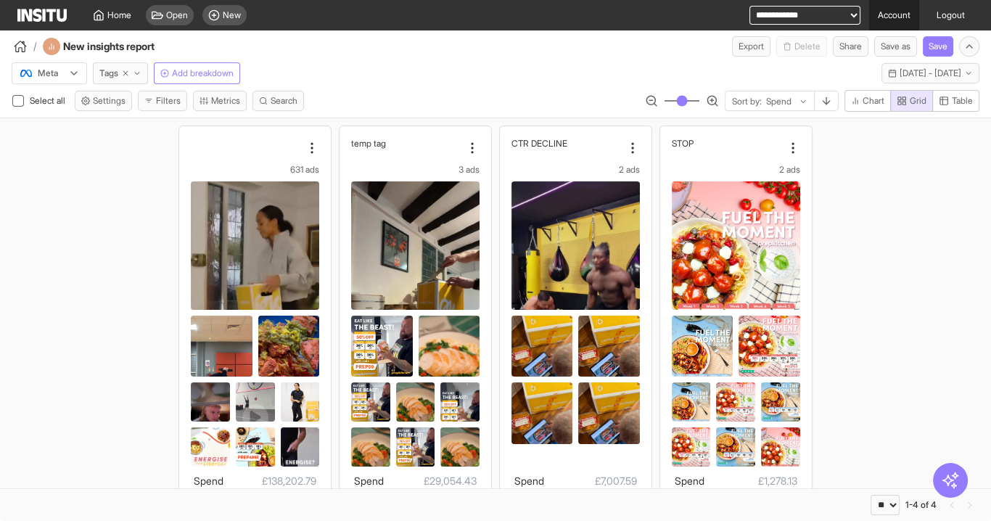
click at [892, 13] on link "Account" at bounding box center [895, 15] width 50 height 30
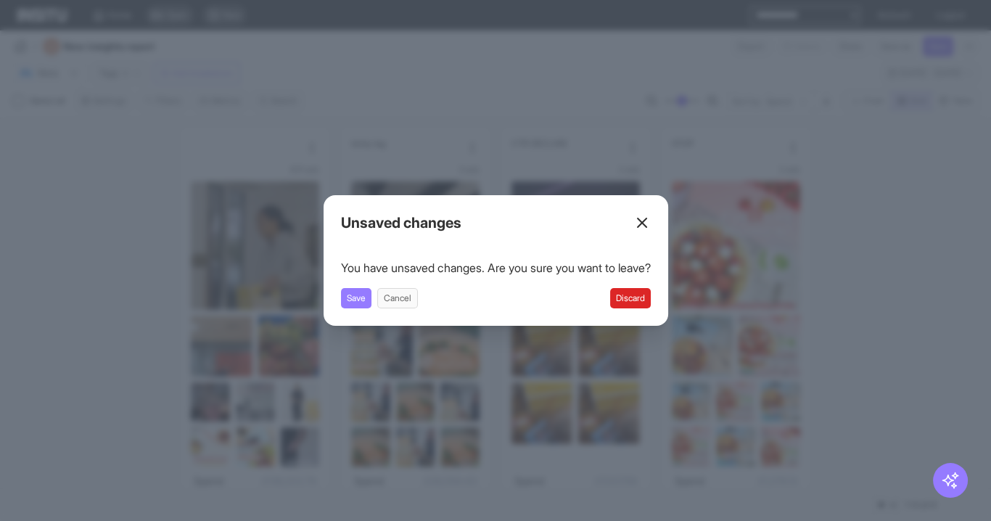
click at [646, 300] on button "Discard" at bounding box center [630, 298] width 41 height 20
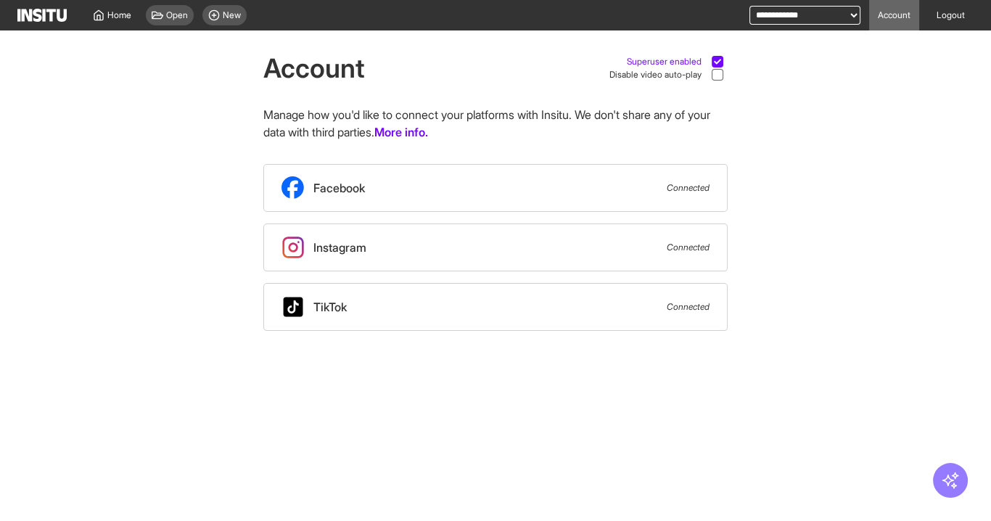
click at [709, 58] on div at bounding box center [718, 61] width 20 height 13
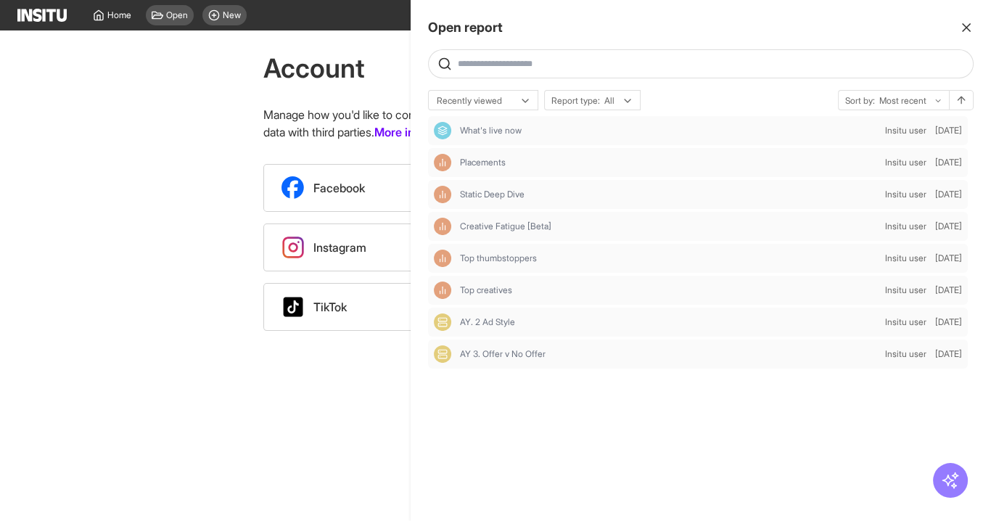
click at [965, 28] on line "button" at bounding box center [966, 27] width 7 height 7
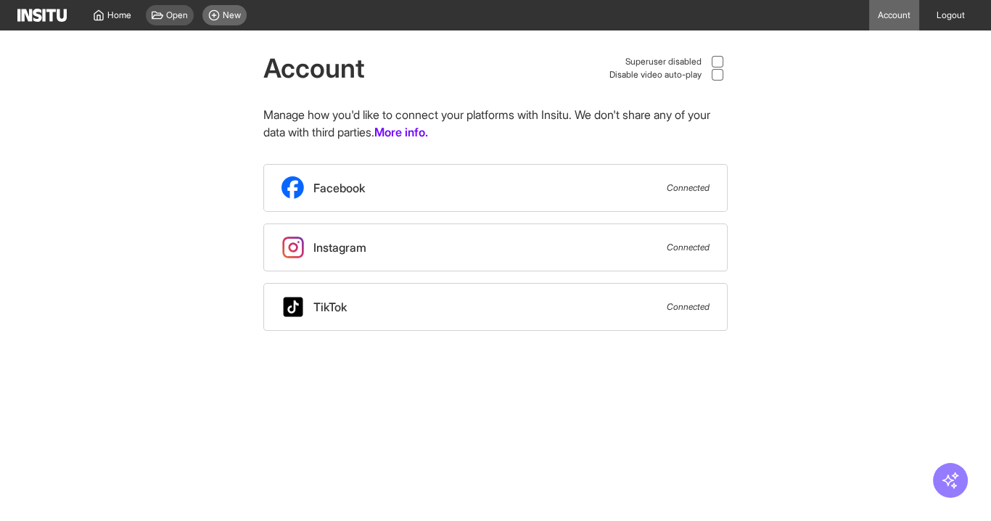
click at [221, 15] on div "New" at bounding box center [225, 15] width 44 height 20
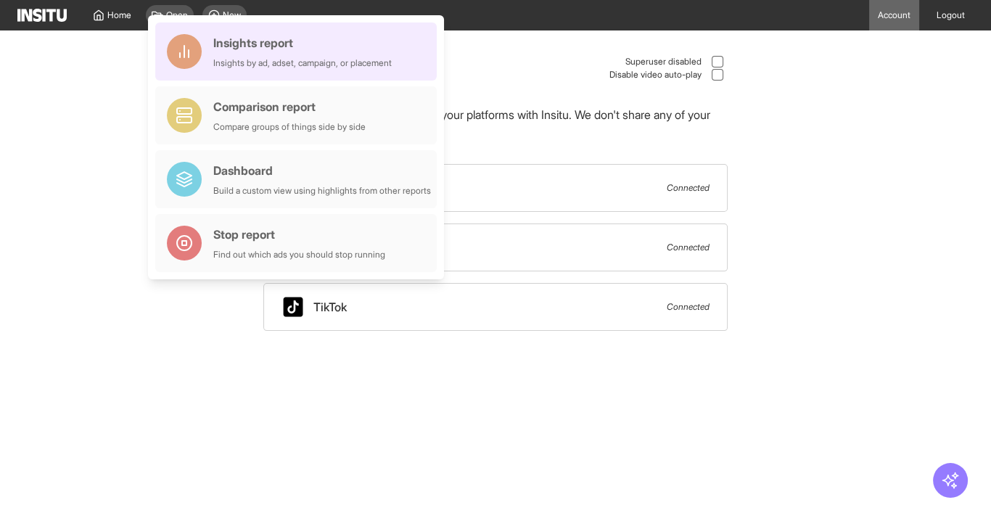
click at [286, 45] on div "Insights report" at bounding box center [302, 42] width 179 height 17
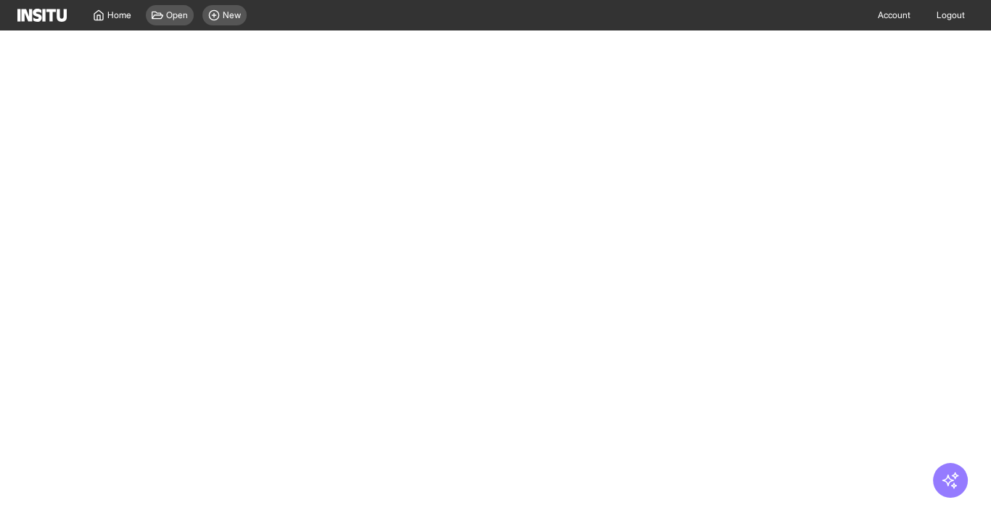
select select "**"
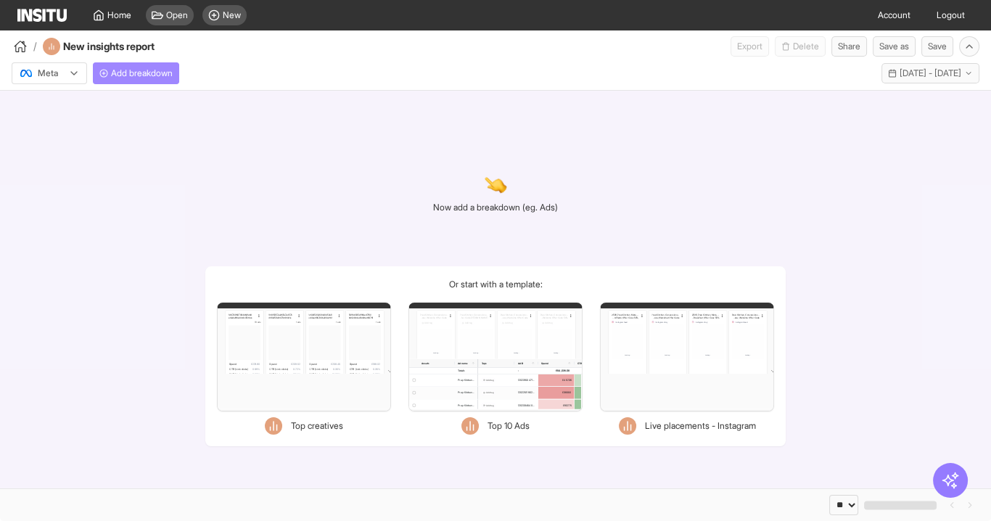
click at [159, 75] on span "Add breakdown" at bounding box center [142, 74] width 62 height 12
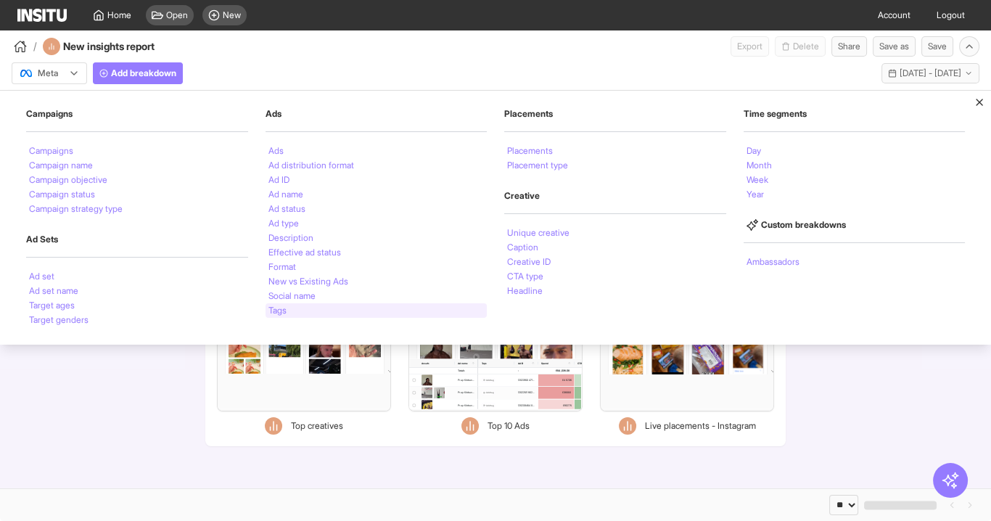
click at [282, 308] on li "Tags" at bounding box center [278, 310] width 18 height 9
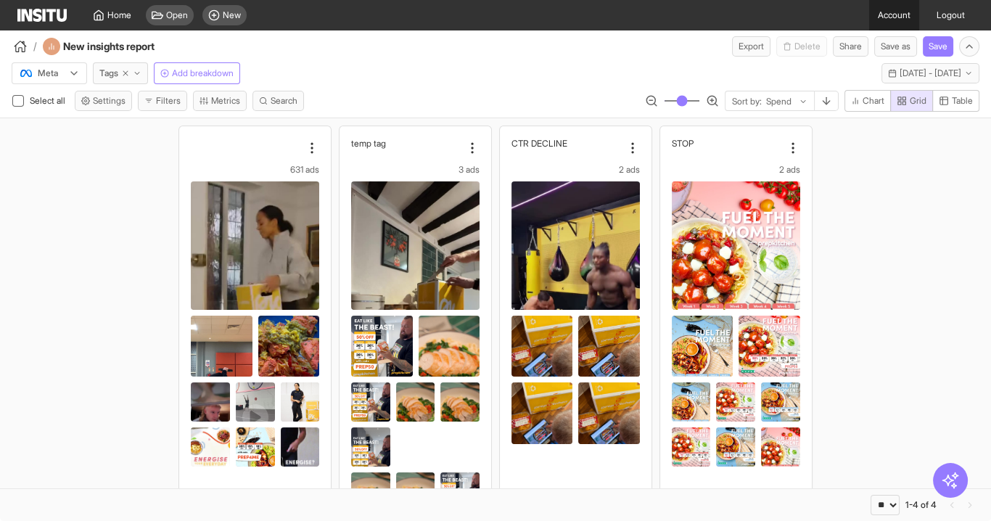
click at [885, 15] on link "Account" at bounding box center [895, 15] width 50 height 30
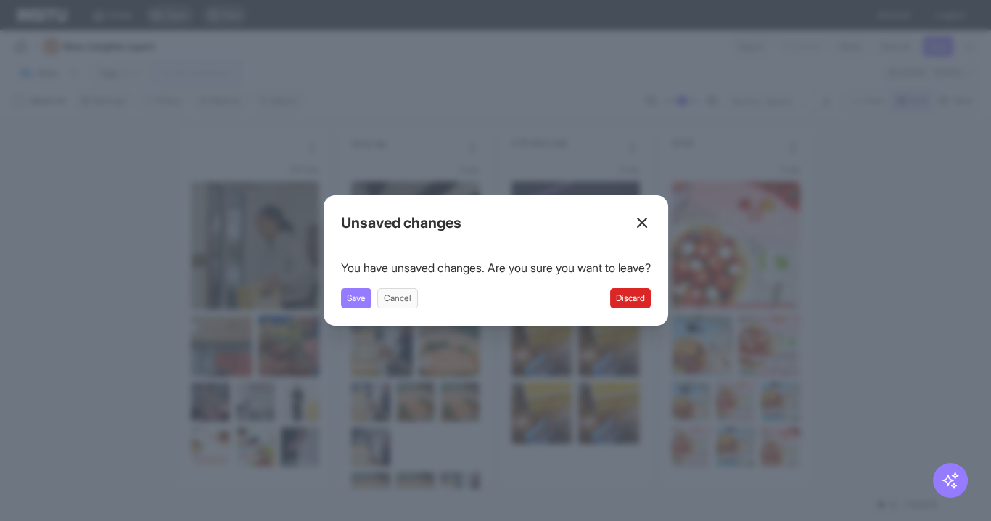
click at [650, 293] on button "Discard" at bounding box center [630, 298] width 41 height 20
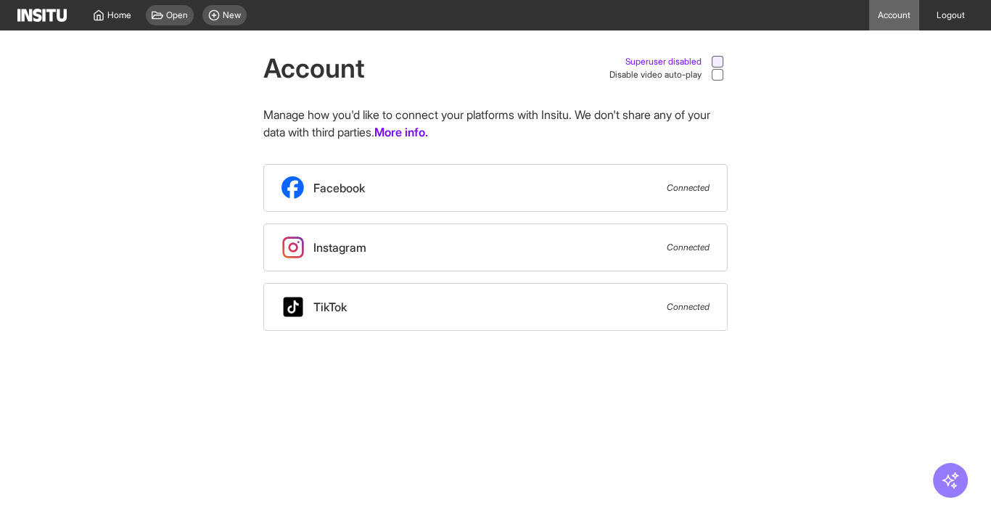
click at [722, 62] on div at bounding box center [718, 62] width 12 height 12
click at [181, 5] on div "Open" at bounding box center [170, 15] width 48 height 20
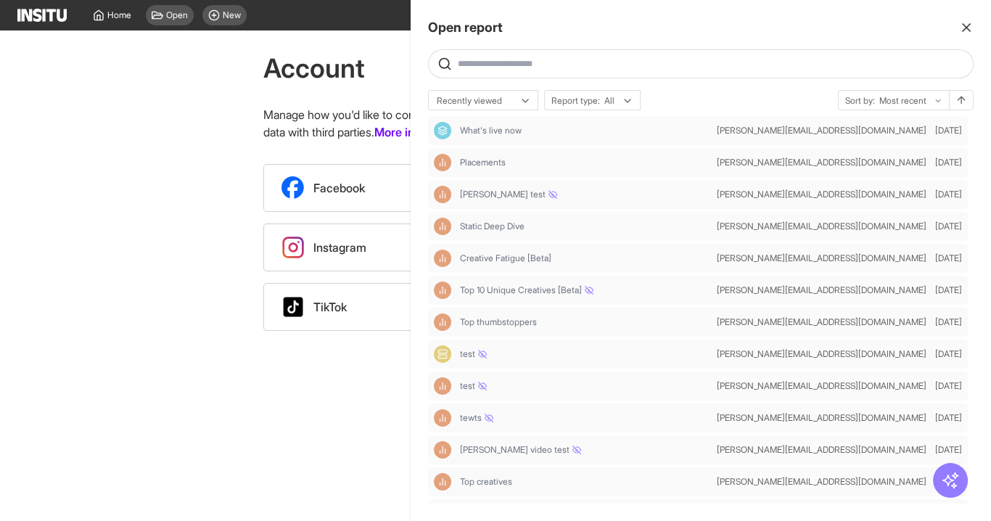
click at [968, 27] on line "button" at bounding box center [966, 27] width 7 height 7
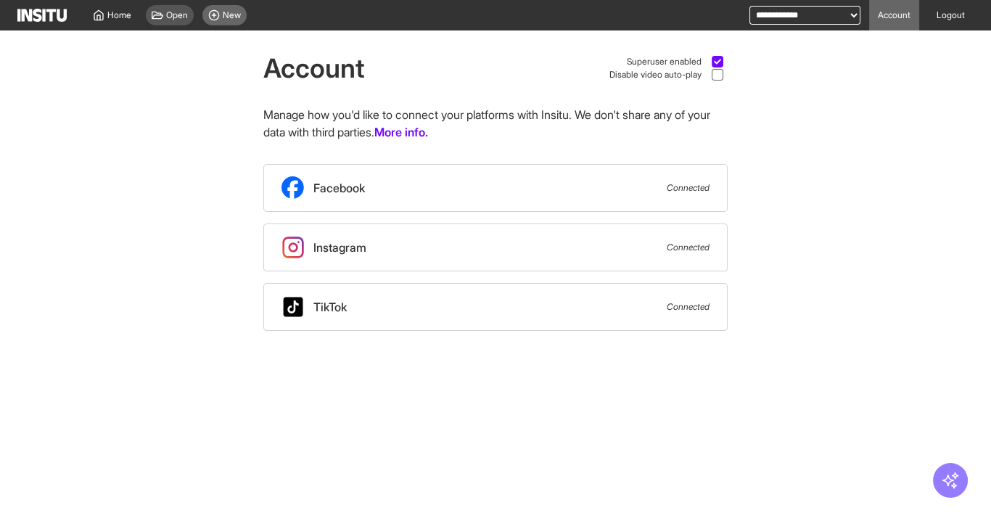
click at [223, 14] on span "New" at bounding box center [232, 15] width 18 height 12
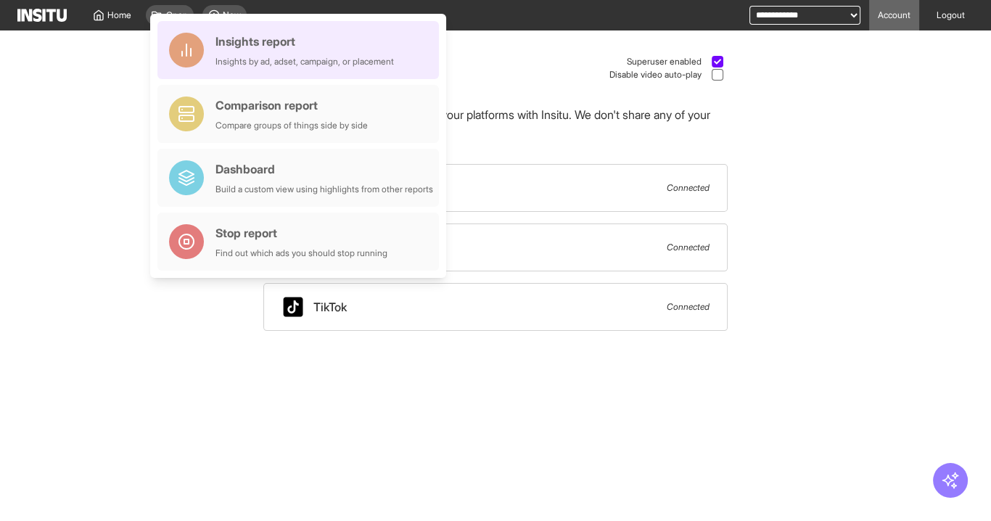
click at [258, 70] on div "Insights report Insights by ad, adset, campaign, or placement" at bounding box center [299, 50] width 282 height 58
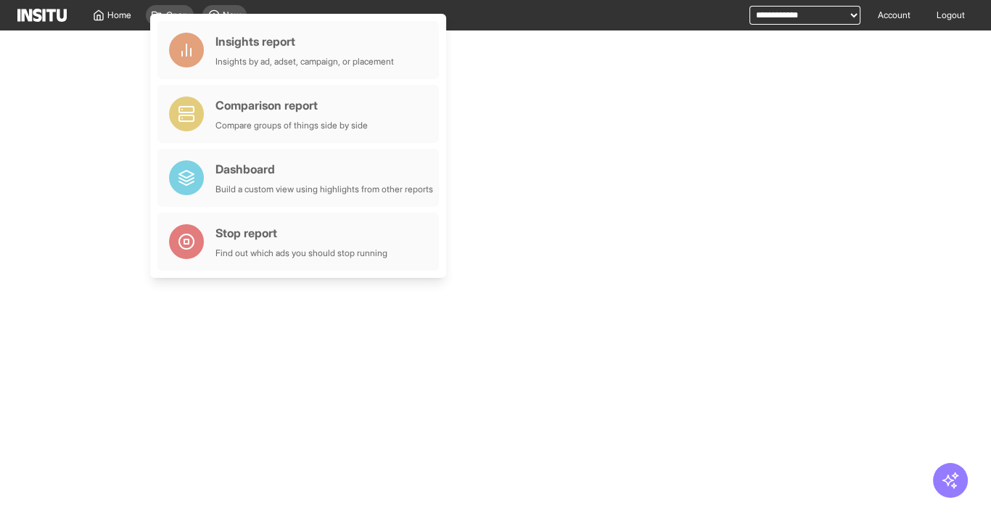
select select "**"
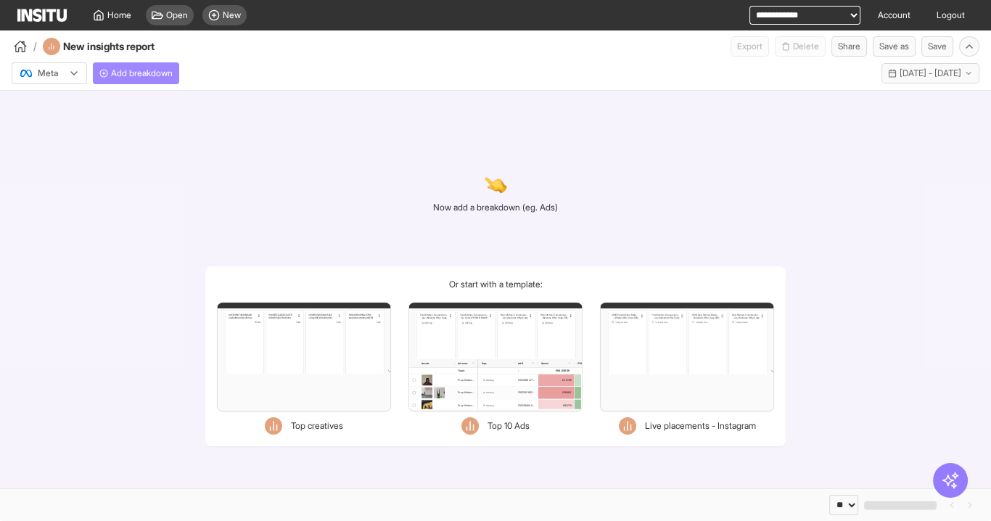
click at [136, 75] on span "Add breakdown" at bounding box center [142, 74] width 62 height 12
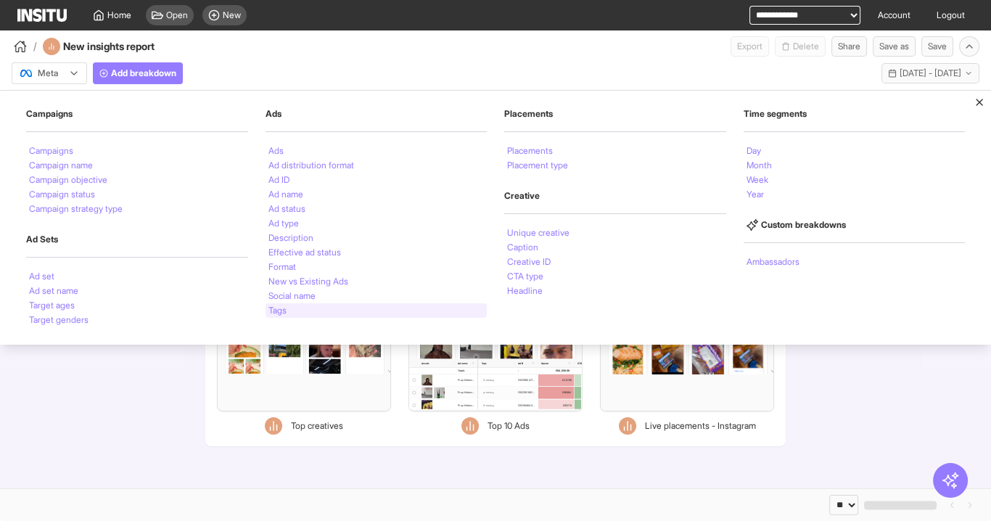
click at [275, 311] on li "Tags" at bounding box center [278, 310] width 18 height 9
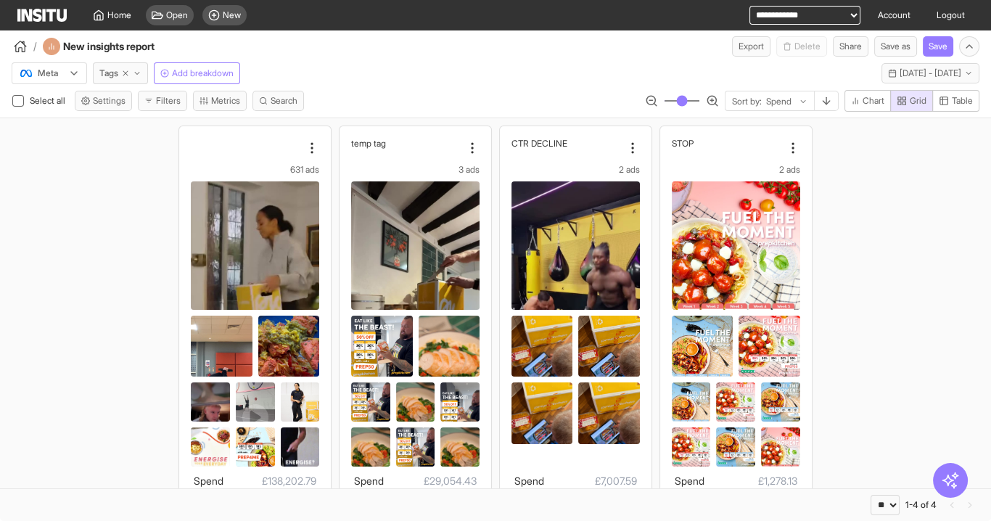
drag, startPoint x: 957, startPoint y: 108, endPoint x: 863, endPoint y: 121, distance: 94.5
click at [957, 108] on button "Table" at bounding box center [956, 101] width 47 height 22
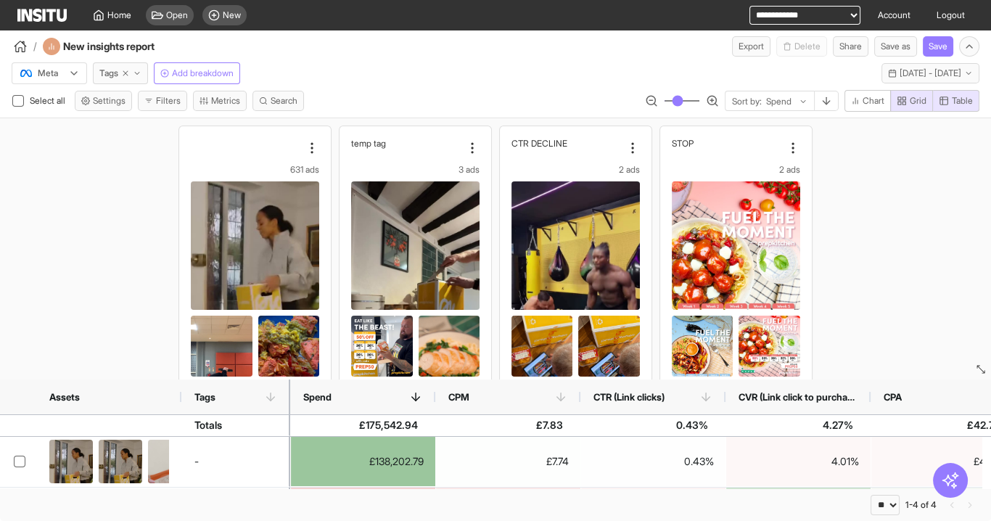
click at [793, 20] on select "**********" at bounding box center [805, 15] width 111 height 19
select select "**********"
click at [750, 6] on select "**********" at bounding box center [805, 15] width 111 height 19
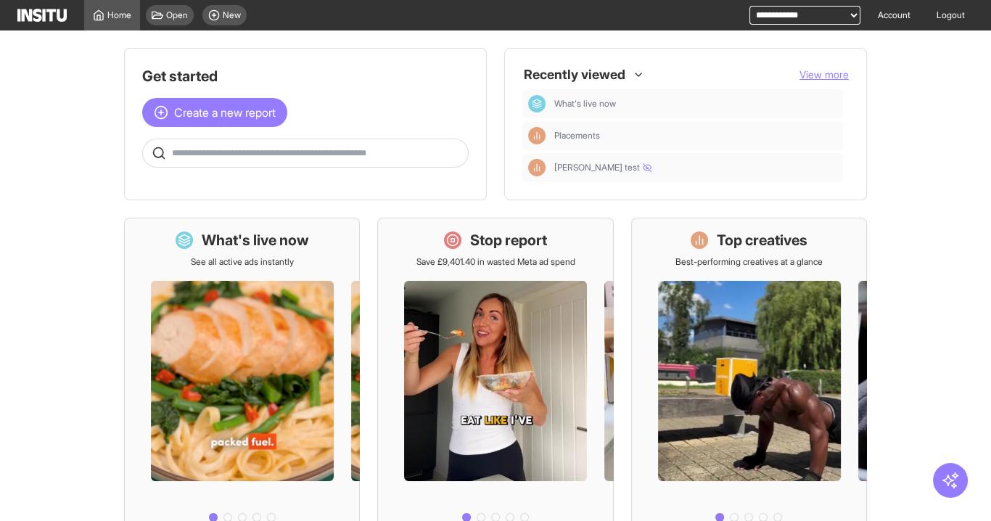
select select "**********"
click at [750, 6] on select "**********" at bounding box center [805, 15] width 111 height 19
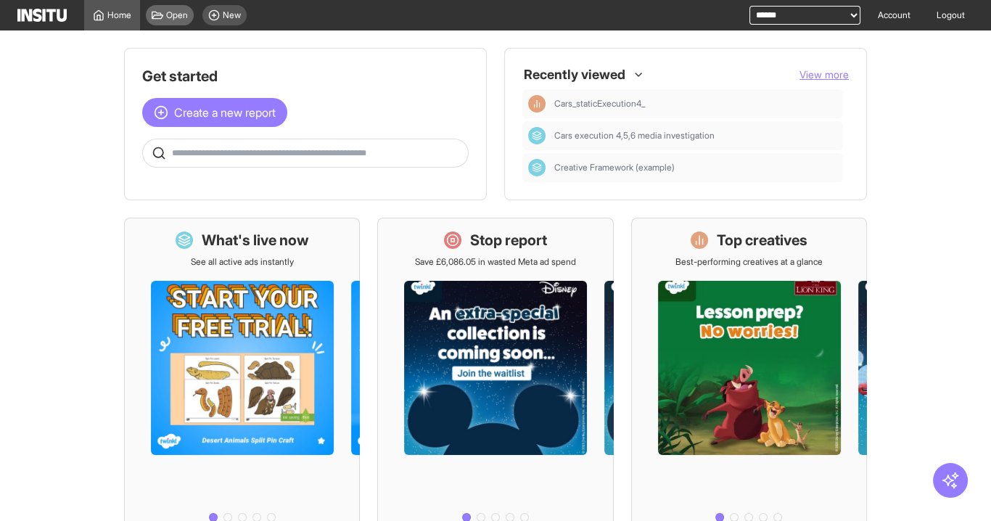
click at [174, 16] on span "Open" at bounding box center [177, 15] width 22 height 12
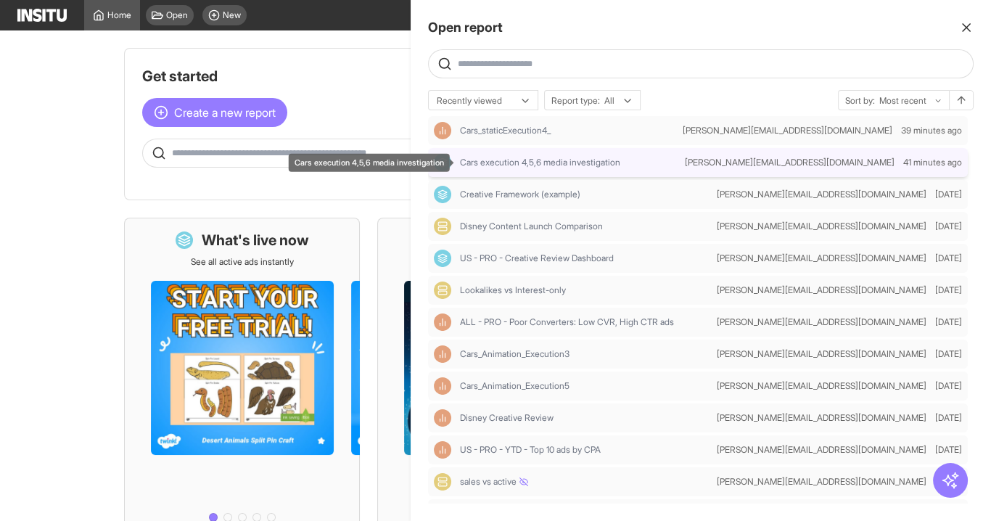
click at [533, 168] on span "Cars execution 4,5,6 media investigation" at bounding box center [540, 163] width 160 height 12
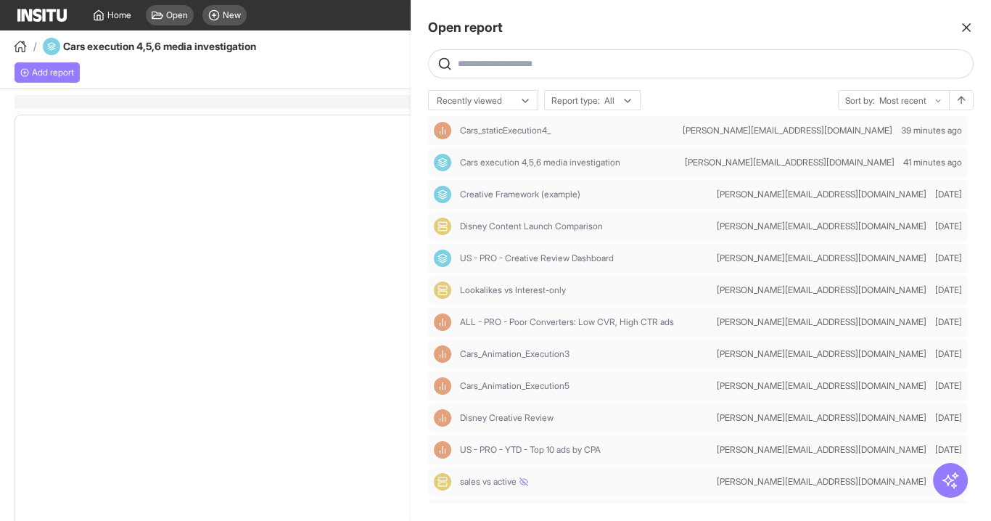
select select "**"
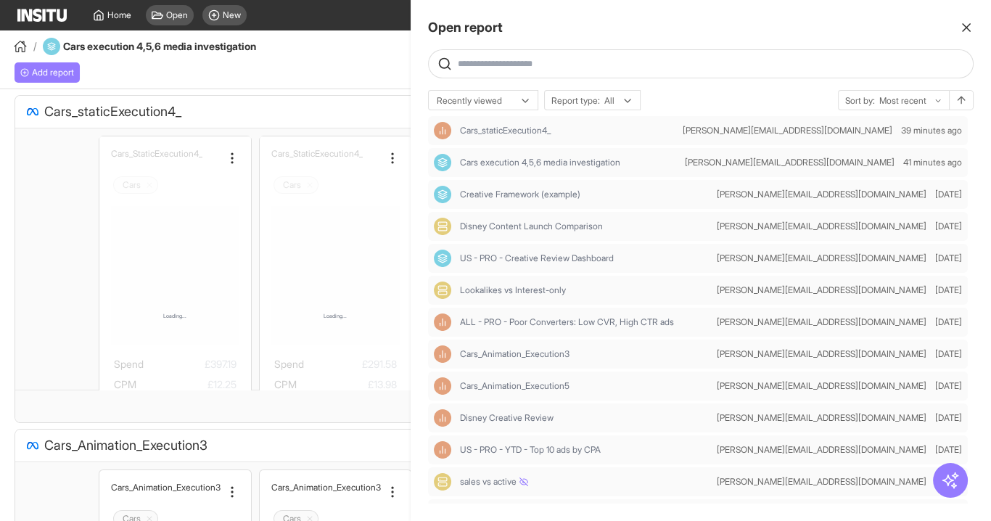
click at [341, 62] on div at bounding box center [495, 260] width 991 height 521
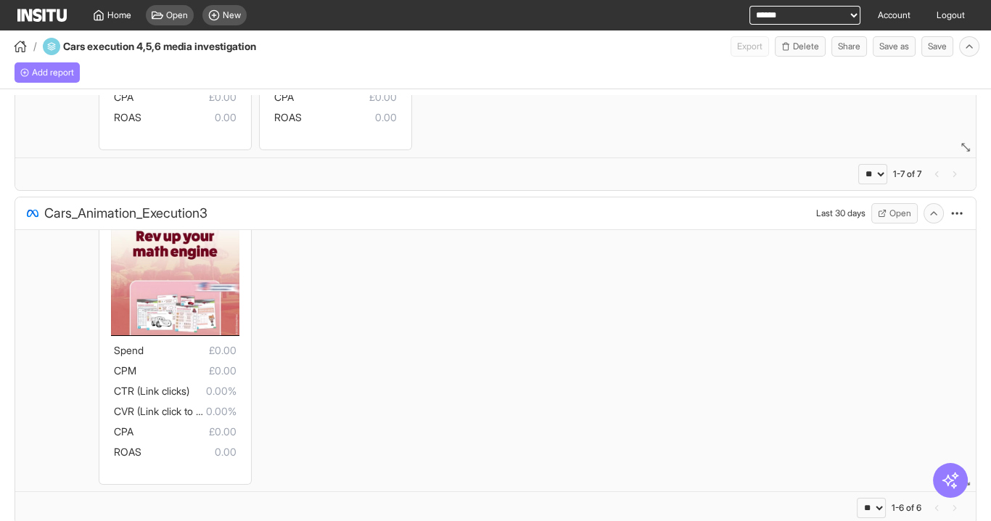
scroll to position [565, 0]
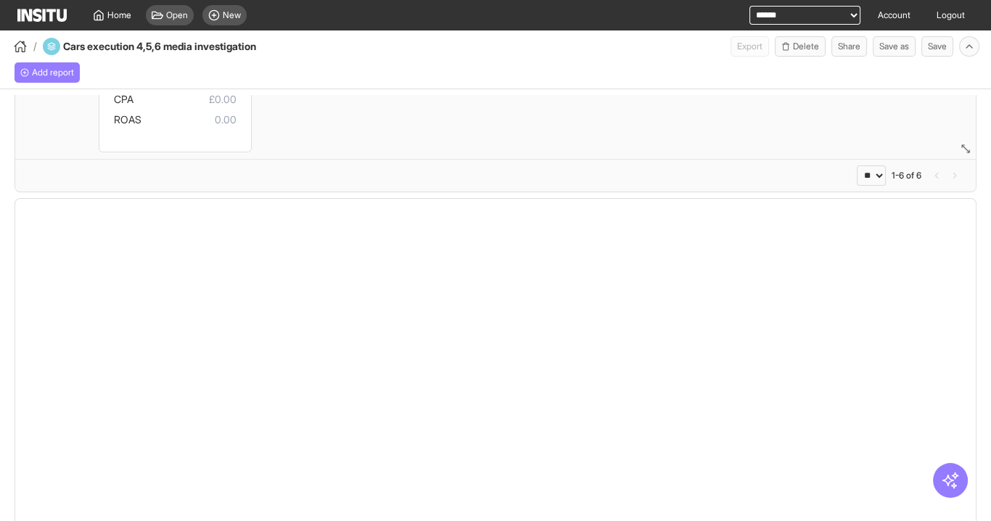
select select "**"
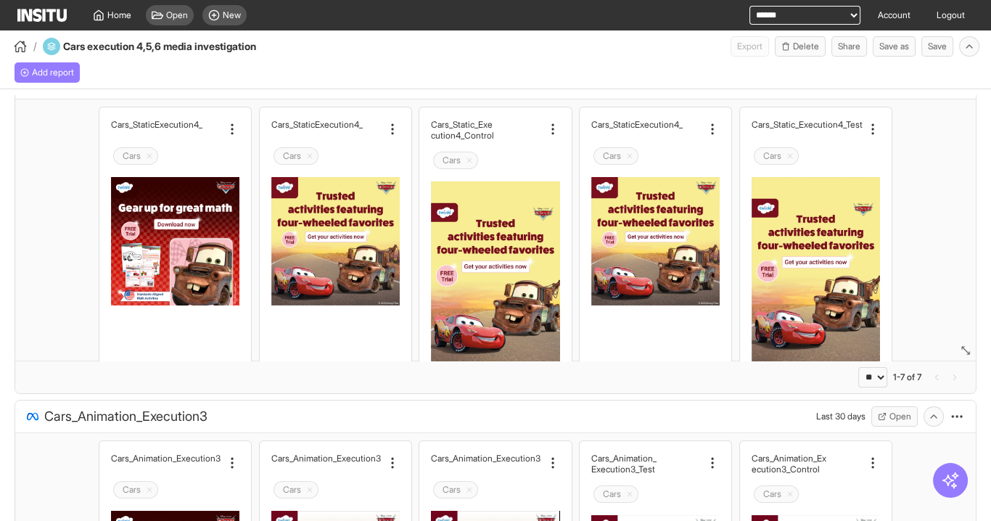
scroll to position [0, 0]
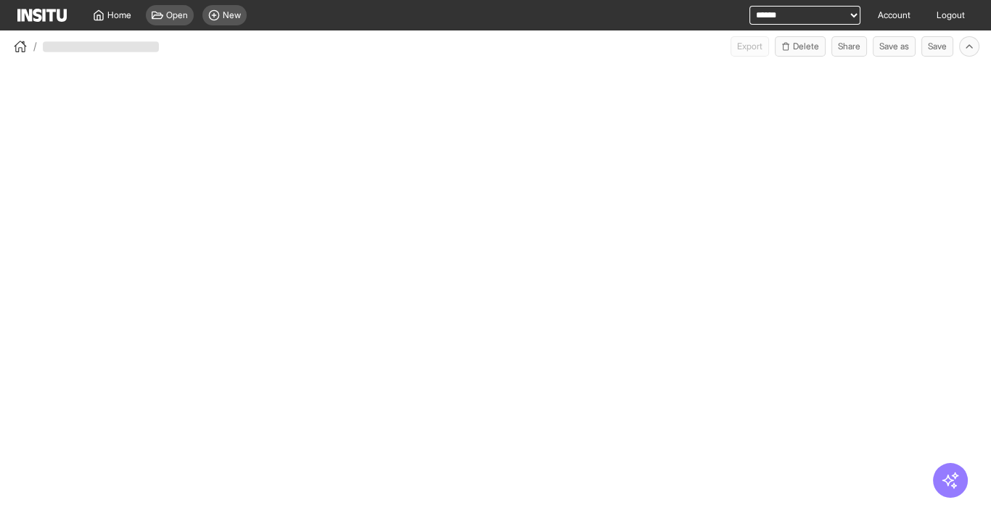
select select "**"
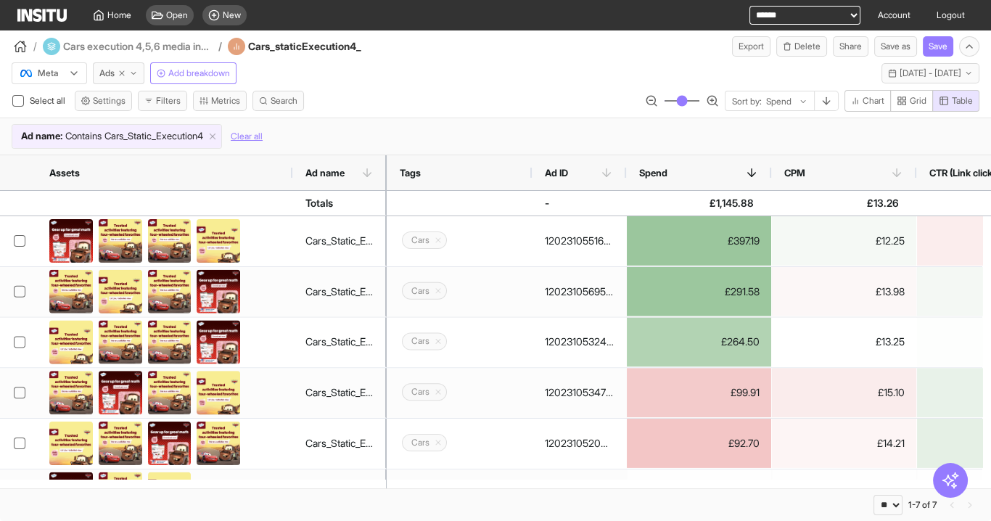
drag, startPoint x: 181, startPoint y: 171, endPoint x: 293, endPoint y: 184, distance: 112.5
click at [293, 184] on div at bounding box center [293, 172] width 6 height 35
click at [859, 45] on button "Share" at bounding box center [851, 46] width 36 height 20
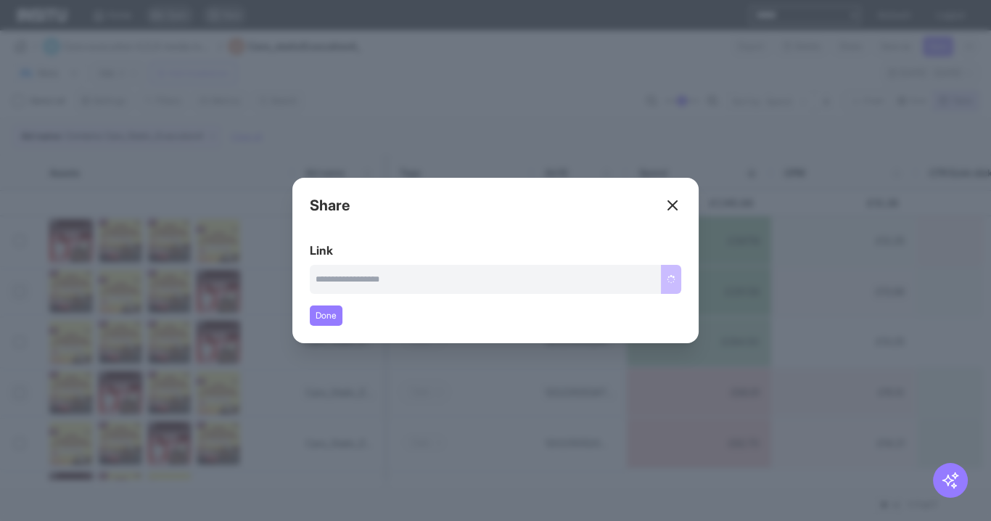
type input "**********"
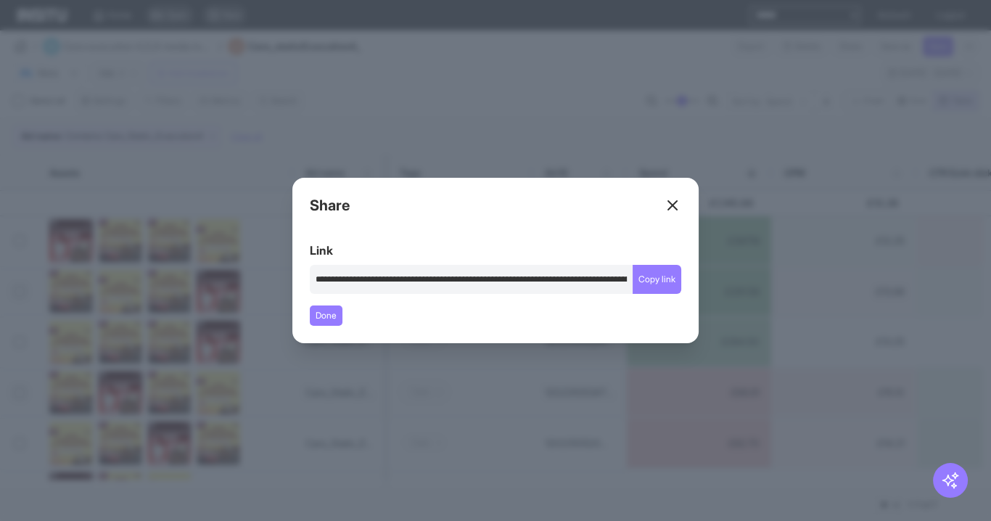
drag, startPoint x: 658, startPoint y: 279, endPoint x: 548, endPoint y: 303, distance: 112.9
click at [658, 279] on button "Copy link" at bounding box center [657, 279] width 49 height 29
click at [674, 205] on line at bounding box center [672, 205] width 9 height 9
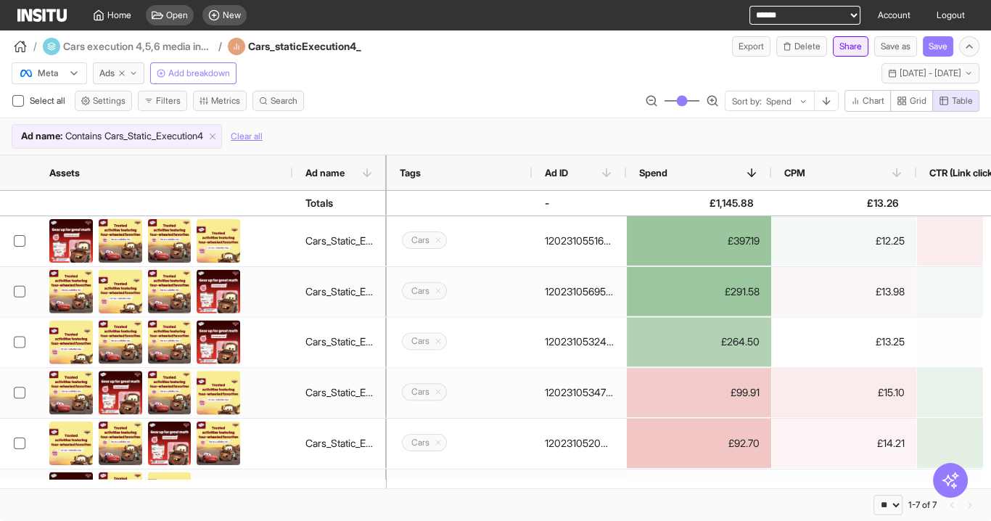
click at [851, 49] on button "Share" at bounding box center [851, 46] width 36 height 20
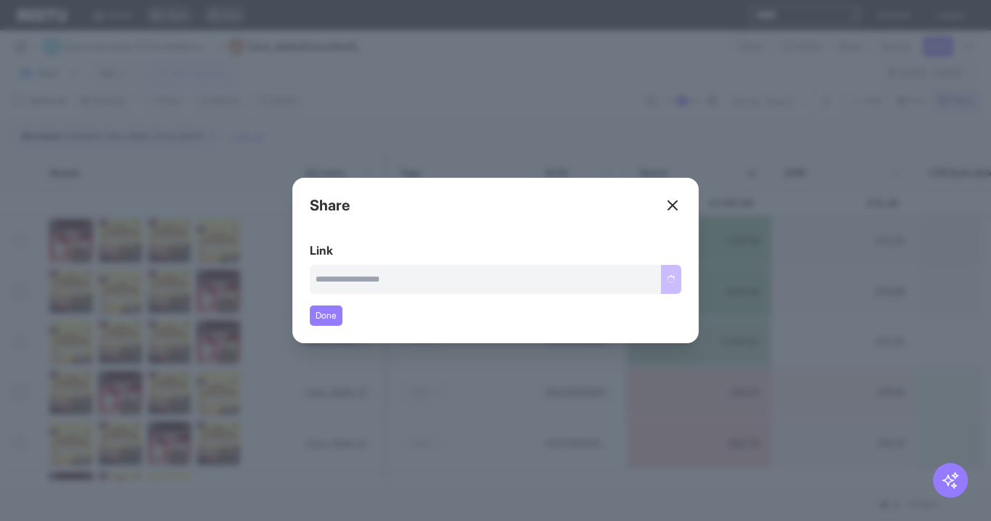
type input "**********"
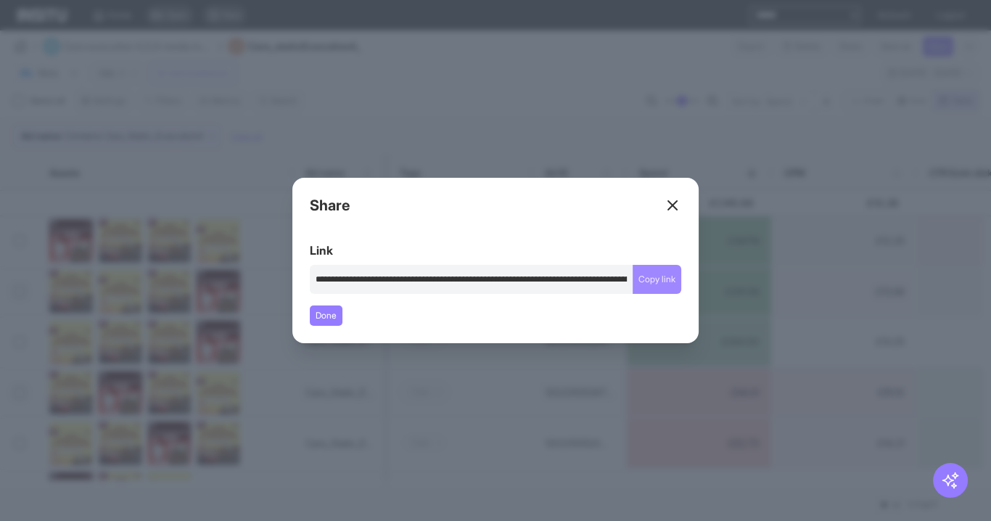
click at [671, 279] on button "Copy link" at bounding box center [657, 279] width 49 height 29
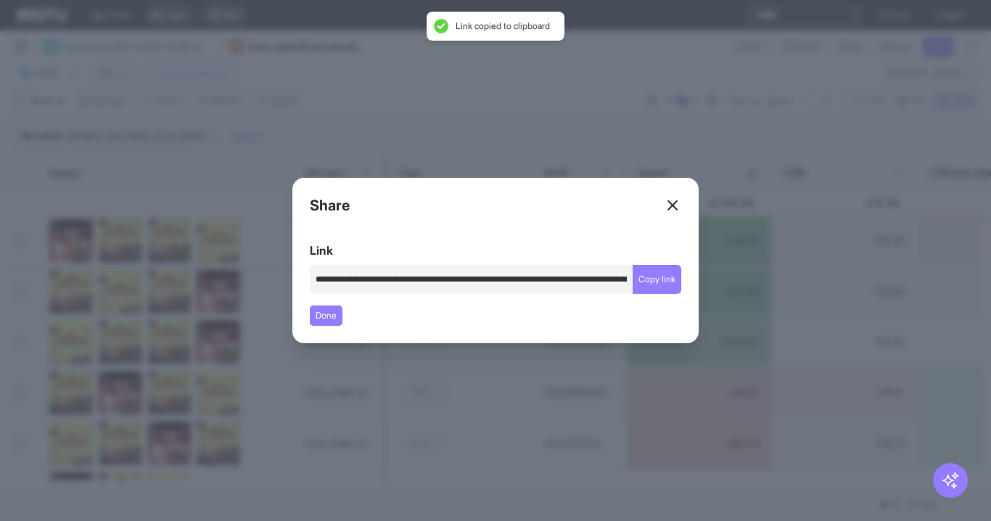
click at [523, 131] on div "Close overlay" at bounding box center [495, 260] width 991 height 521
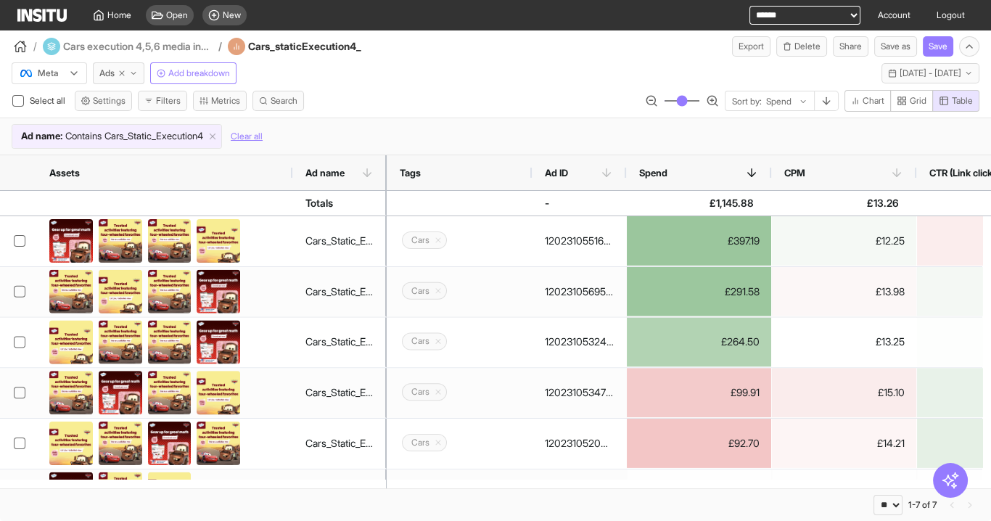
drag, startPoint x: 385, startPoint y: 166, endPoint x: 443, endPoint y: 171, distance: 58.3
click at [462, 173] on div "Assets Ad name Tags Ad ID" at bounding box center [495, 173] width 991 height 36
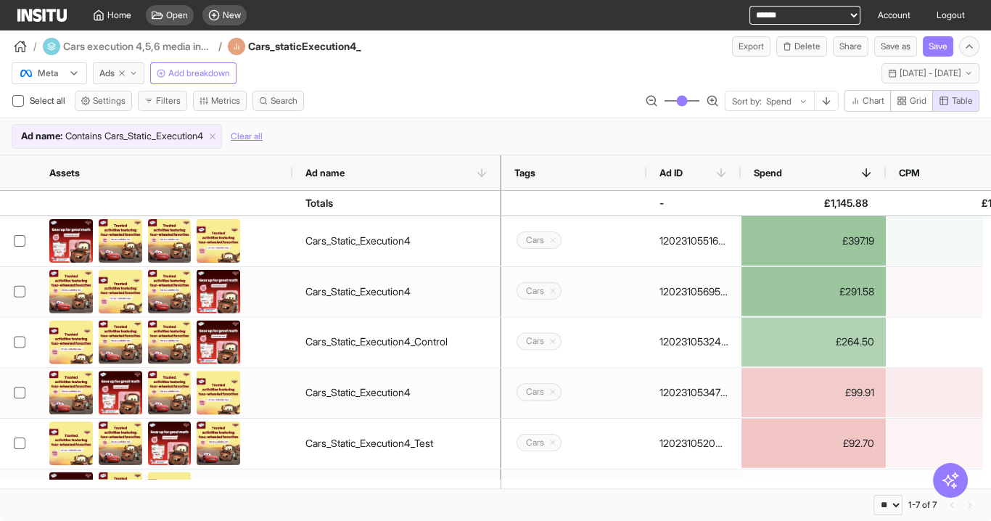
drag, startPoint x: 385, startPoint y: 168, endPoint x: 499, endPoint y: 180, distance: 115.3
click at [499, 180] on div at bounding box center [502, 172] width 6 height 35
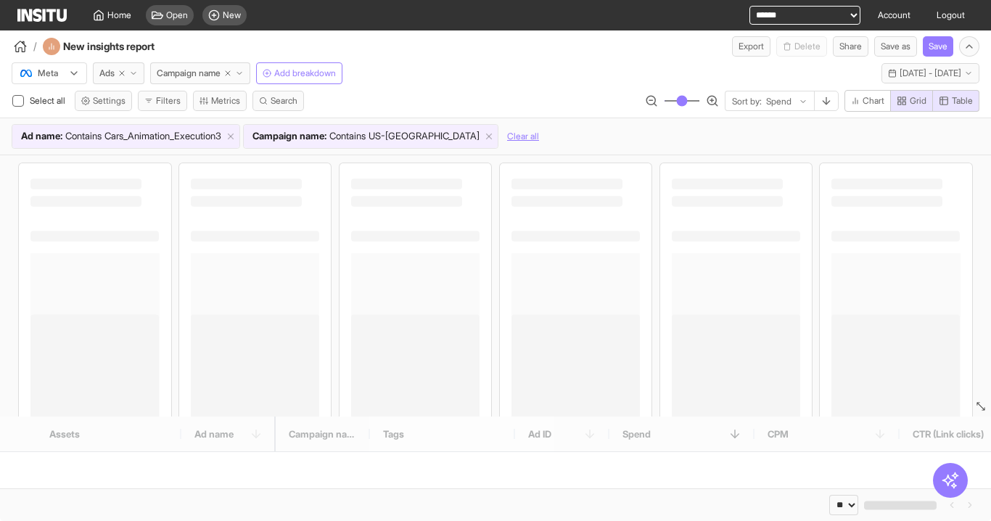
select select "**"
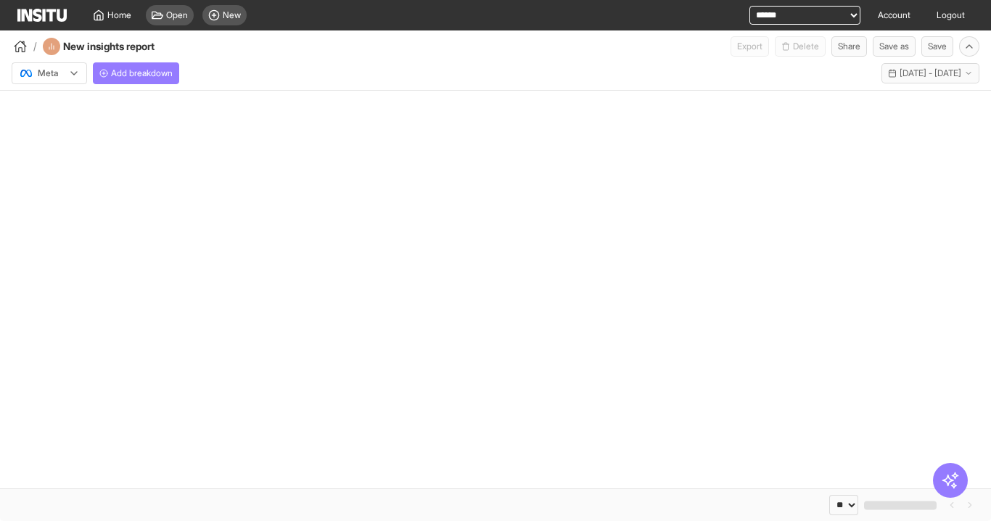
select select "**"
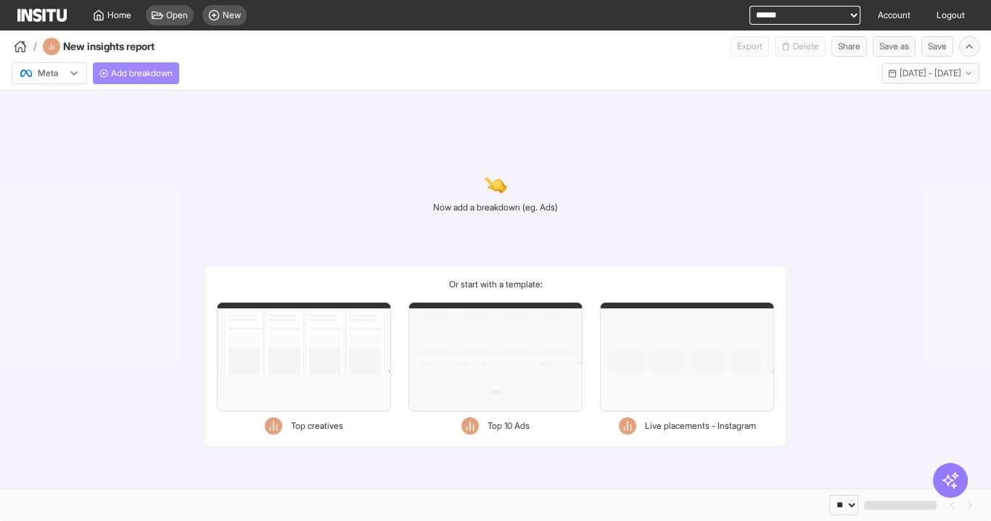
click at [173, 75] on span "Add breakdown" at bounding box center [142, 74] width 62 height 12
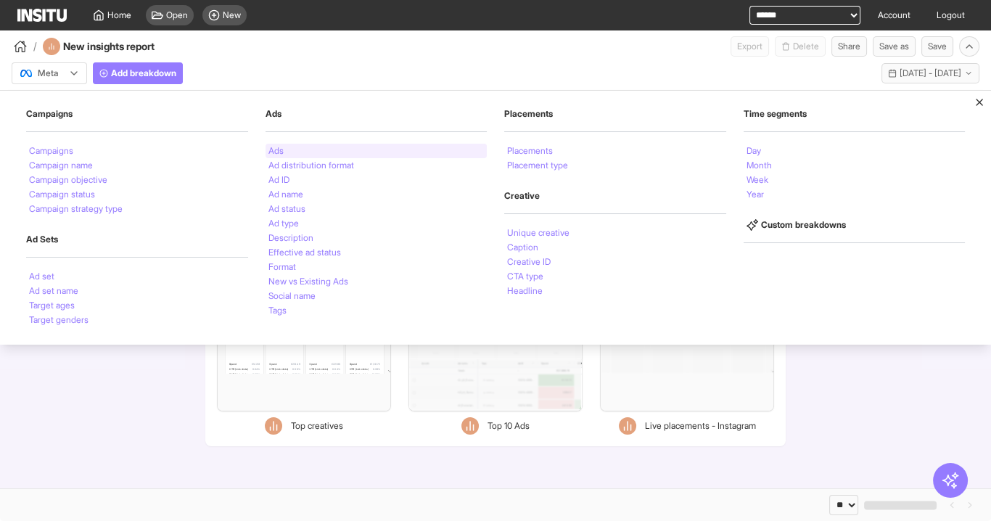
click at [276, 145] on div "Ads" at bounding box center [377, 151] width 222 height 15
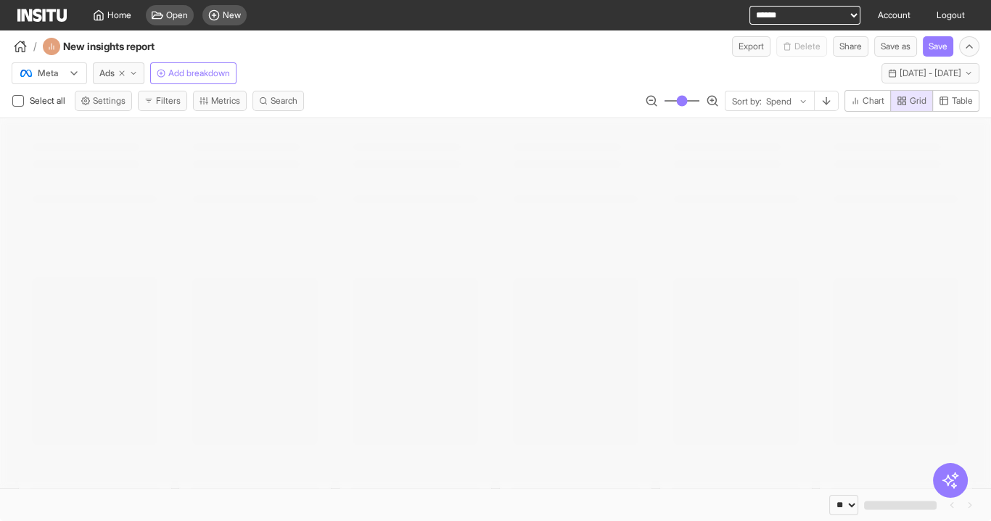
click at [279, 152] on div at bounding box center [495, 303] width 991 height 370
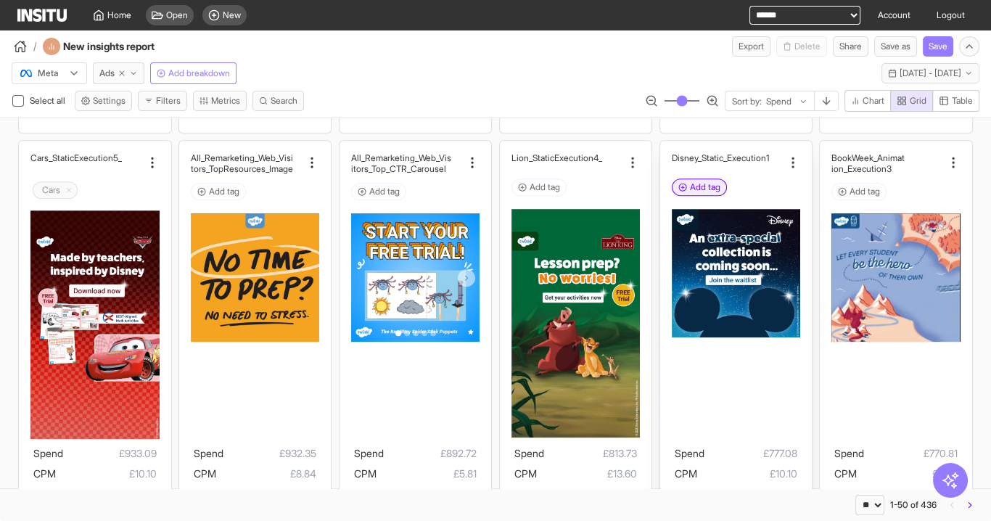
scroll to position [1336, 0]
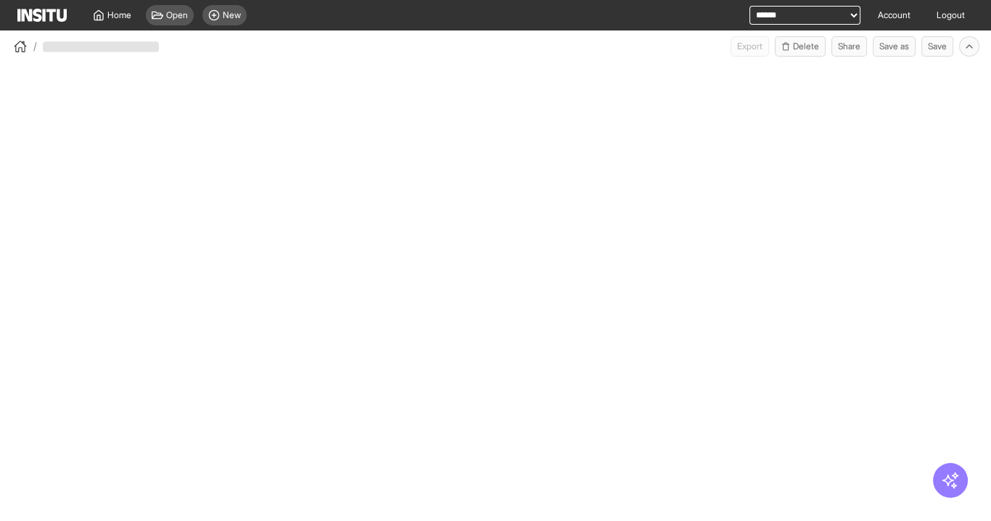
select select "**"
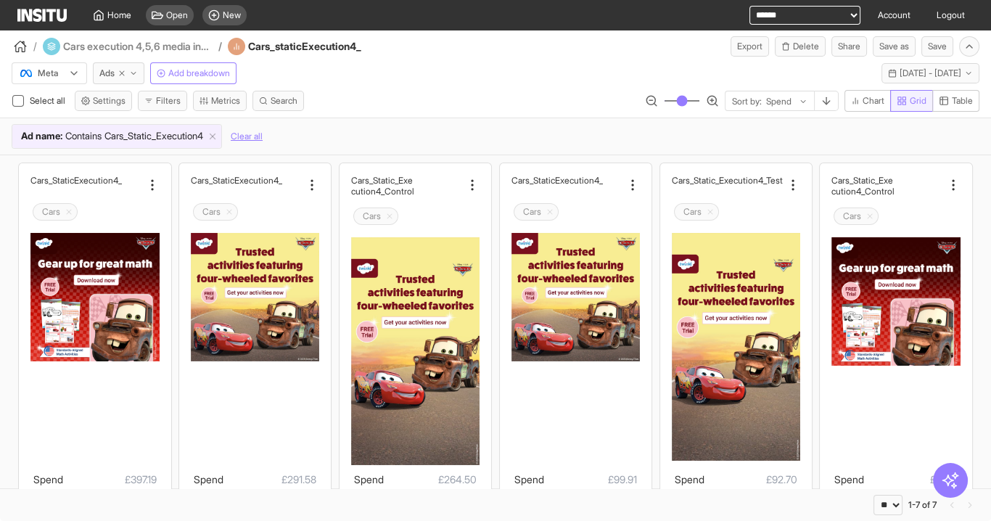
drag, startPoint x: 954, startPoint y: 104, endPoint x: 921, endPoint y: 102, distance: 32.7
click at [954, 104] on span "Table" at bounding box center [962, 101] width 21 height 12
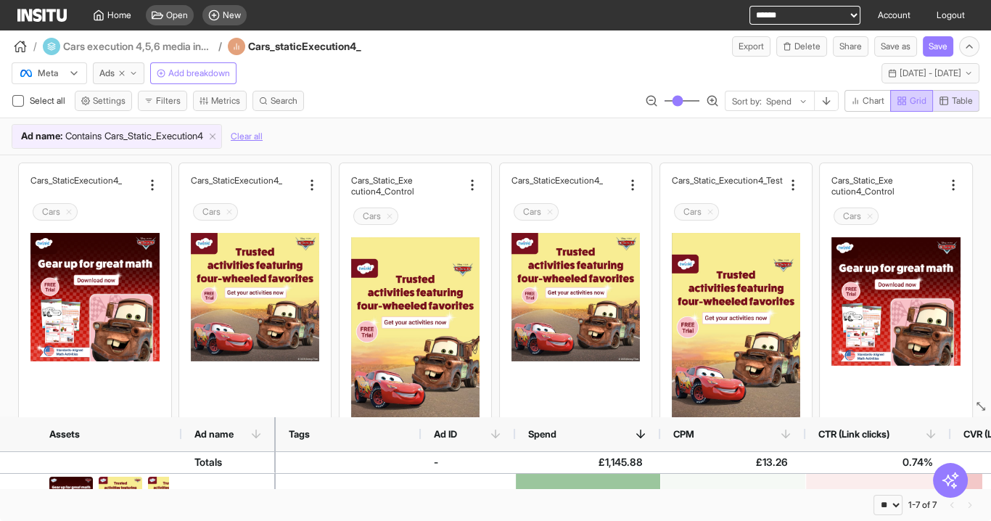
click at [921, 102] on span "Grid" at bounding box center [918, 101] width 17 height 12
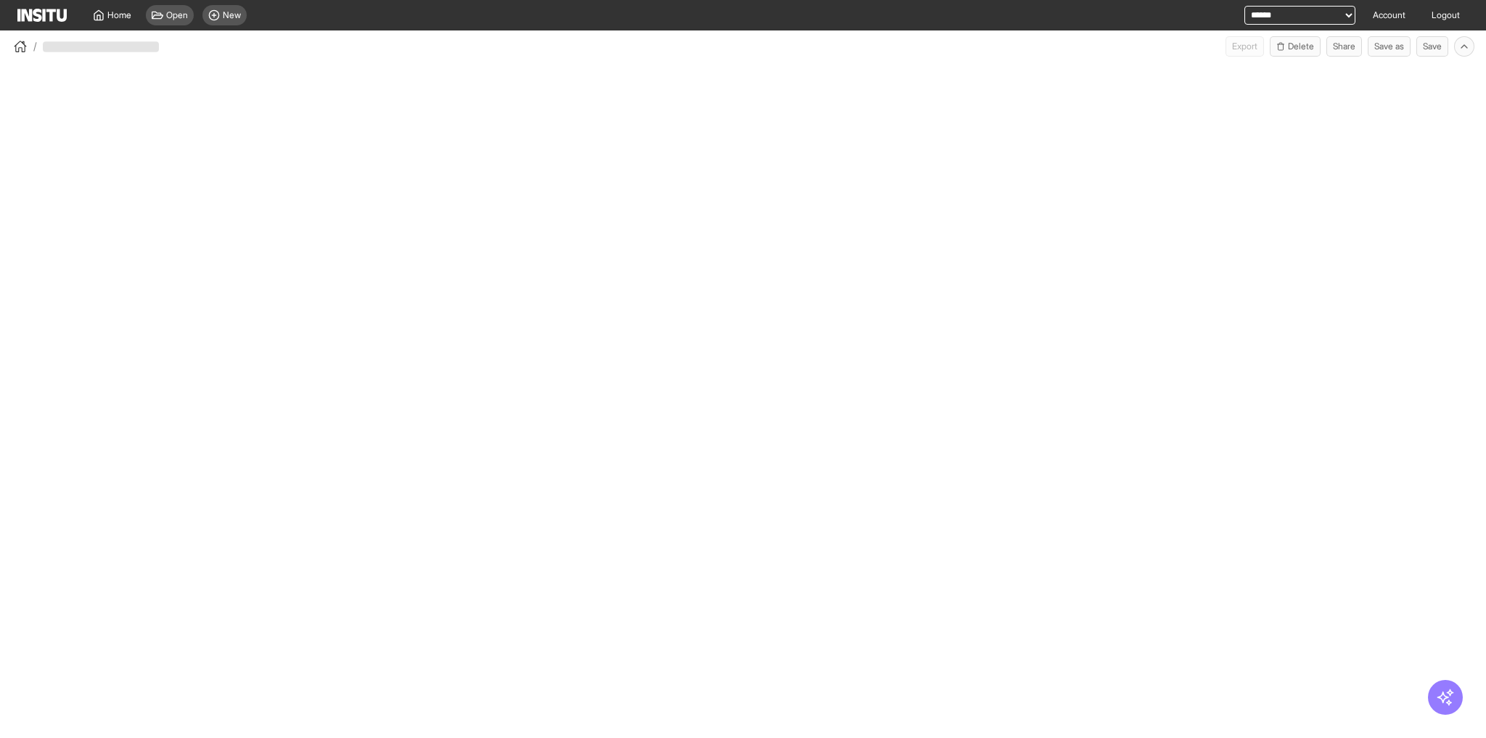
select select "**"
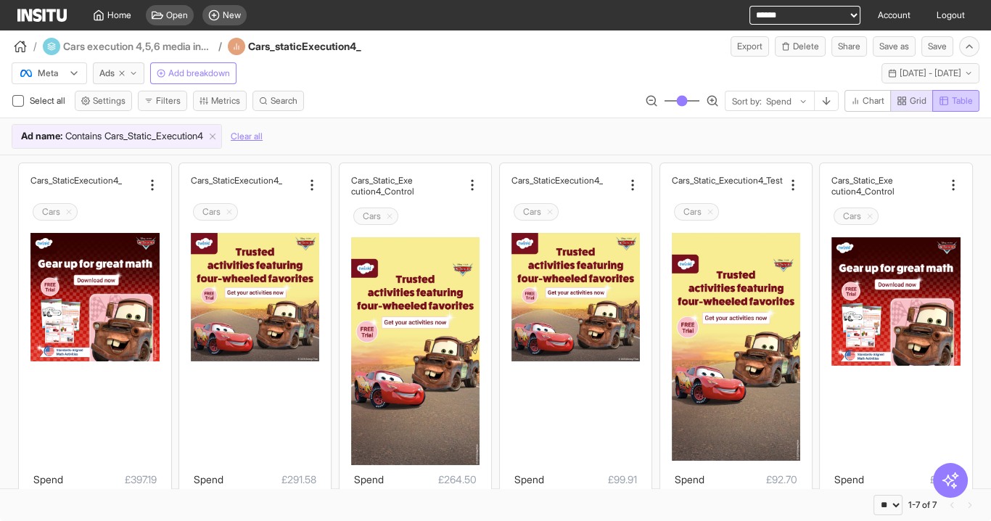
click at [960, 98] on span "Table" at bounding box center [962, 101] width 21 height 12
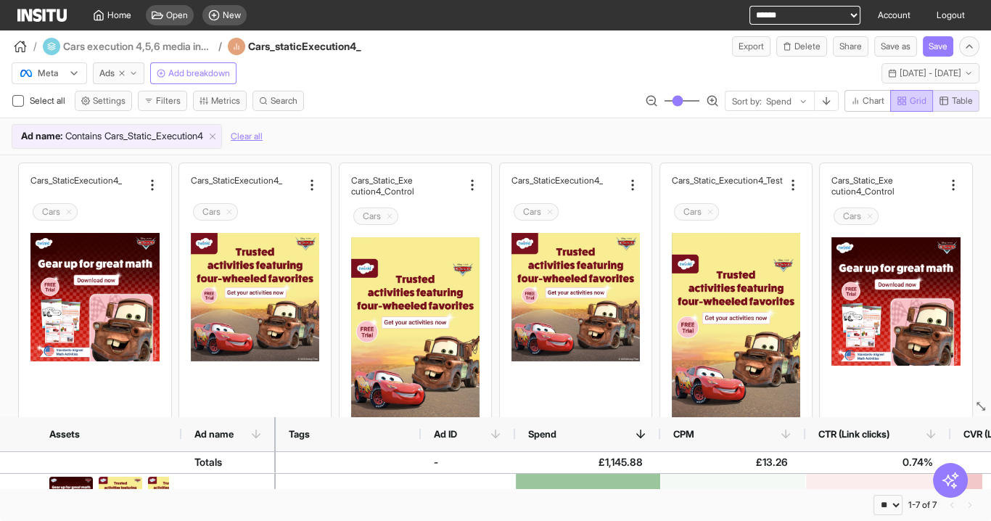
click at [920, 99] on span "Grid" at bounding box center [918, 101] width 17 height 12
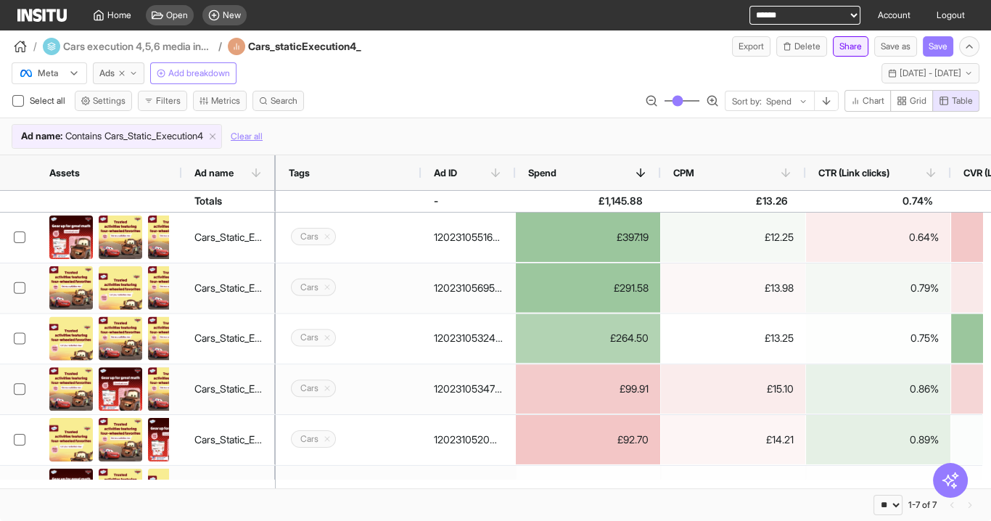
click at [855, 46] on button "Share" at bounding box center [851, 46] width 36 height 20
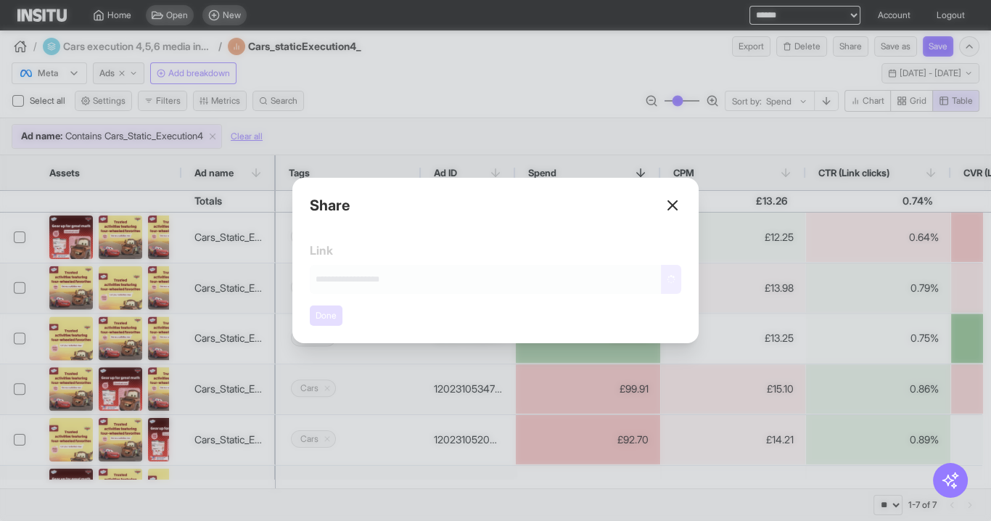
type input "**********"
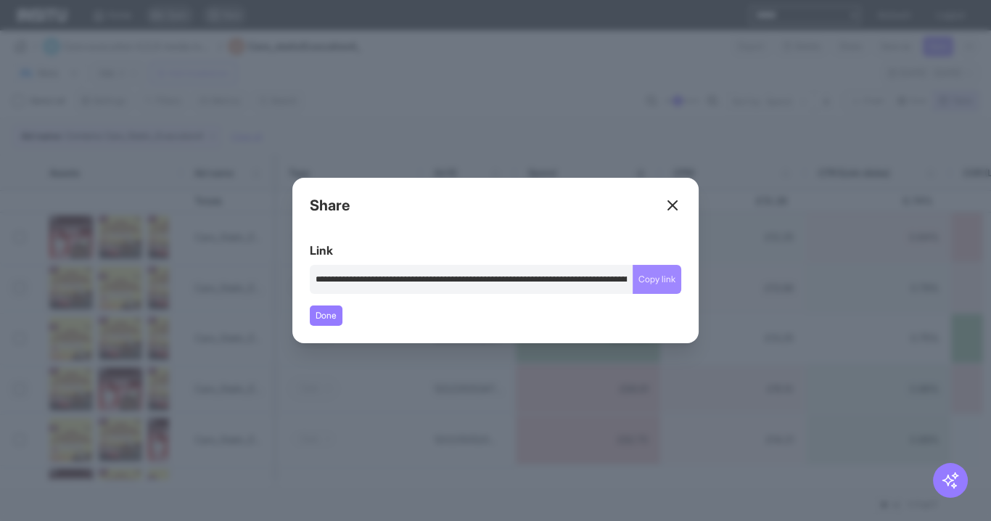
click at [674, 278] on button "Copy link" at bounding box center [657, 279] width 49 height 29
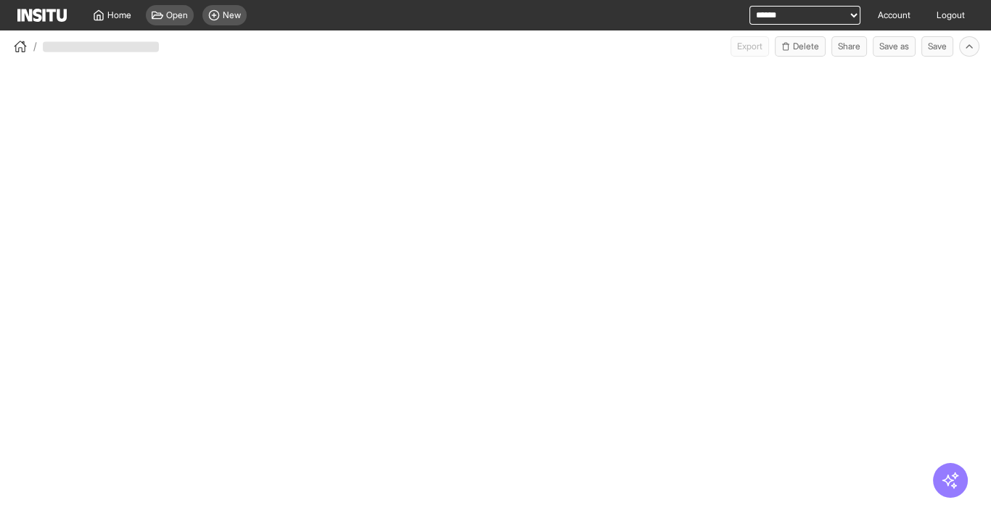
select select "**"
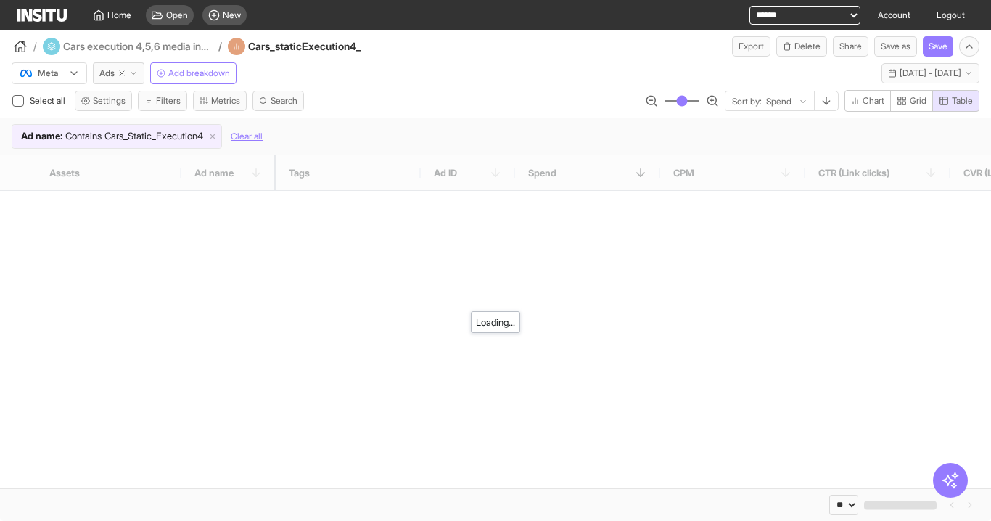
select select "**"
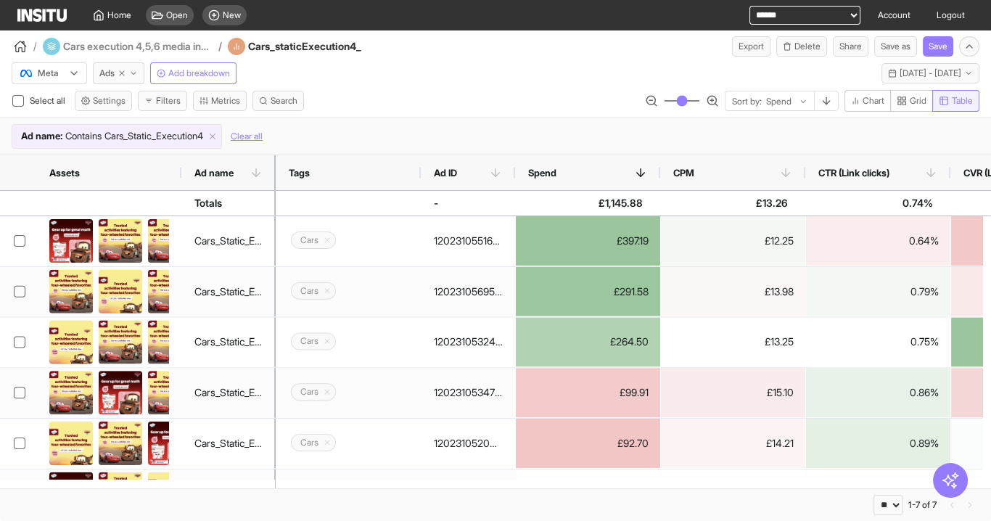
click at [918, 103] on span "Grid" at bounding box center [918, 101] width 17 height 12
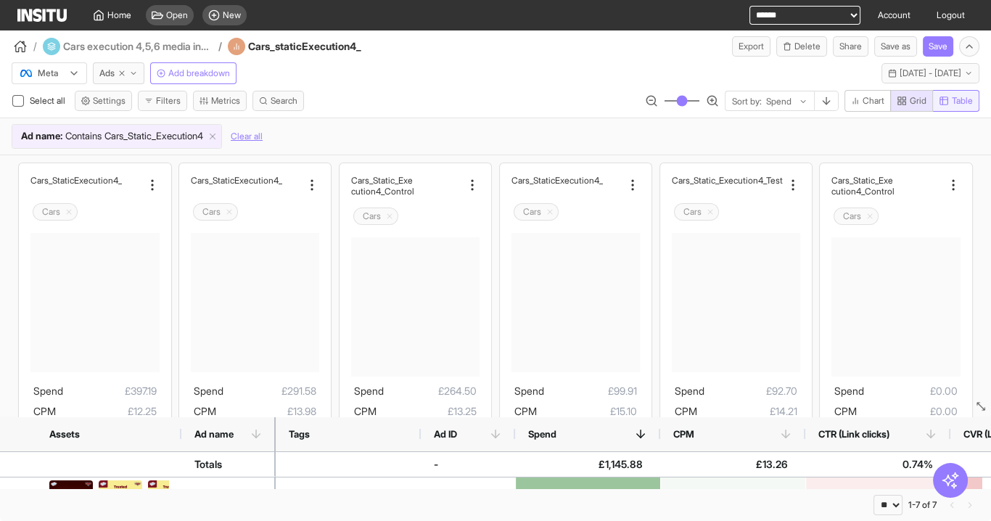
click at [961, 102] on span "Table" at bounding box center [962, 101] width 21 height 12
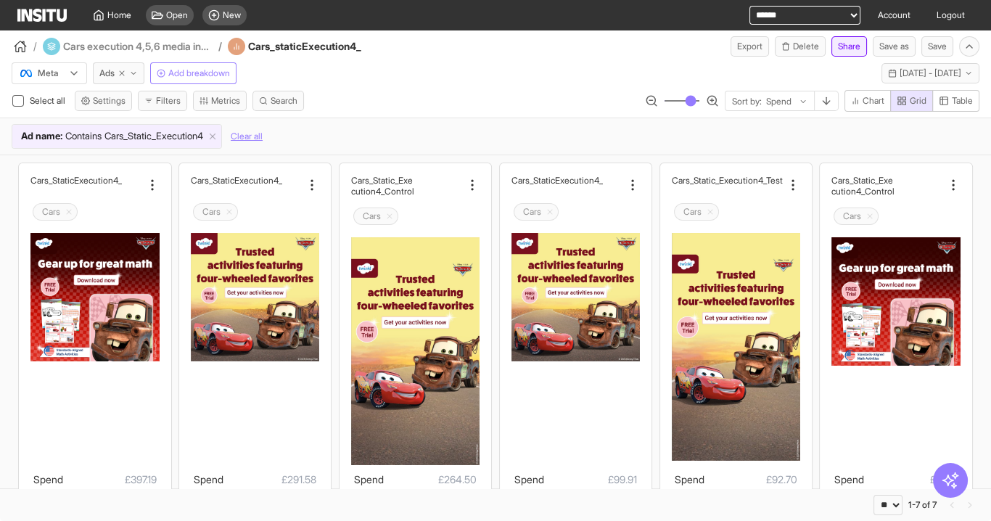
click at [845, 49] on button "Share" at bounding box center [850, 46] width 36 height 20
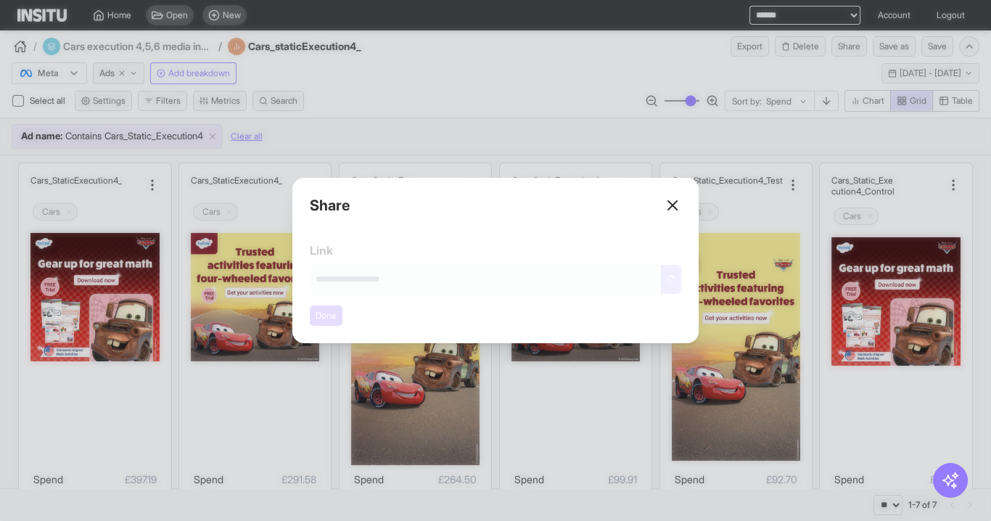
type input "**********"
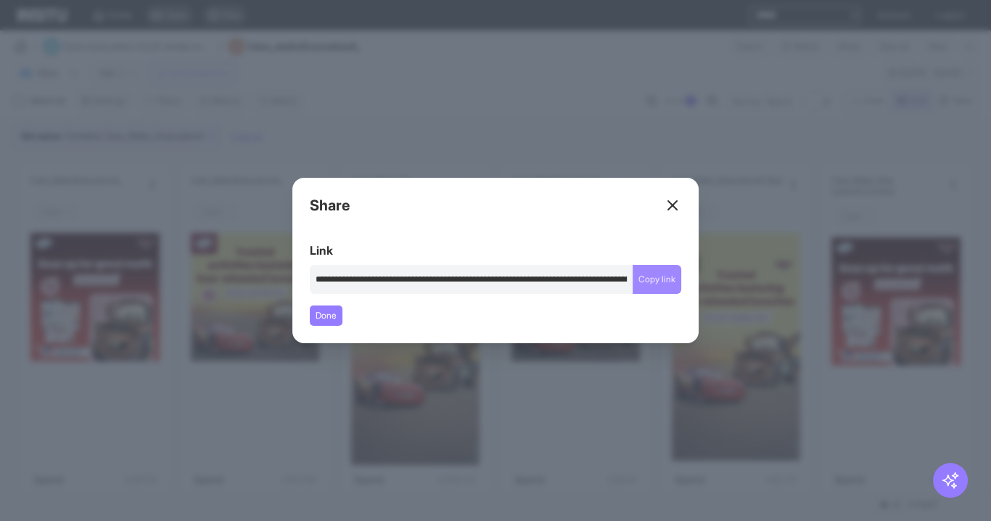
click at [660, 280] on button "Copy link" at bounding box center [657, 279] width 49 height 29
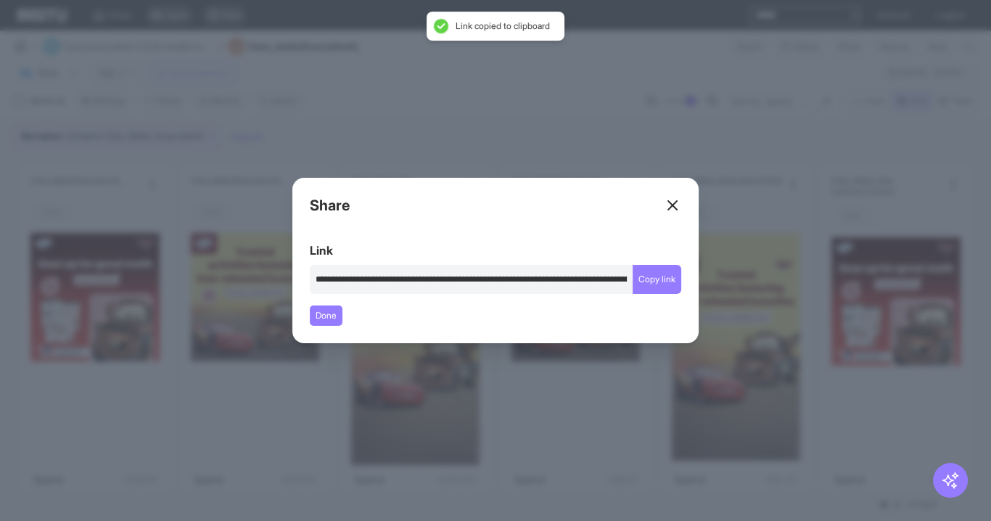
click at [534, 118] on div "Close overlay" at bounding box center [495, 260] width 991 height 521
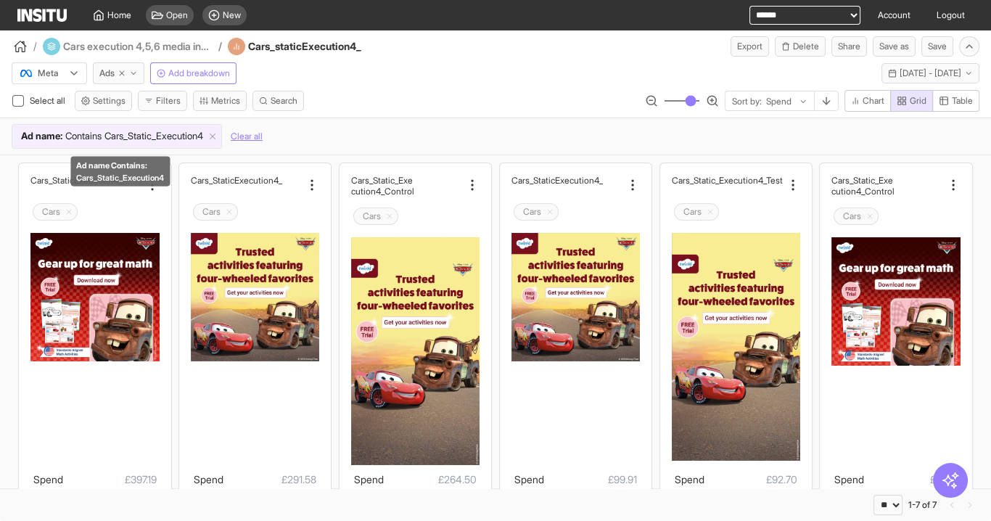
click at [176, 138] on span "Cars_Static_Execution4" at bounding box center [154, 136] width 99 height 15
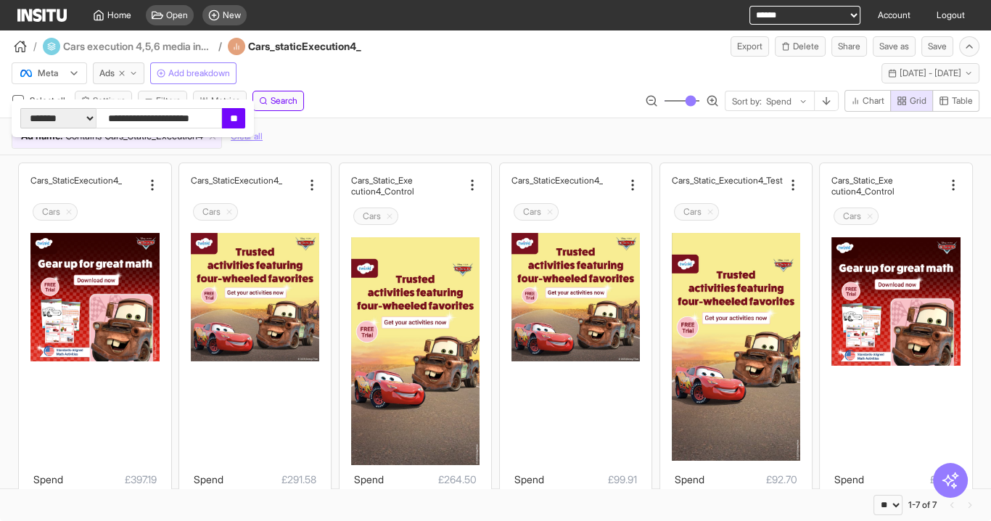
drag, startPoint x: 258, startPoint y: 116, endPoint x: 120, endPoint y: 115, distance: 137.9
click at [120, 115] on form "**********" at bounding box center [132, 118] width 225 height 20
click at [949, 99] on span "Table" at bounding box center [956, 101] width 34 height 12
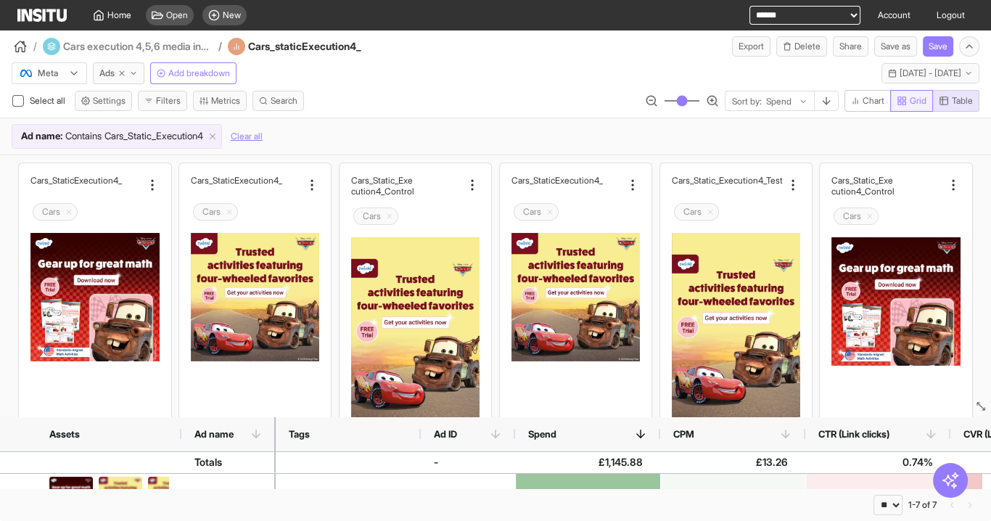
click at [913, 96] on span "Grid" at bounding box center [918, 101] width 17 height 12
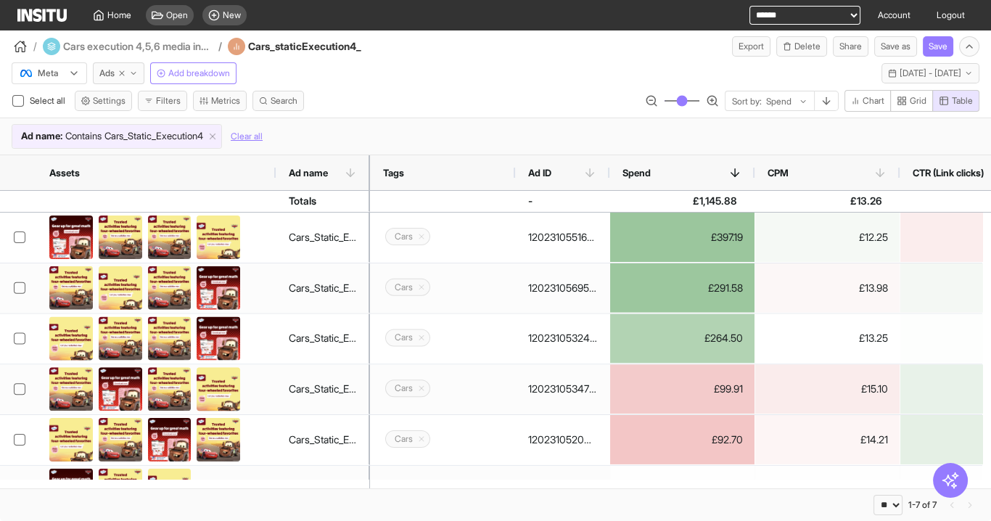
drag, startPoint x: 181, startPoint y: 168, endPoint x: 275, endPoint y: 184, distance: 94.9
click at [275, 184] on div at bounding box center [276, 172] width 6 height 35
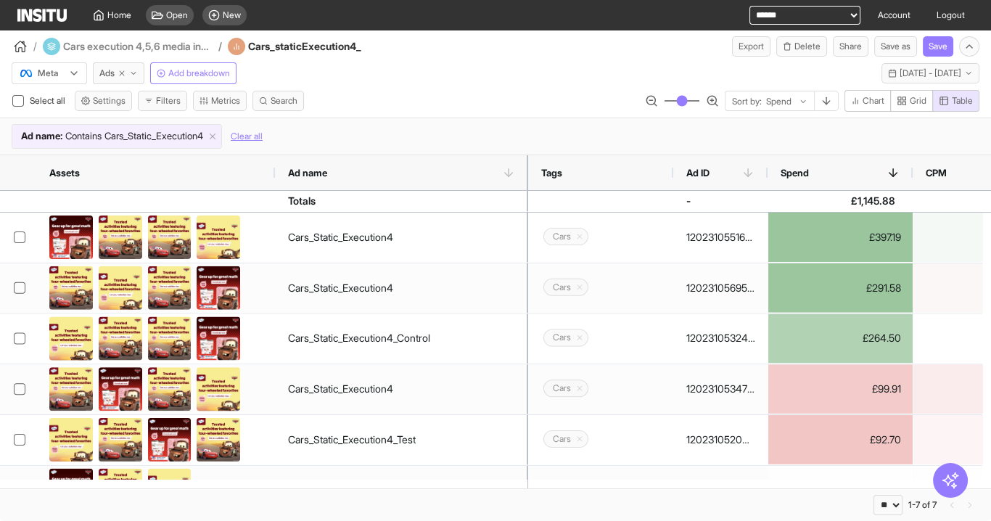
drag, startPoint x: 368, startPoint y: 162, endPoint x: 527, endPoint y: 195, distance: 162.3
click at [527, 195] on div "Assets Ad name Tags Ad ID -" at bounding box center [495, 321] width 991 height 333
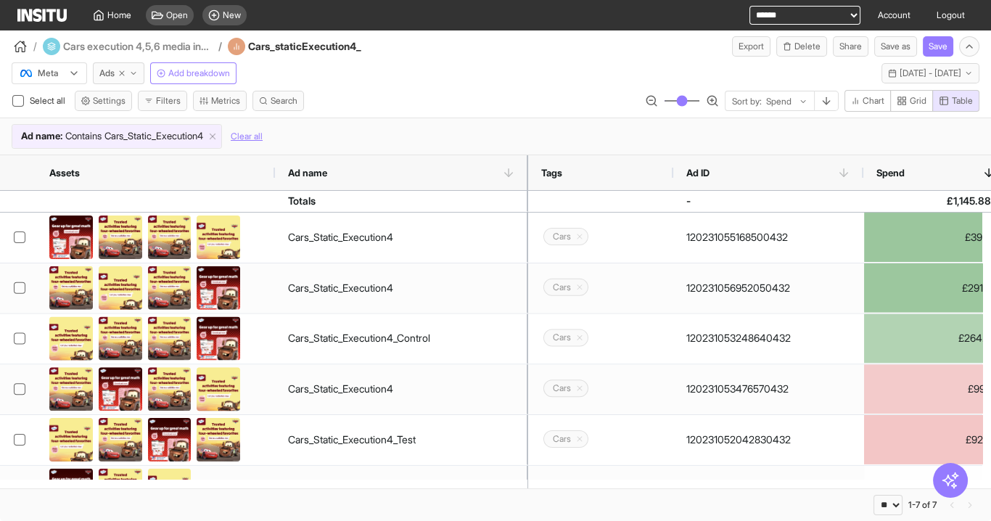
drag, startPoint x: 768, startPoint y: 169, endPoint x: 864, endPoint y: 176, distance: 96.0
click at [864, 176] on div at bounding box center [864, 172] width 6 height 35
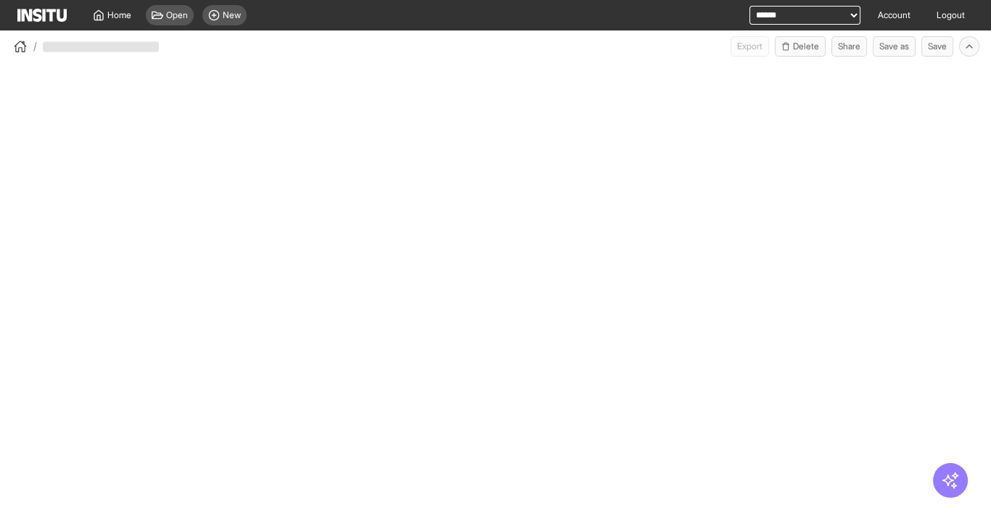
select select "**"
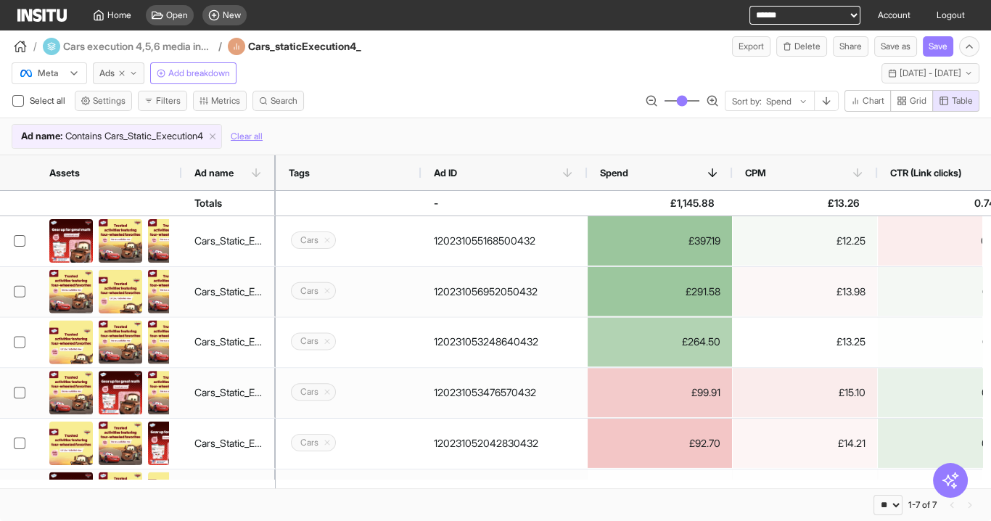
drag, startPoint x: 517, startPoint y: 170, endPoint x: 589, endPoint y: 176, distance: 72.1
click at [589, 176] on div at bounding box center [587, 172] width 6 height 35
click at [848, 49] on button "Share" at bounding box center [851, 46] width 36 height 20
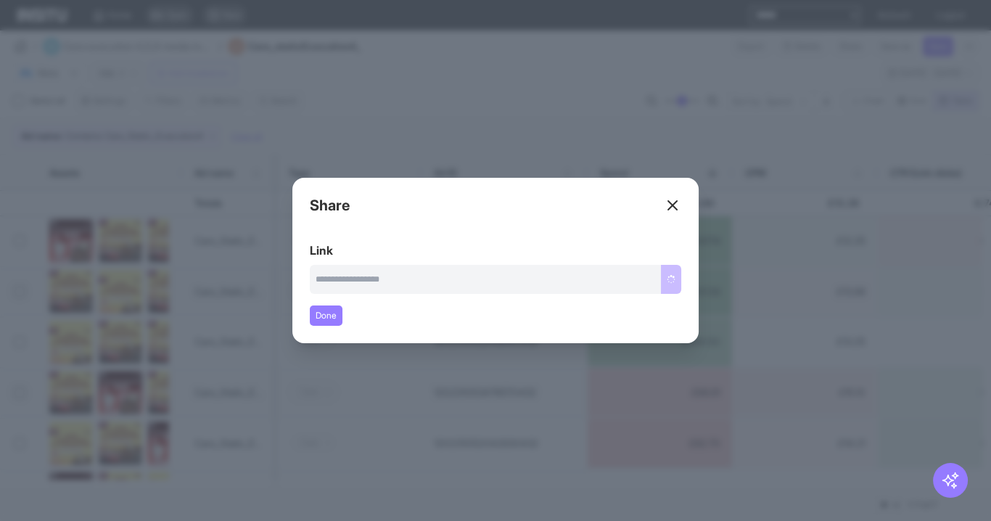
type input "**********"
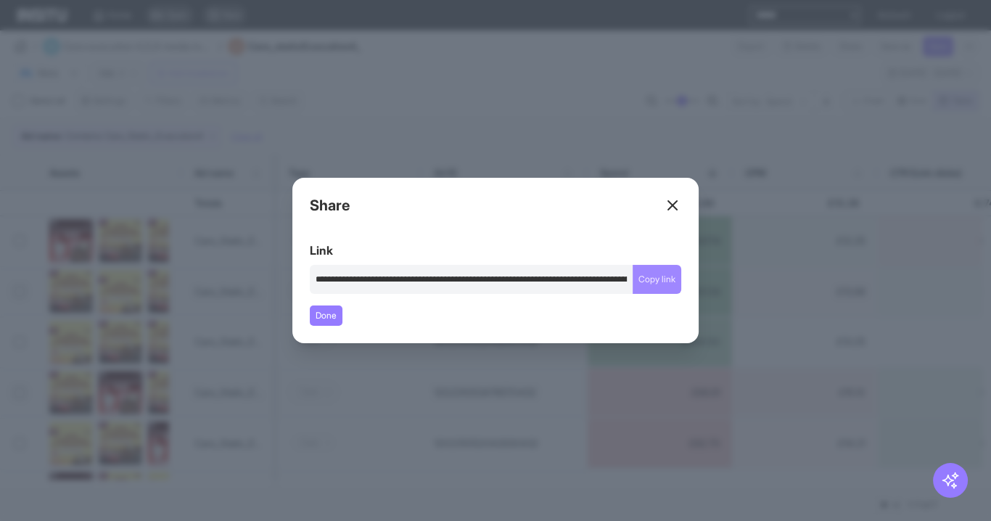
click at [656, 284] on button "Copy link" at bounding box center [657, 279] width 49 height 29
click at [677, 206] on icon at bounding box center [672, 205] width 17 height 17
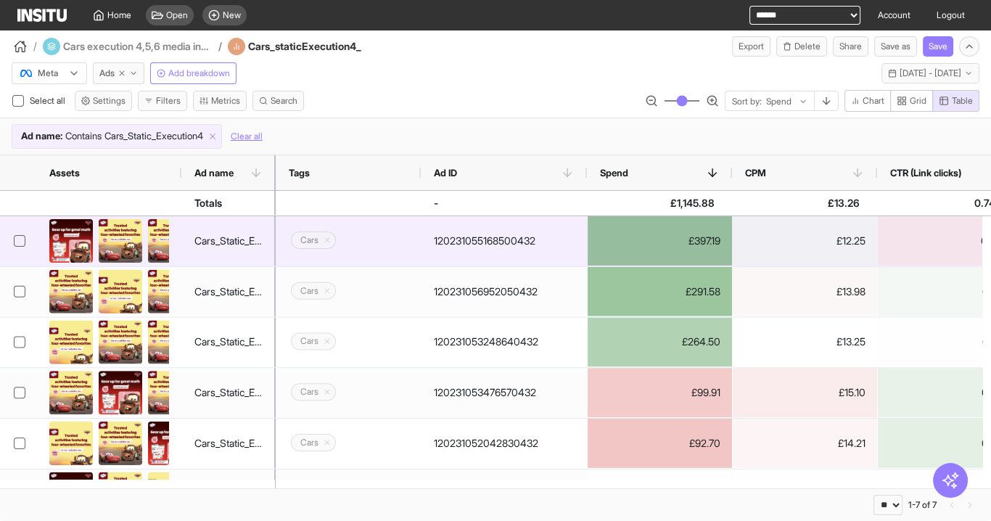
click at [513, 244] on div "120231055168500432" at bounding box center [485, 240] width 102 height 29
drag, startPoint x: 554, startPoint y: 237, endPoint x: 514, endPoint y: 242, distance: 40.3
click at [514, 242] on div "120231055168500432" at bounding box center [504, 241] width 166 height 50
